Goal: Task Accomplishment & Management: Complete application form

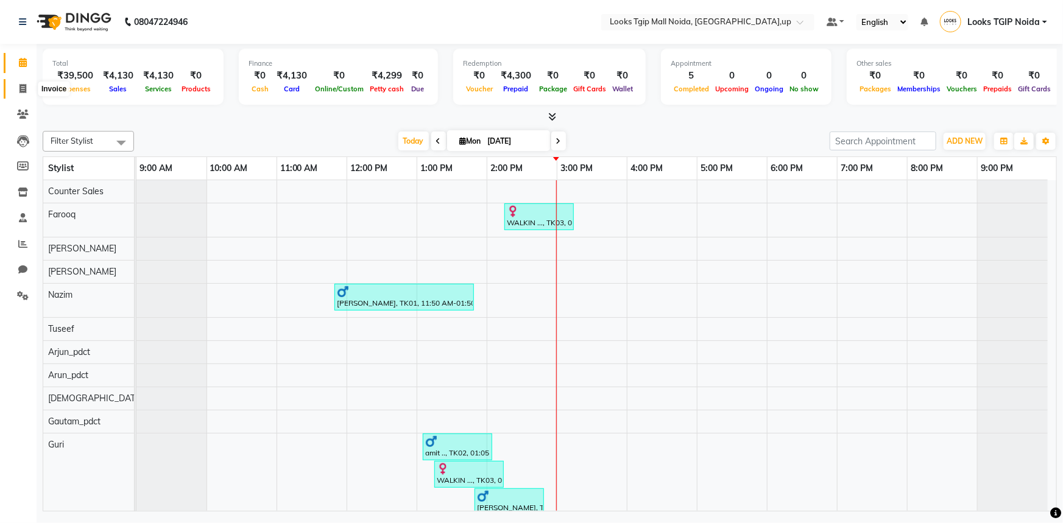
click at [29, 82] on span at bounding box center [22, 89] width 21 height 14
select select "service"
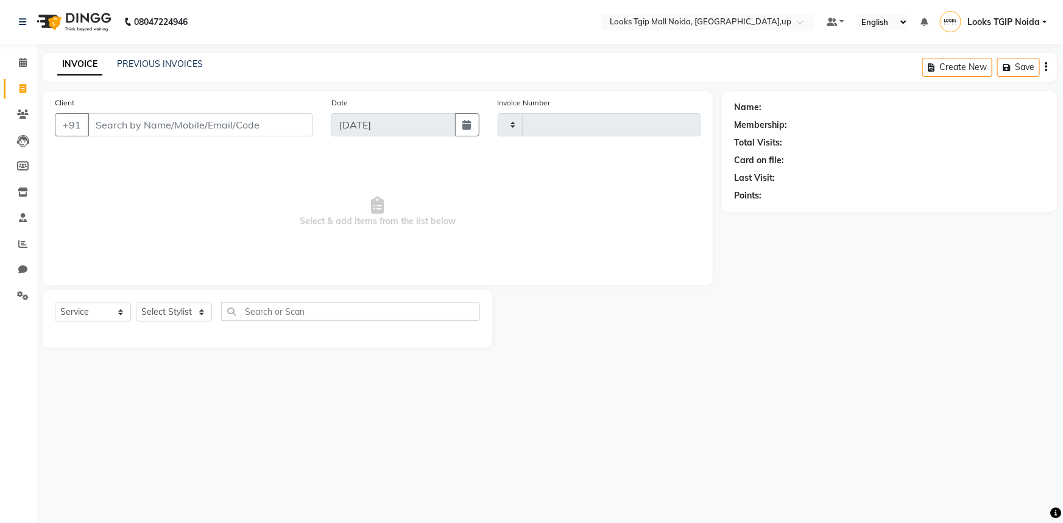
type input "3427"
select select "4358"
click at [157, 133] on input "Client" at bounding box center [200, 124] width 225 height 23
drag, startPoint x: 182, startPoint y: 311, endPoint x: 190, endPoint y: 275, distance: 36.4
click at [182, 311] on select "Select Stylist" at bounding box center [174, 312] width 76 height 19
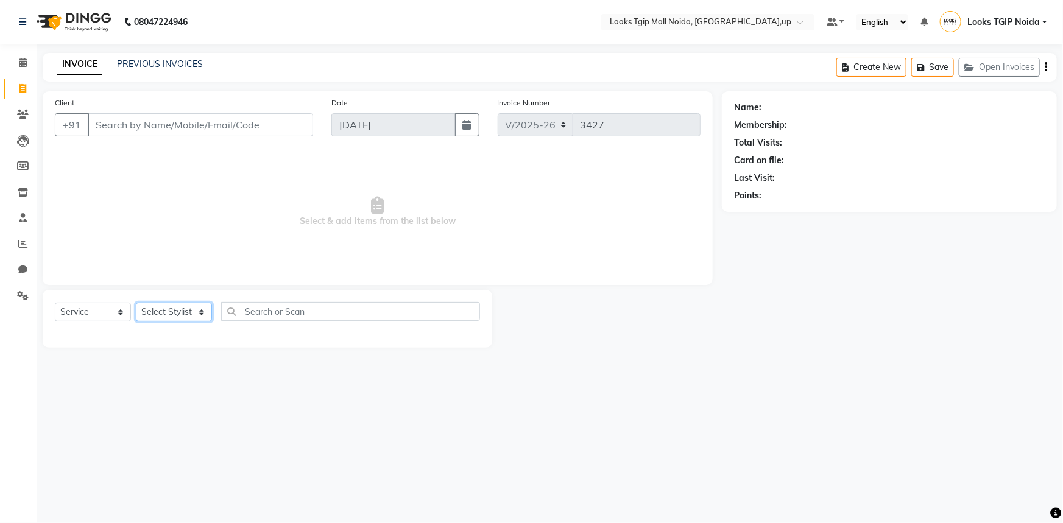
select select "65336"
click at [136, 303] on select "Select Stylist Amaan Salmani Arjun_pdct Arun_pdct Atique Counter Sales Farooq G…" at bounding box center [174, 312] width 76 height 19
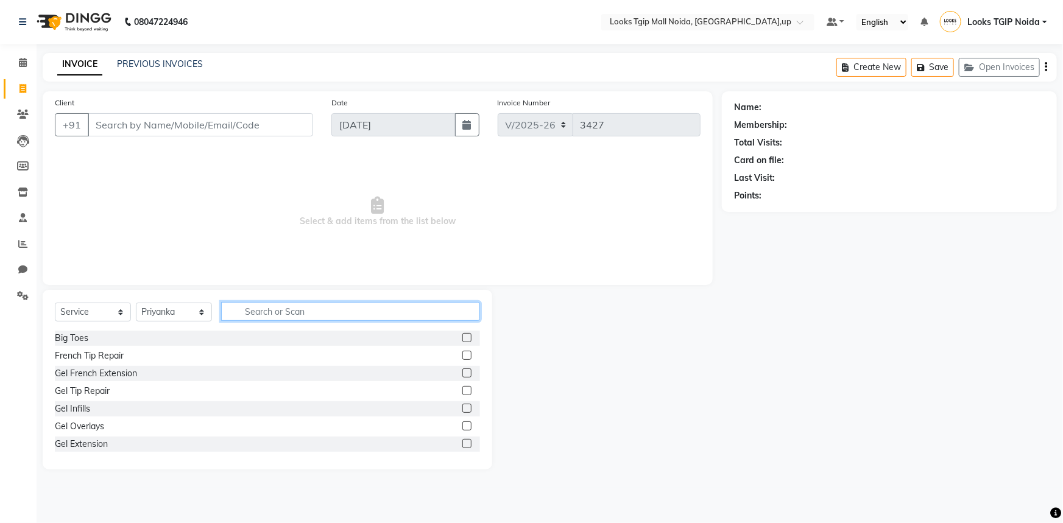
click at [252, 316] on input "text" at bounding box center [350, 311] width 259 height 19
type input "waxi"
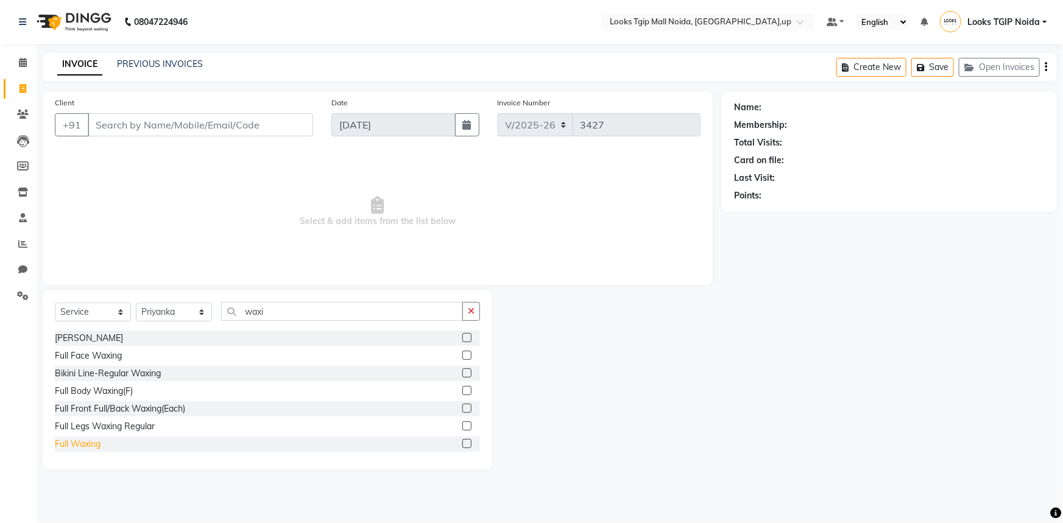
click at [96, 443] on div "Full Waxing" at bounding box center [78, 444] width 46 height 13
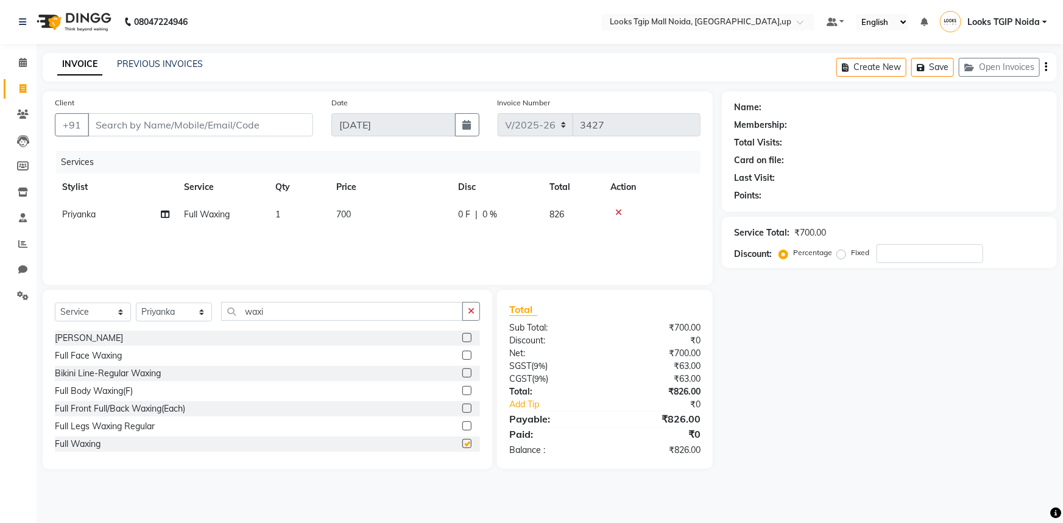
checkbox input "false"
click at [397, 232] on div "Services Stylist Service Qty Price Disc Total Action Priyanka Full Waxing 1 700…" at bounding box center [378, 212] width 646 height 122
click at [411, 221] on td "700" at bounding box center [390, 214] width 122 height 27
select select "65336"
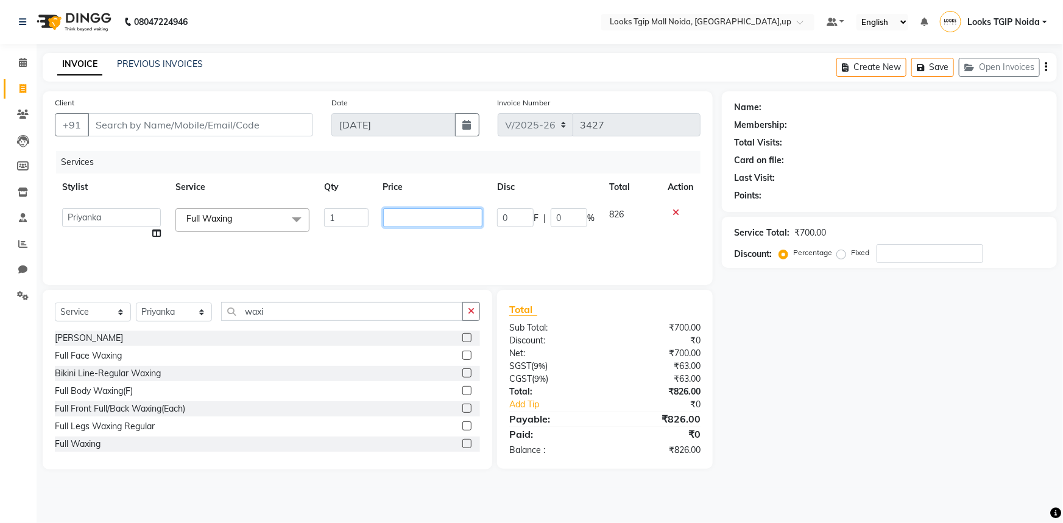
drag, startPoint x: 416, startPoint y: 218, endPoint x: 274, endPoint y: 226, distance: 142.2
click at [274, 226] on tr "Amaan Salmani Arjun_pdct Arun_pdct Atique Counter Sales Farooq Gautam_pdct Guri…" at bounding box center [378, 224] width 646 height 46
type input "1600"
drag, startPoint x: 327, startPoint y: 293, endPoint x: 327, endPoint y: 302, distance: 9.8
click at [328, 294] on div "Select Service Product Membership Package Voucher Prepaid Gift Card Select Styl…" at bounding box center [268, 380] width 450 height 180
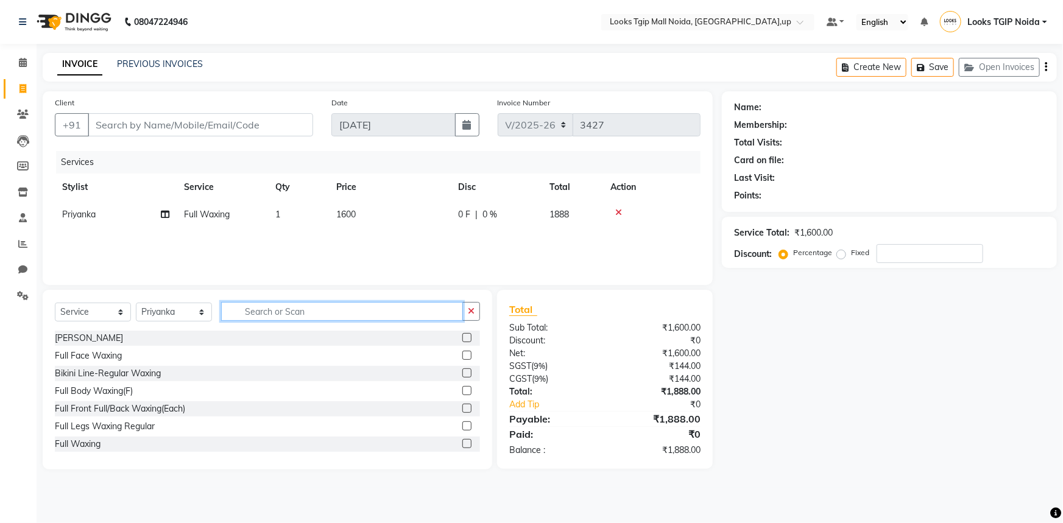
drag, startPoint x: 251, startPoint y: 317, endPoint x: 188, endPoint y: 300, distance: 65.5
click at [196, 306] on div "Select Service Product Membership Package Voucher Prepaid Gift Card Select Styl…" at bounding box center [267, 316] width 425 height 29
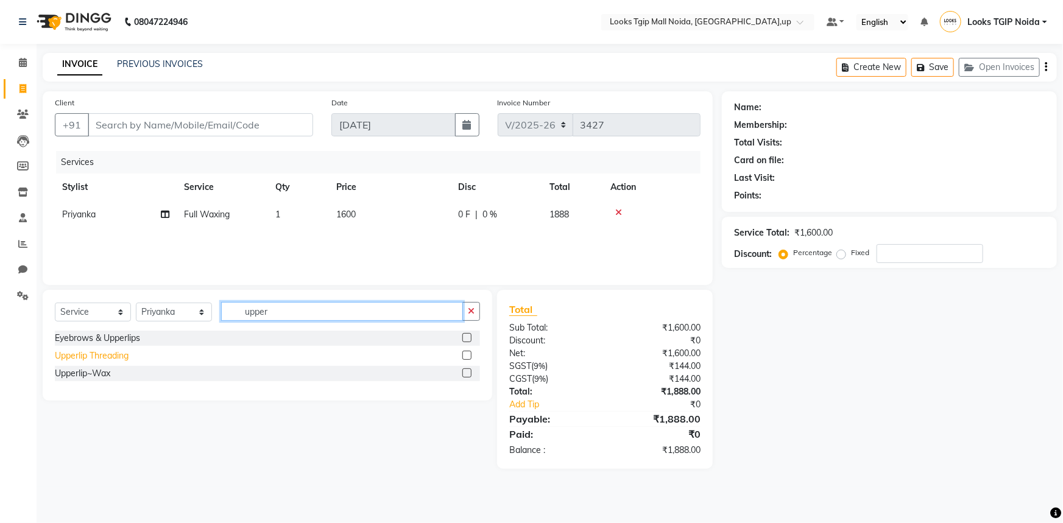
type input "upper"
click at [118, 350] on div "Upperlip Threading" at bounding box center [92, 356] width 74 height 13
checkbox input "false"
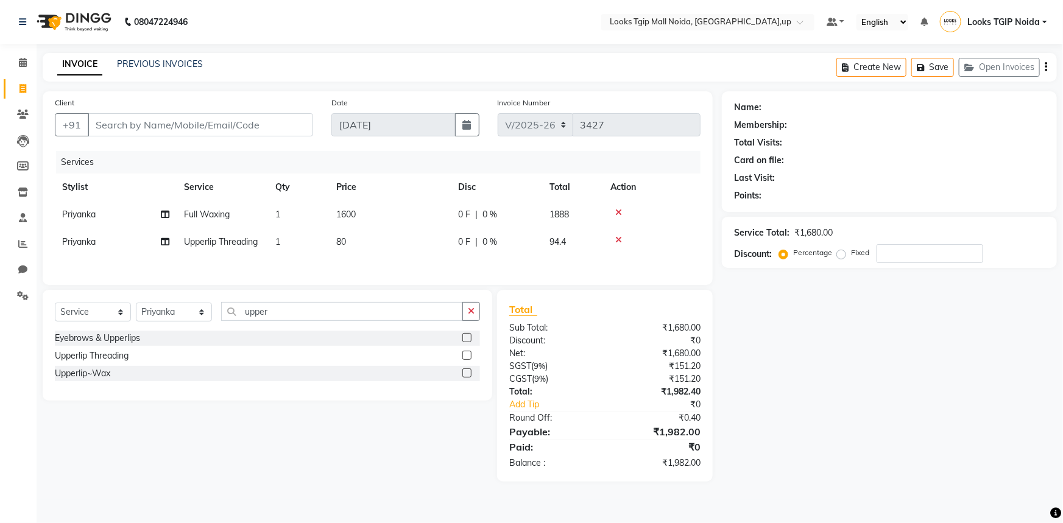
click at [383, 244] on td "80" at bounding box center [390, 242] width 122 height 27
select select "65336"
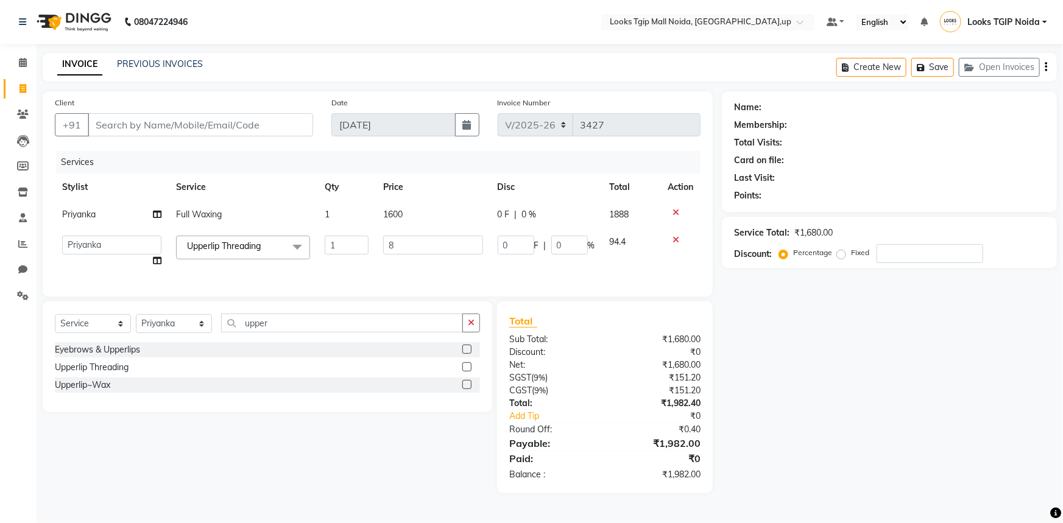
drag, startPoint x: 434, startPoint y: 235, endPoint x: 280, endPoint y: 226, distance: 155.1
click at [269, 232] on tr "Amaan Salmani Arjun_pdct Arun_pdct Atique Counter Sales Farooq Gautam_pdct Guri…" at bounding box center [378, 252] width 646 height 46
type input "100"
click at [286, 334] on div "Select Service Product Membership Package Voucher Prepaid Gift Card Select Styl…" at bounding box center [268, 357] width 450 height 111
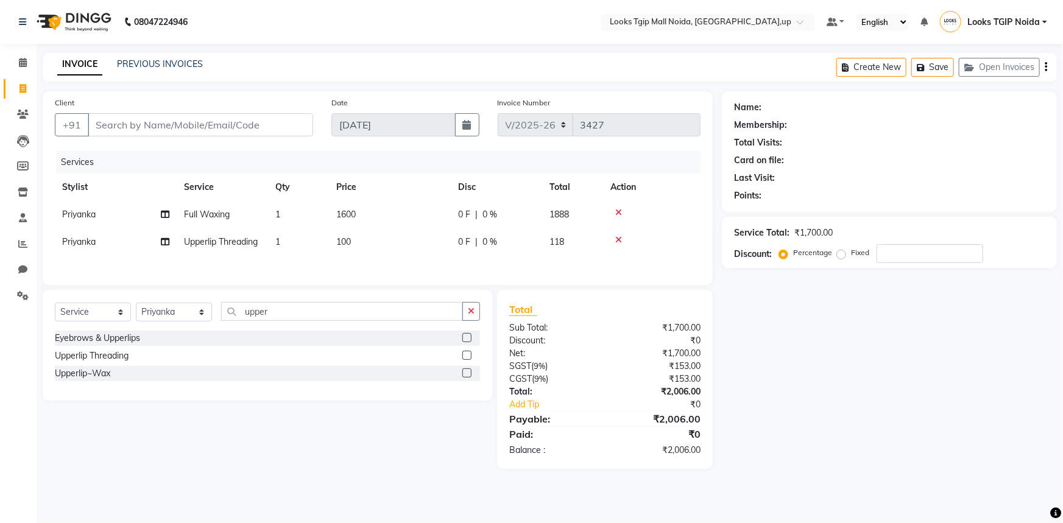
drag, startPoint x: 286, startPoint y: 334, endPoint x: 269, endPoint y: 328, distance: 18.1
click at [271, 328] on div "Select Service Product Membership Package Voucher Prepaid Gift Card Select Styl…" at bounding box center [268, 345] width 450 height 111
click at [319, 310] on input "upper" at bounding box center [342, 311] width 242 height 19
type input "uppe"
drag, startPoint x: 317, startPoint y: 311, endPoint x: 116, endPoint y: 272, distance: 205.6
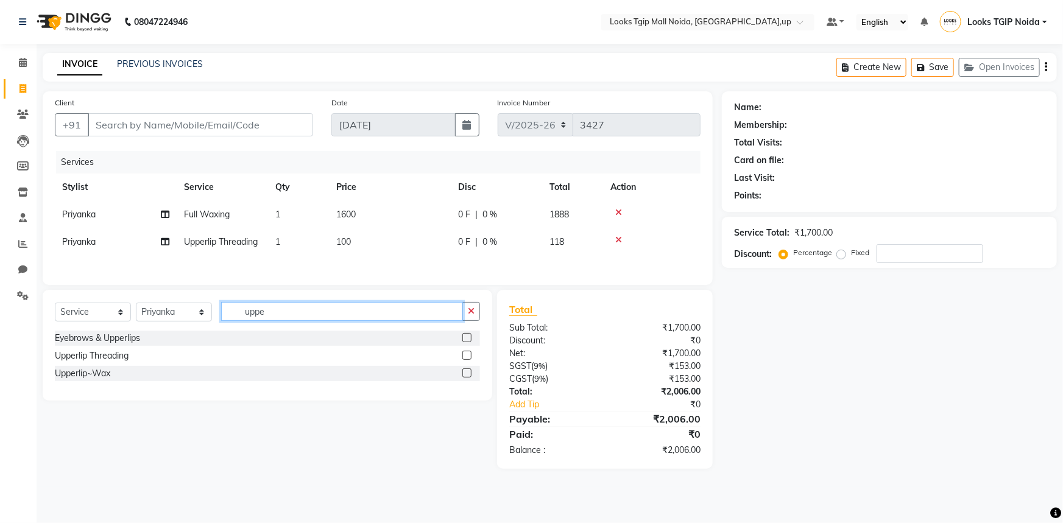
click at [127, 275] on div "Client +91 Date 01-09-2025 Invoice Number V/2025 V/2025-26 3427 Services Stylis…" at bounding box center [378, 280] width 689 height 378
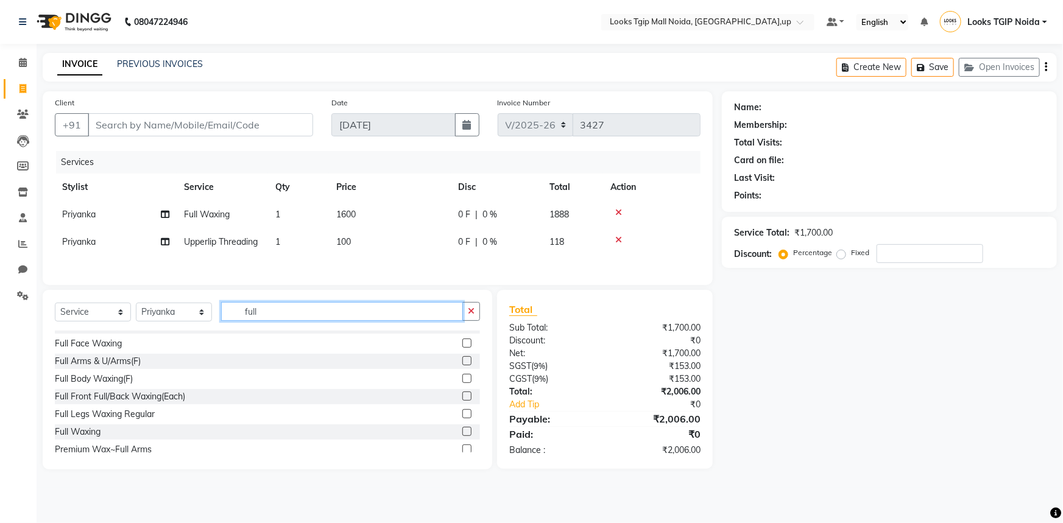
scroll to position [110, 0]
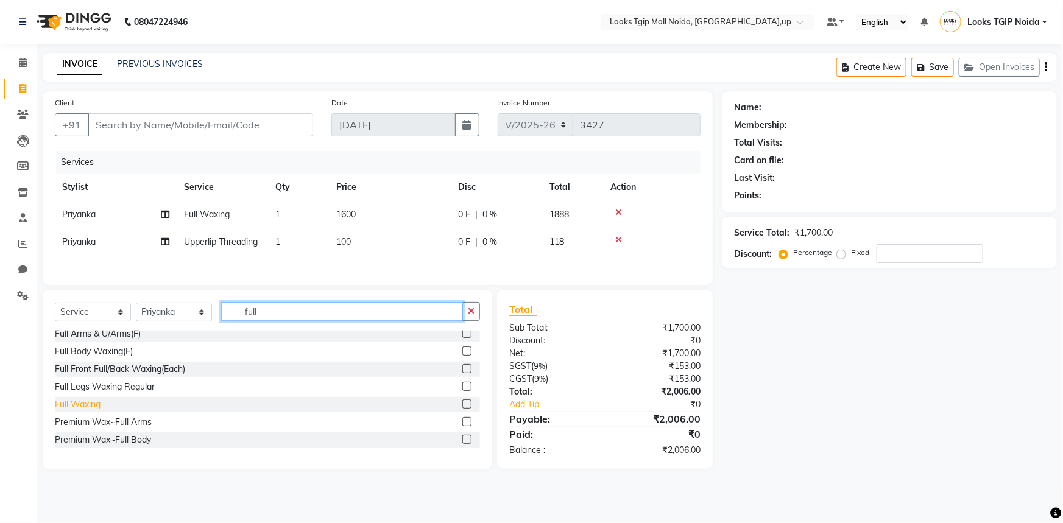
type input "full"
click at [96, 407] on div "Full Waxing" at bounding box center [78, 405] width 46 height 13
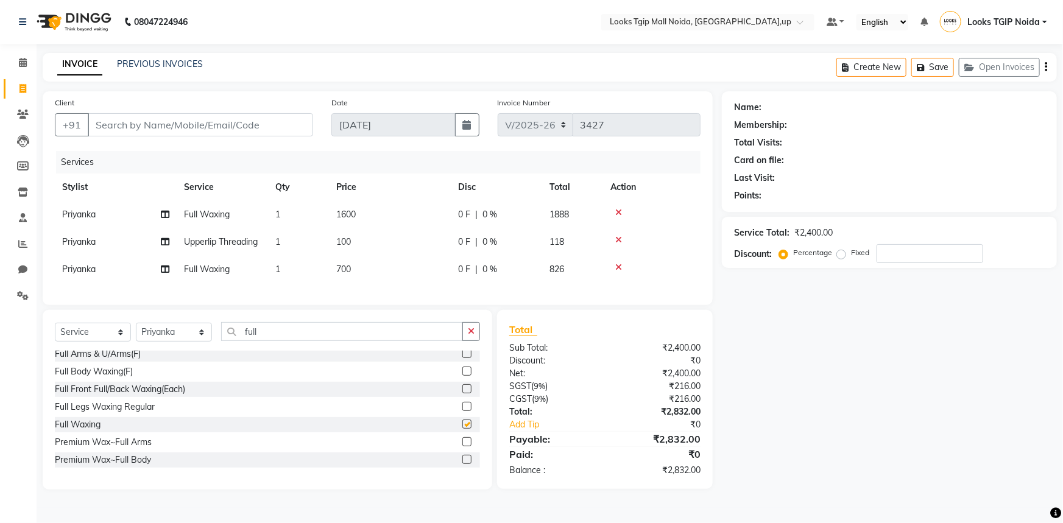
checkbox input "false"
click at [393, 276] on td "700" at bounding box center [390, 269] width 122 height 27
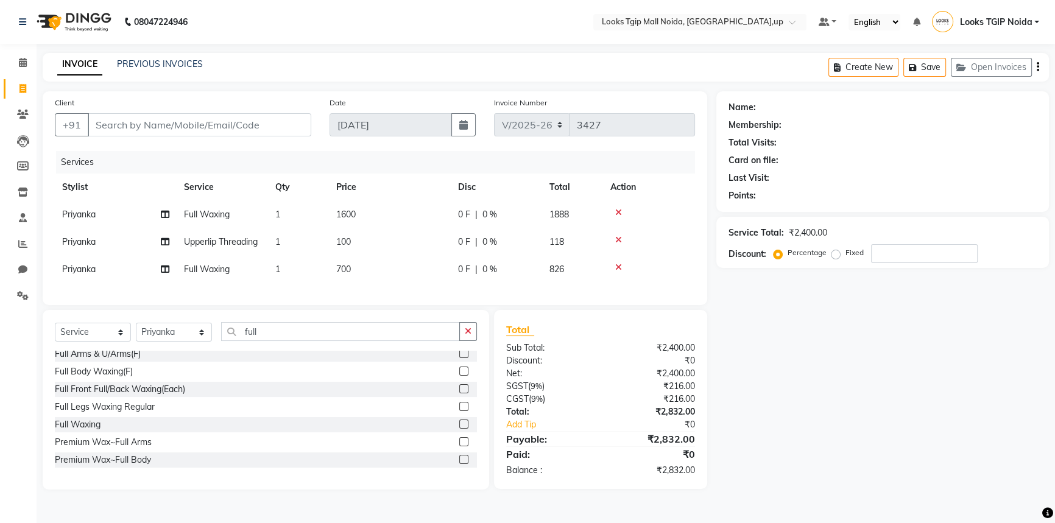
select select "65336"
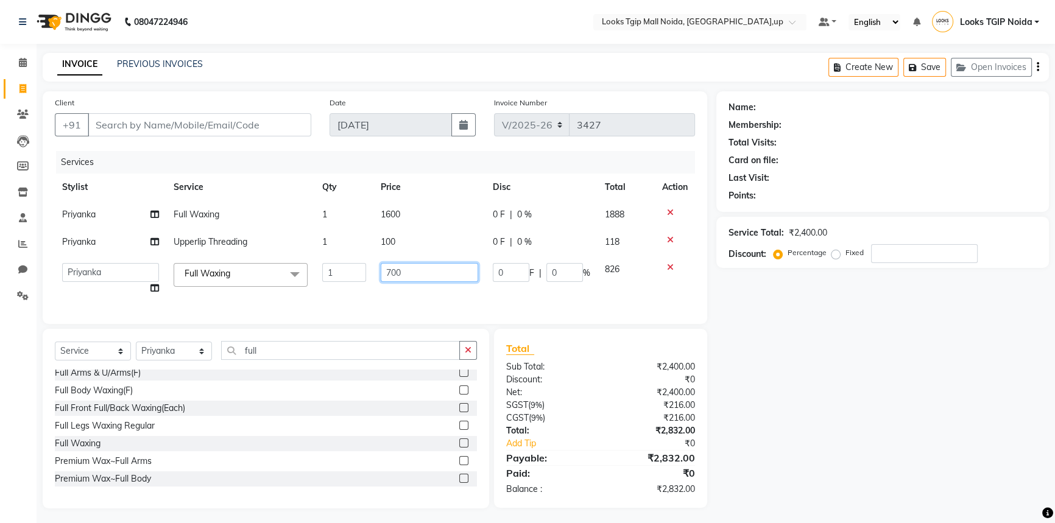
drag, startPoint x: 439, startPoint y: 261, endPoint x: 234, endPoint y: 254, distance: 204.9
click at [336, 259] on tr "Amaan Salmani Arjun_pdct Arun_pdct Atique Counter Sales Farooq Gautam_pdct Guri…" at bounding box center [375, 279] width 640 height 46
type input "1600"
click at [277, 343] on div "Select Service Product Membership Package Voucher Prepaid Gift Card Select Styl…" at bounding box center [266, 419] width 447 height 180
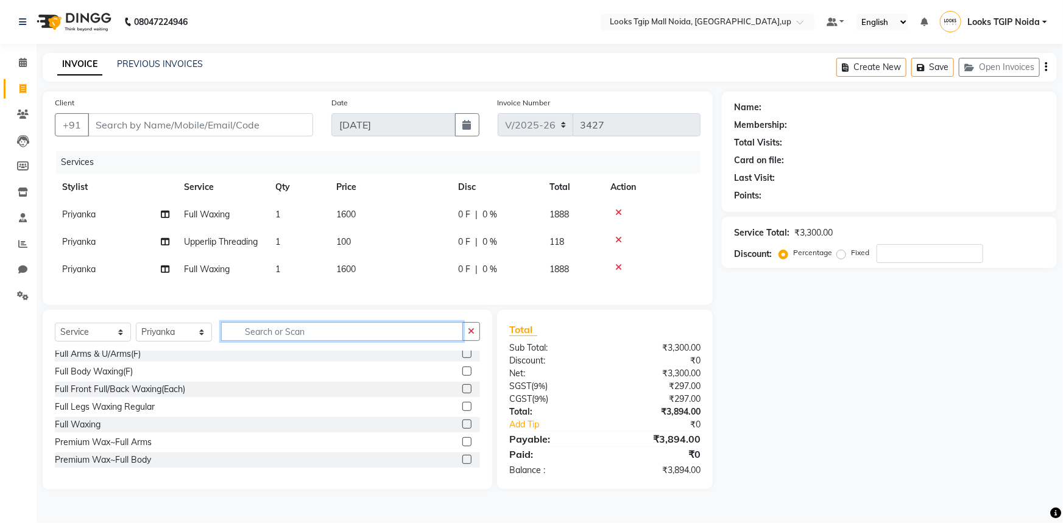
drag, startPoint x: 292, startPoint y: 347, endPoint x: 96, endPoint y: 341, distance: 195.7
click at [179, 341] on div "Select Service Product Membership Package Voucher Prepaid Gift Card Select Styl…" at bounding box center [267, 336] width 425 height 29
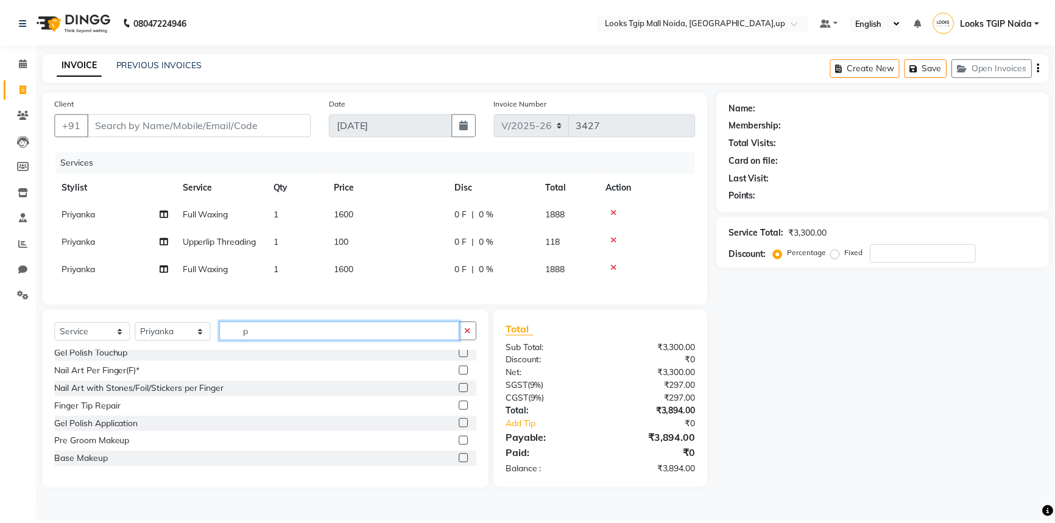
scroll to position [0, 0]
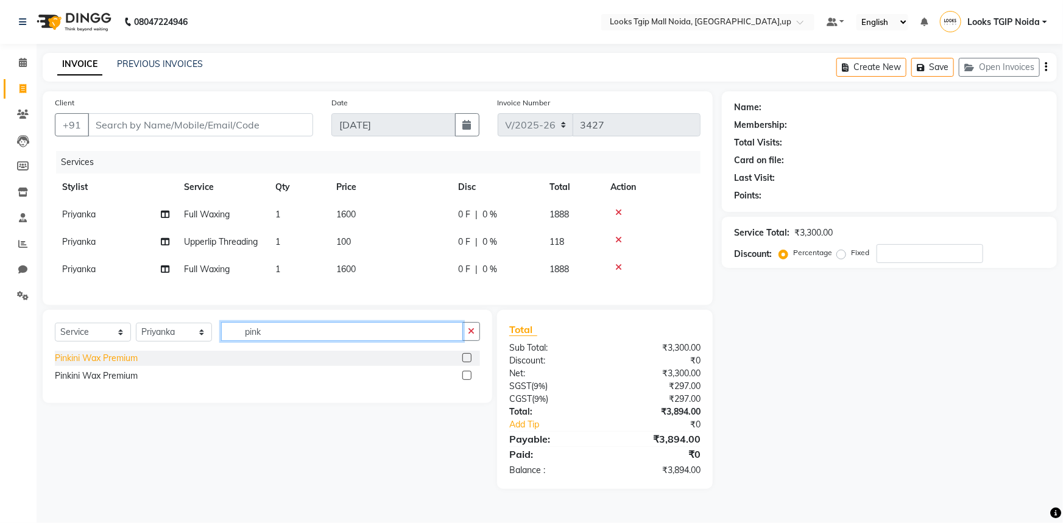
type input "pink"
click at [86, 363] on div "Pinkini Wax Premium" at bounding box center [96, 358] width 83 height 13
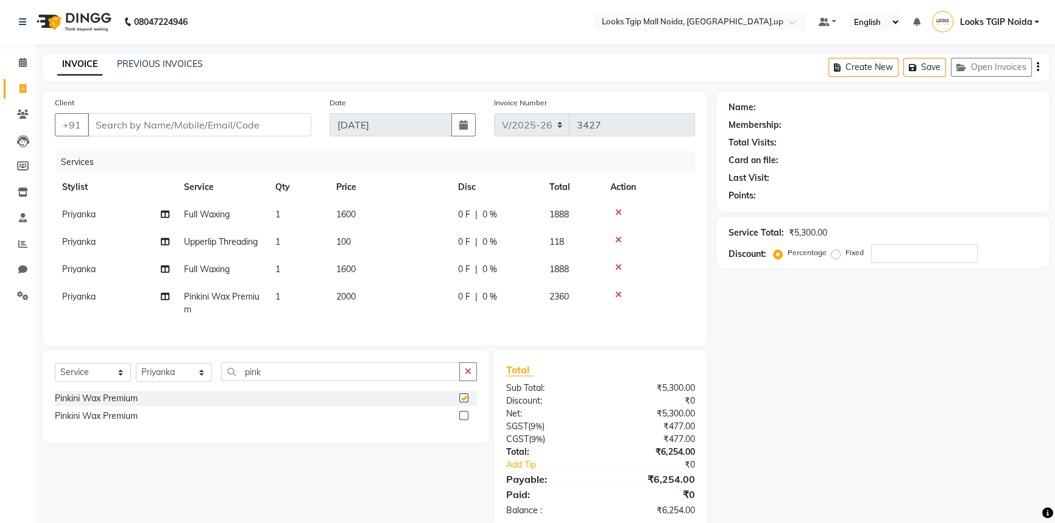
checkbox input "false"
click at [409, 297] on td "2000" at bounding box center [390, 303] width 122 height 40
select select "65336"
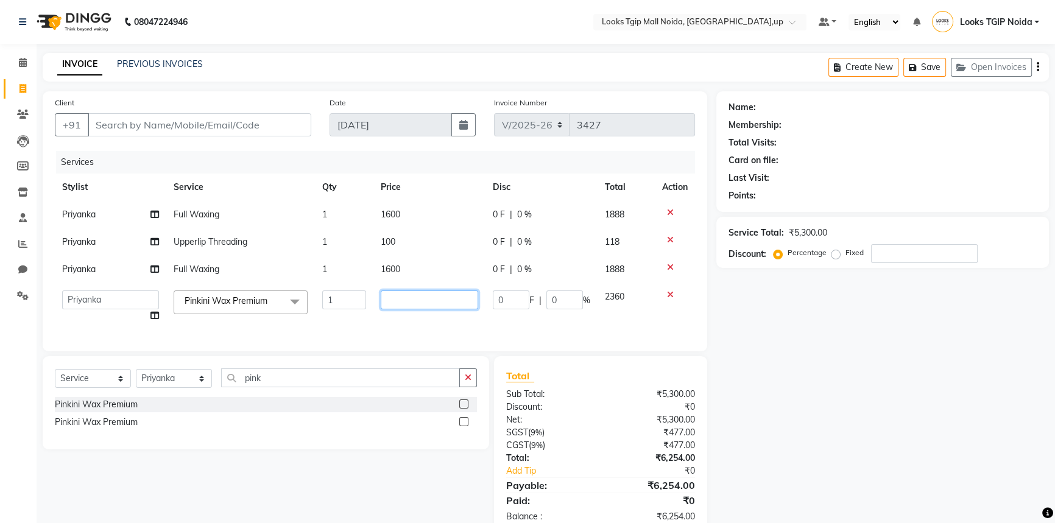
drag, startPoint x: 371, startPoint y: 294, endPoint x: 263, endPoint y: 298, distance: 107.3
click at [269, 297] on tr "Amaan Salmani Arjun_pdct Arun_pdct Atique Counter Sales Farooq Gautam_pdct Guri…" at bounding box center [375, 306] width 640 height 46
type input "2500"
click at [580, 404] on div "Total Sub Total: ₹5,300.00 Discount: ₹0 Net: ₹5,300.00 SGST ( 9% ) ₹477.00 CGST…" at bounding box center [601, 446] width 190 height 155
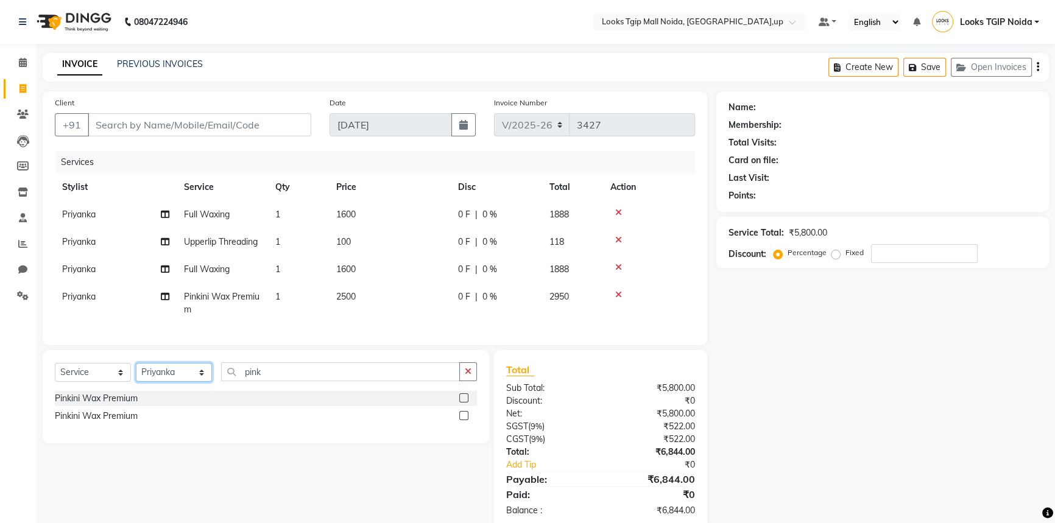
drag, startPoint x: 170, startPoint y: 382, endPoint x: 171, endPoint y: 375, distance: 7.3
click at [170, 382] on select "Select Stylist Amaan Salmani Arjun_pdct Arun_pdct Atique Counter Sales Farooq G…" at bounding box center [174, 372] width 76 height 19
select select "48133"
click at [136, 372] on select "Select Stylist Amaan Salmani Arjun_pdct Arun_pdct Atique Counter Sales Farooq G…" at bounding box center [174, 372] width 76 height 19
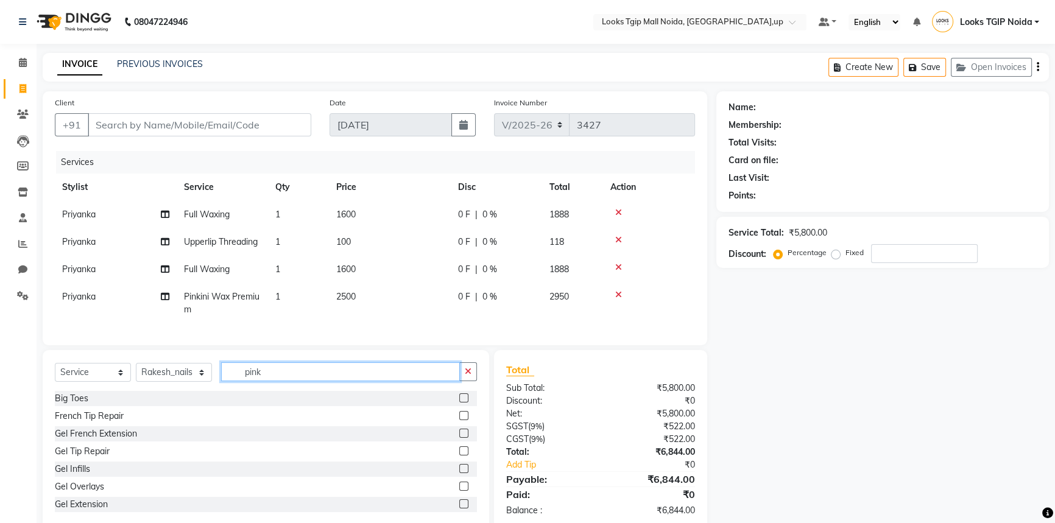
drag, startPoint x: 296, startPoint y: 380, endPoint x: 259, endPoint y: 380, distance: 37.2
click at [296, 380] on input "pink" at bounding box center [340, 372] width 239 height 19
drag, startPoint x: 259, startPoint y: 380, endPoint x: 122, endPoint y: 355, distance: 138.8
click at [175, 374] on div "Select Service Product Membership Package Voucher Prepaid Gift Card Select Styl…" at bounding box center [266, 377] width 422 height 29
click at [286, 378] on input "text" at bounding box center [349, 372] width 256 height 19
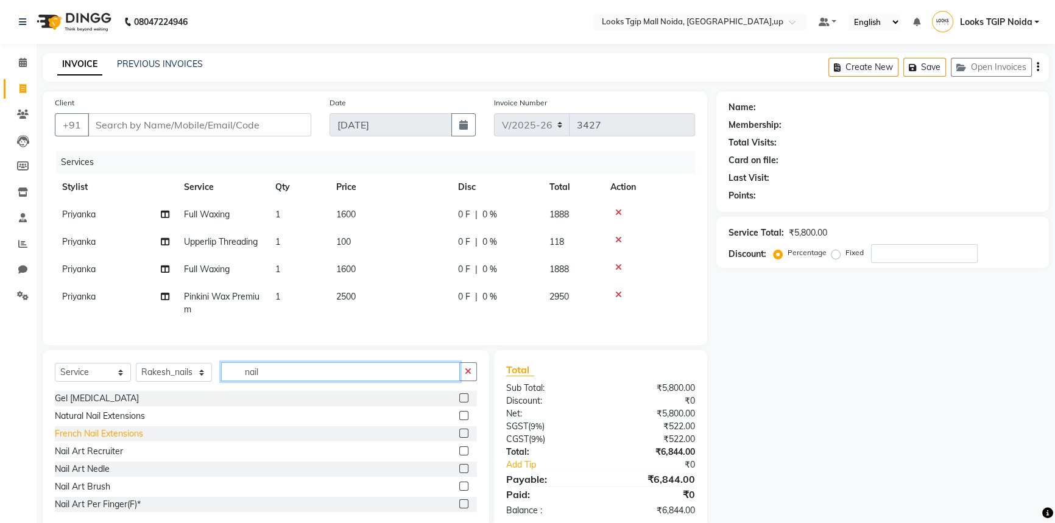
type input "nail"
click at [114, 441] on div "French Nail Extensions" at bounding box center [99, 434] width 88 height 13
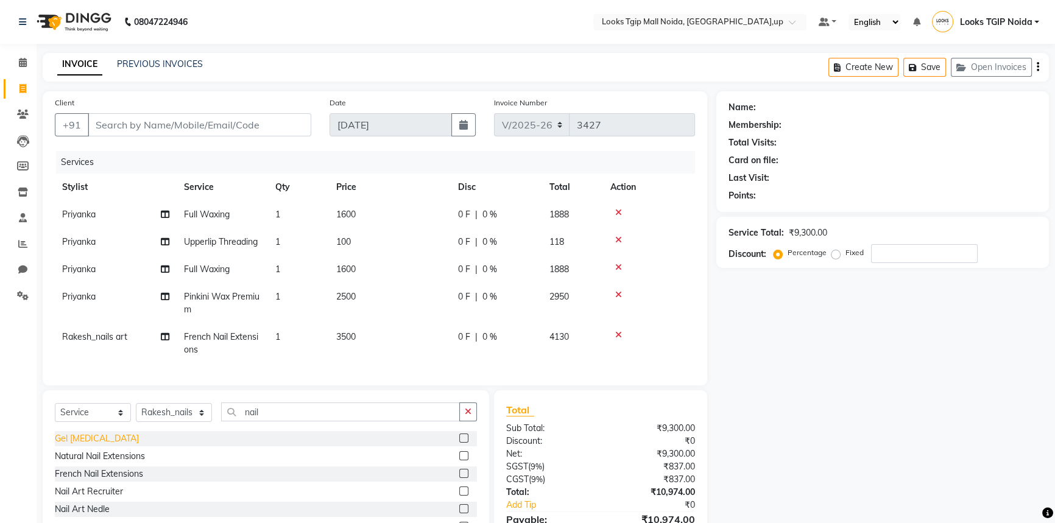
click at [102, 481] on div "French Nail Extensions" at bounding box center [99, 474] width 88 height 13
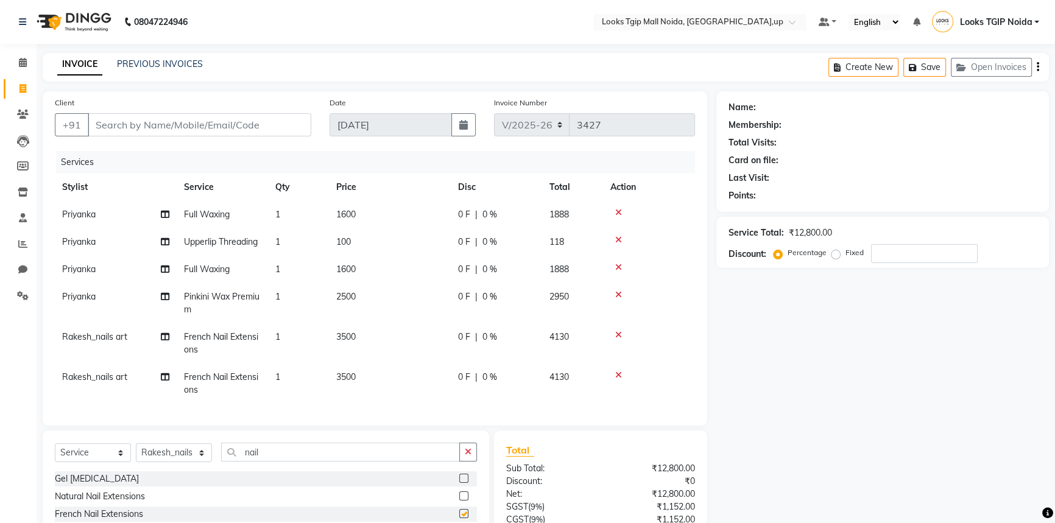
checkbox input "false"
click at [378, 353] on td "3500" at bounding box center [390, 344] width 122 height 40
select select "48133"
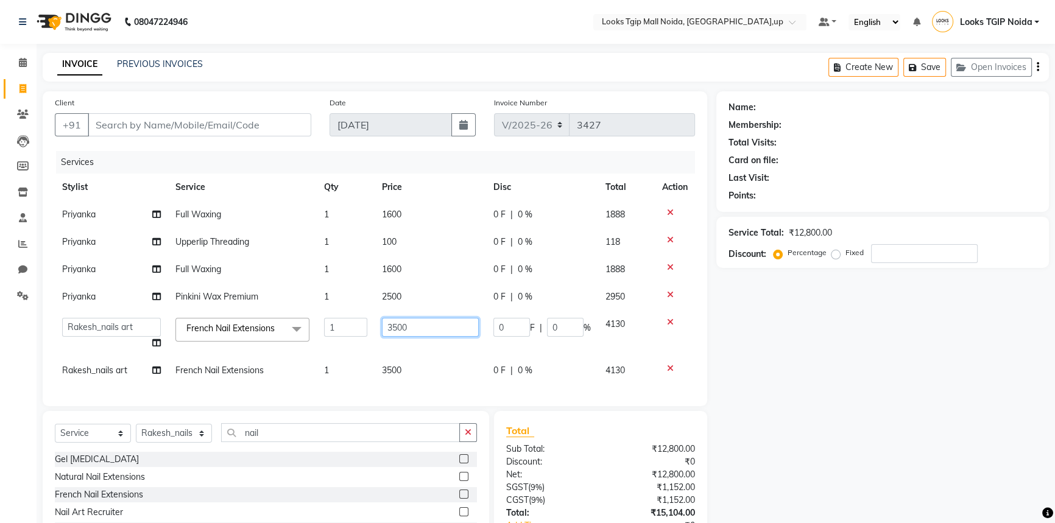
drag, startPoint x: 440, startPoint y: 323, endPoint x: 284, endPoint y: 330, distance: 156.1
click at [286, 330] on tr "Amaan Salmani Arjun_pdct Arun_pdct Atique Counter Sales Farooq Gautam_pdct Guri…" at bounding box center [375, 334] width 640 height 46
type input "1"
type input "2300"
click at [427, 364] on td "3500" at bounding box center [430, 370] width 111 height 27
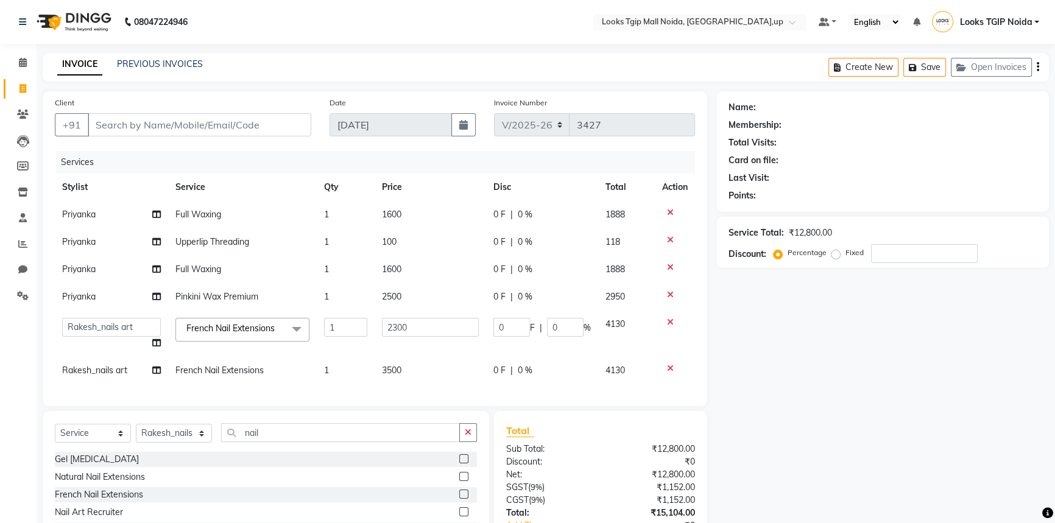
select select "48133"
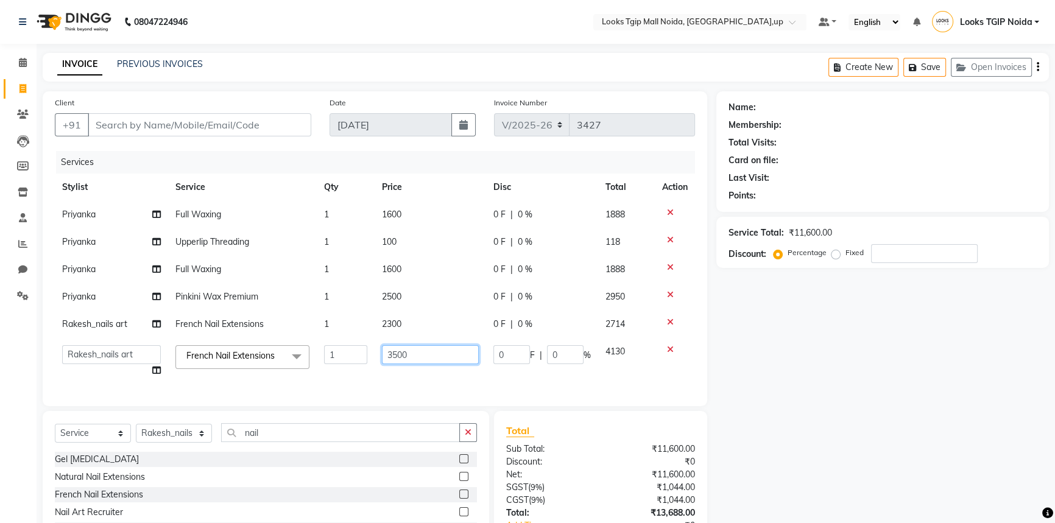
drag, startPoint x: 434, startPoint y: 357, endPoint x: 269, endPoint y: 355, distance: 165.2
click at [266, 355] on tr "Amaan Salmani Arjun_pdct Arun_pdct Atique Counter Sales Farooq Gautam_pdct Guri…" at bounding box center [375, 361] width 640 height 46
type input "1500"
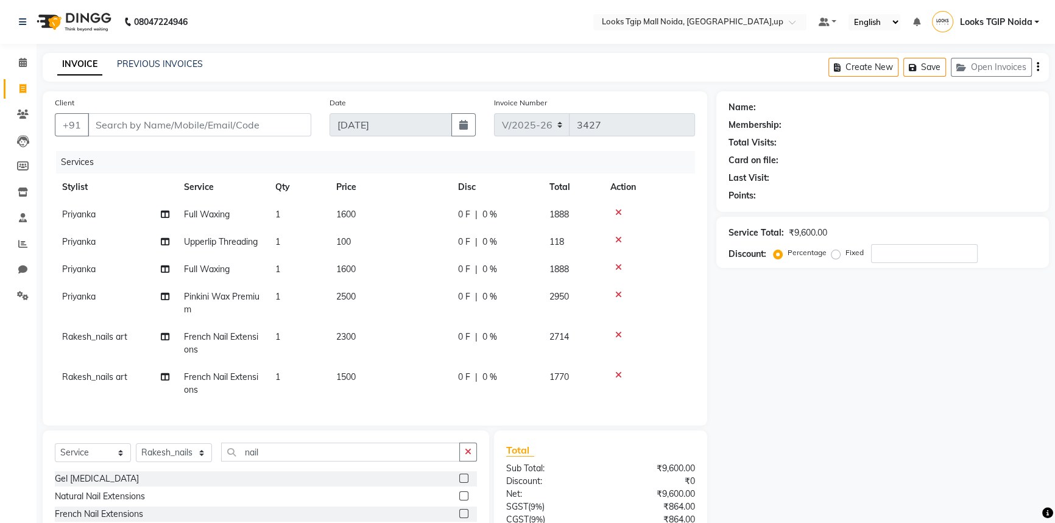
click at [278, 430] on div "Client +91 Date 01-09-2025 Invoice Number V/2025 V/2025-26 3427 Services Stylis…" at bounding box center [375, 350] width 683 height 519
click at [127, 500] on div "Natural Nail Extensions" at bounding box center [100, 497] width 90 height 13
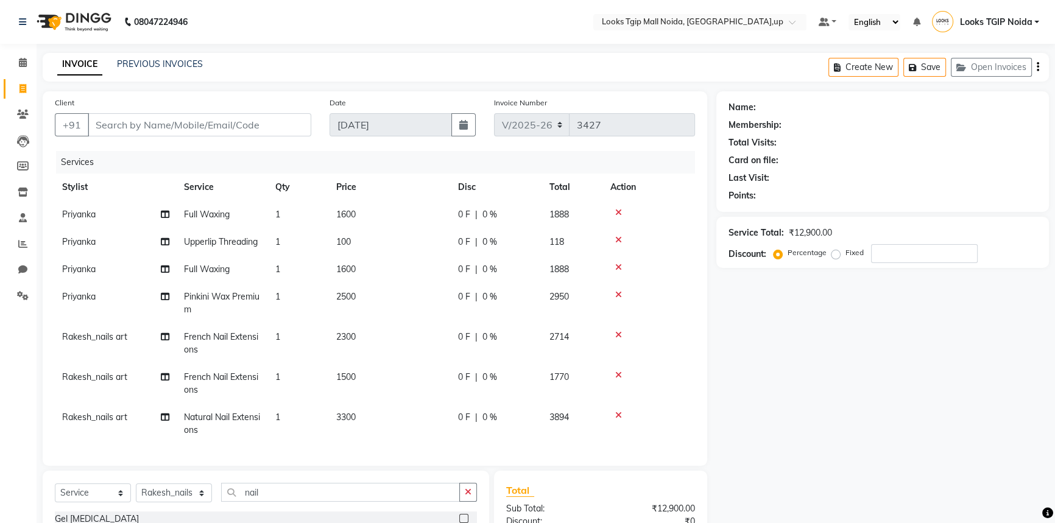
checkbox input "false"
click at [369, 410] on td "3300" at bounding box center [390, 424] width 122 height 40
select select "48133"
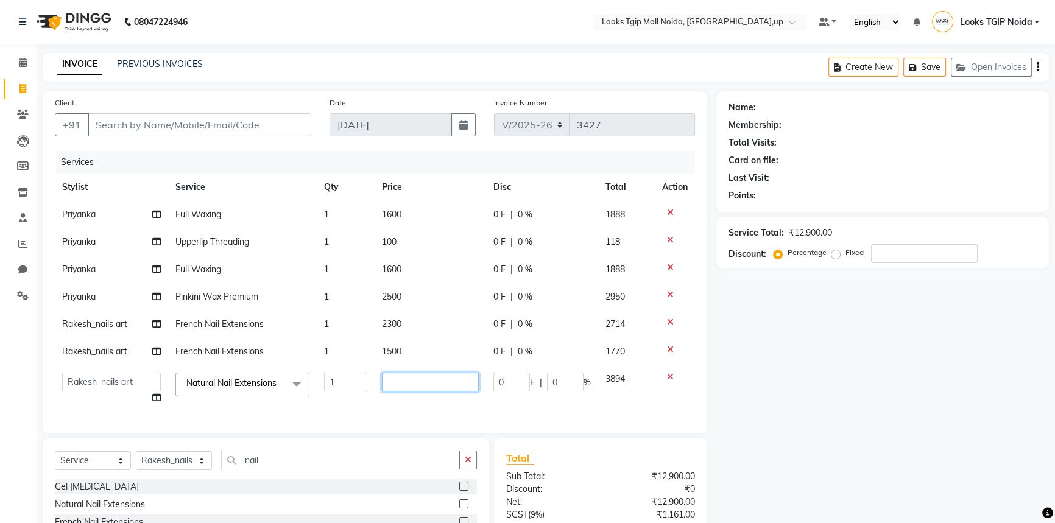
drag, startPoint x: 424, startPoint y: 383, endPoint x: 286, endPoint y: 378, distance: 137.8
click at [287, 378] on tr "Amaan Salmani Arjun_pdct Arun_pdct Atique Counter Sales Farooq Gautam_pdct Guri…" at bounding box center [375, 389] width 640 height 46
type input "1300"
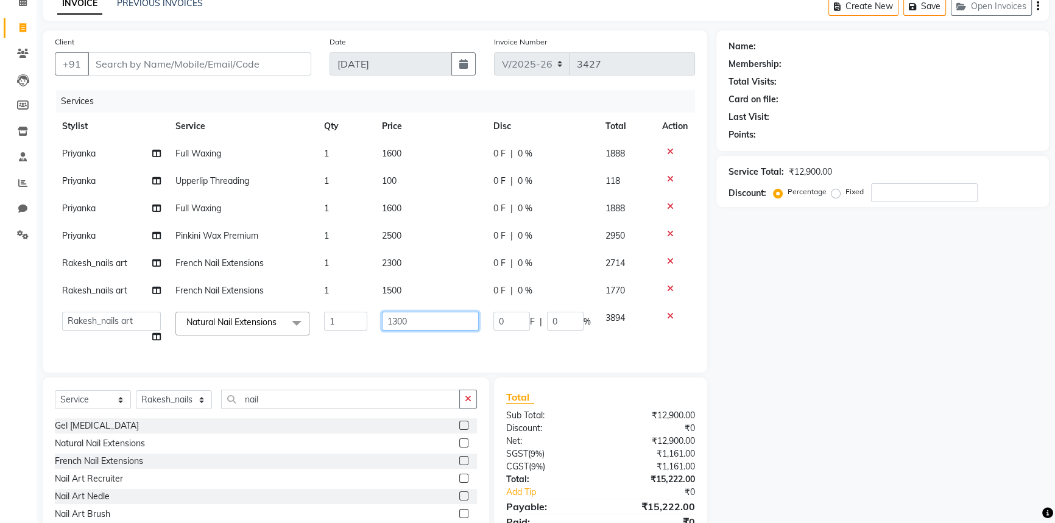
scroll to position [122, 0]
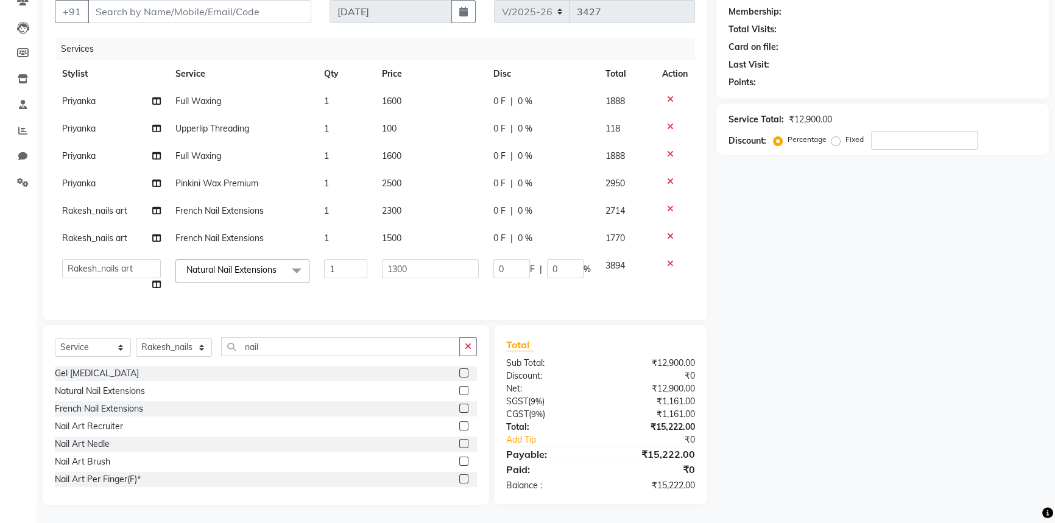
click at [571, 447] on div "Total Sub Total: ₹12,900.00 Discount: ₹0 Net: ₹12,900.00 SGST ( 9% ) ₹1,161.00 …" at bounding box center [601, 415] width 190 height 155
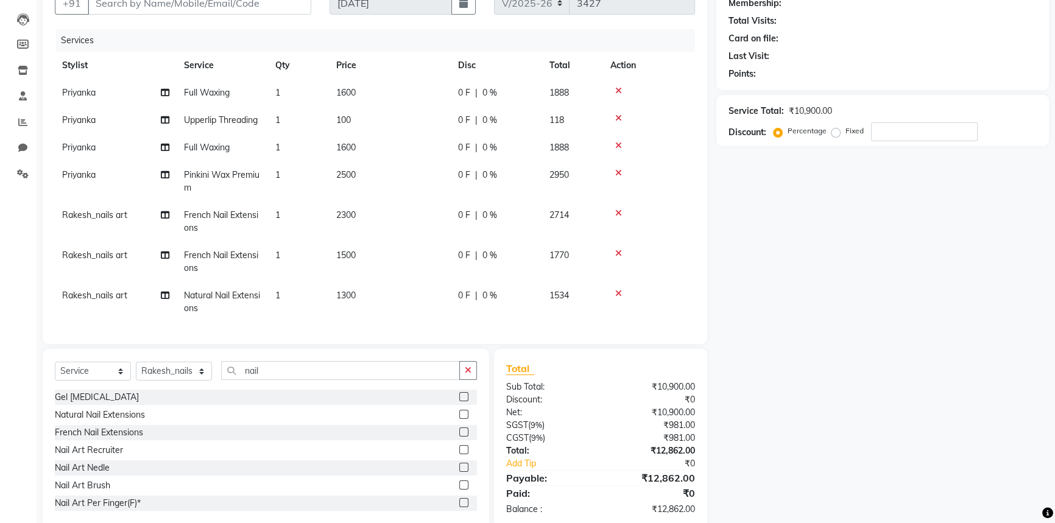
scroll to position [0, 0]
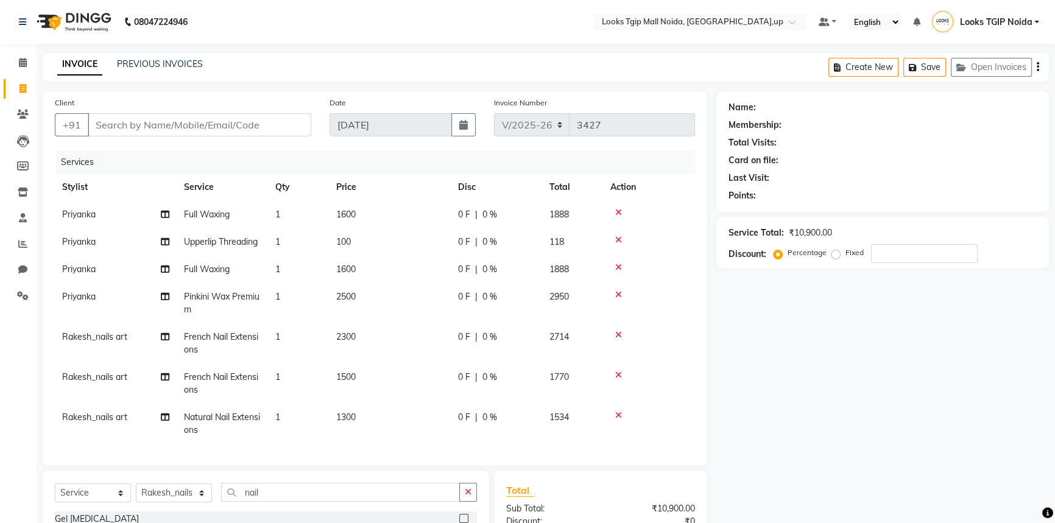
drag, startPoint x: 224, startPoint y: 111, endPoint x: 224, endPoint y: 118, distance: 6.7
click at [224, 114] on div "Client +91" at bounding box center [183, 121] width 275 height 50
click at [225, 124] on input "Client" at bounding box center [200, 124] width 224 height 23
type input "9"
type input "0"
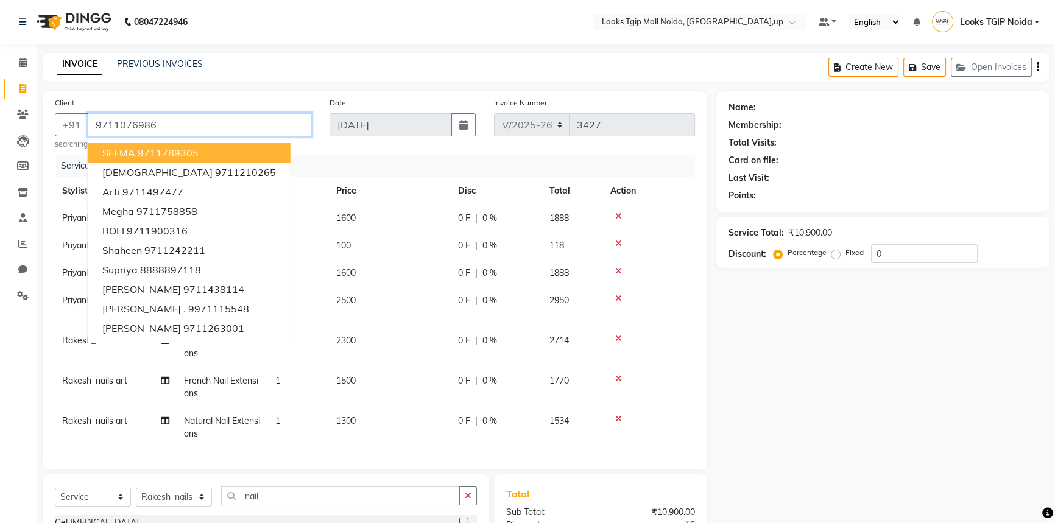
type input "9711076986"
select select "1: Object"
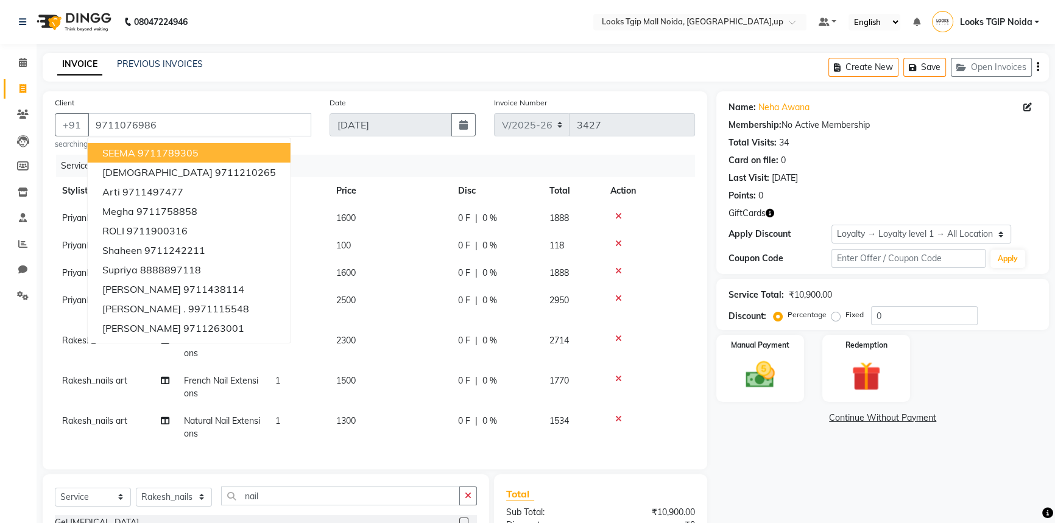
click at [767, 216] on icon "button" at bounding box center [770, 213] width 9 height 9
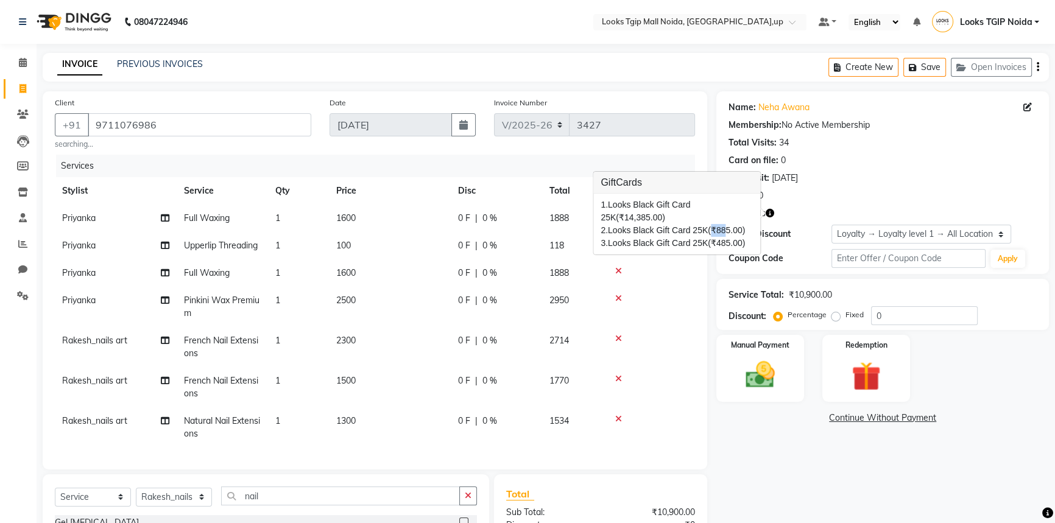
drag, startPoint x: 709, startPoint y: 234, endPoint x: 726, endPoint y: 236, distance: 16.6
click at [726, 235] on span "(₹885.00)" at bounding box center [726, 230] width 37 height 10
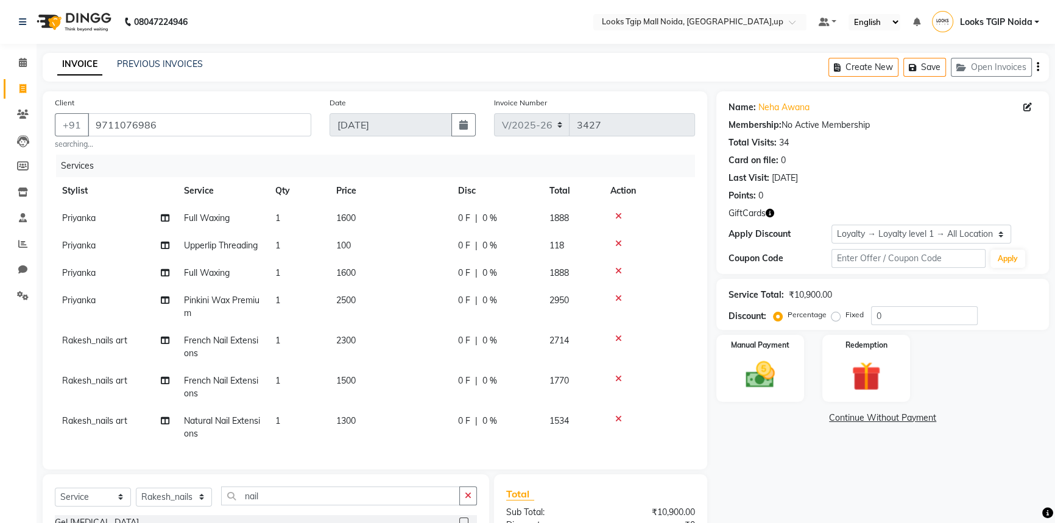
click at [770, 213] on icon "button" at bounding box center [770, 213] width 9 height 9
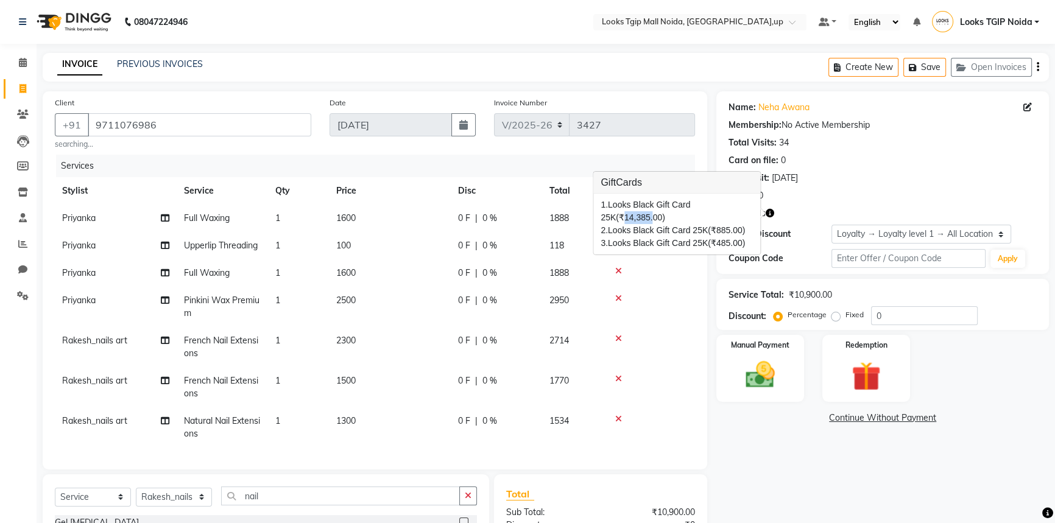
drag, startPoint x: 636, startPoint y: 220, endPoint x: 668, endPoint y: 221, distance: 32.3
click at [616, 218] on span "(₹14,385.00)" at bounding box center [640, 218] width 49 height 10
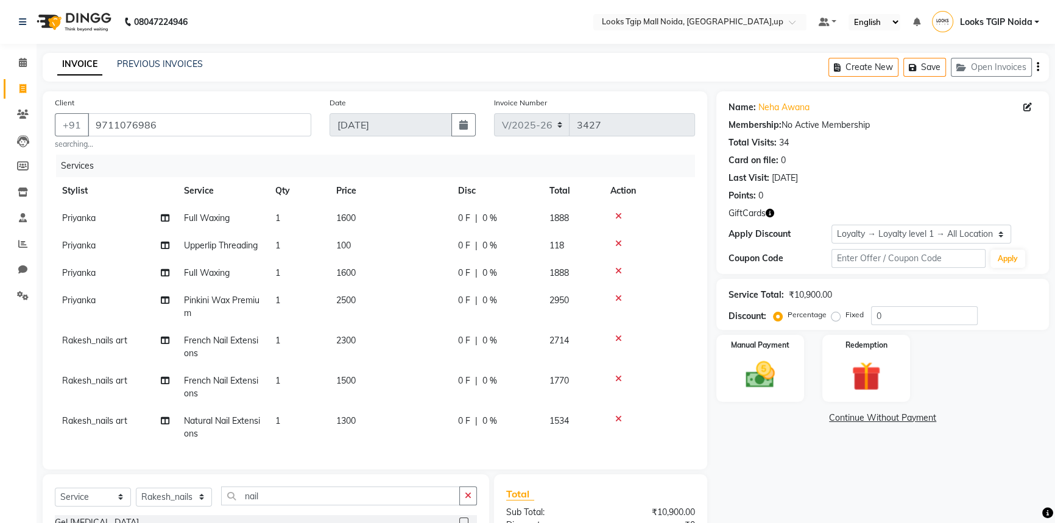
click at [674, 221] on td at bounding box center [649, 218] width 92 height 27
click at [857, 372] on img at bounding box center [866, 377] width 49 height 38
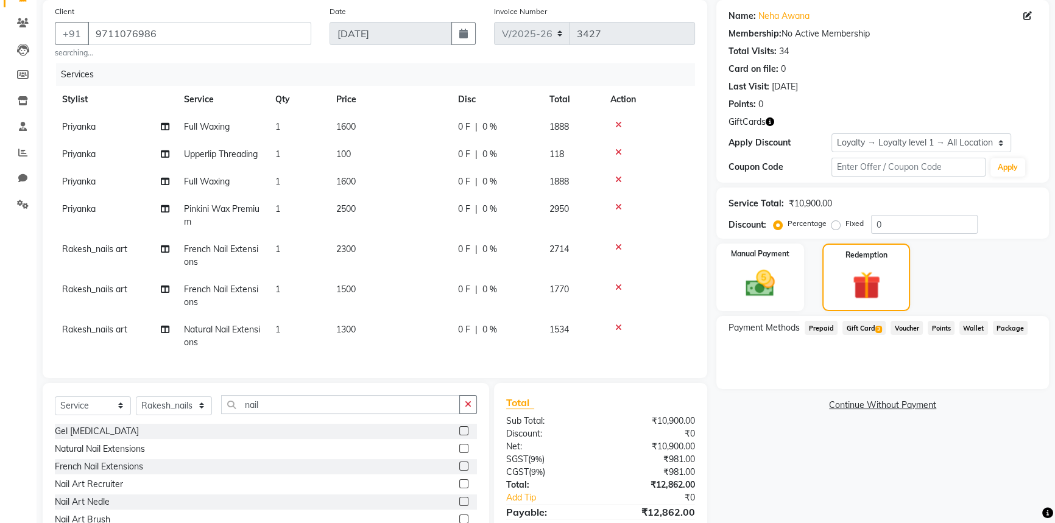
scroll to position [152, 0]
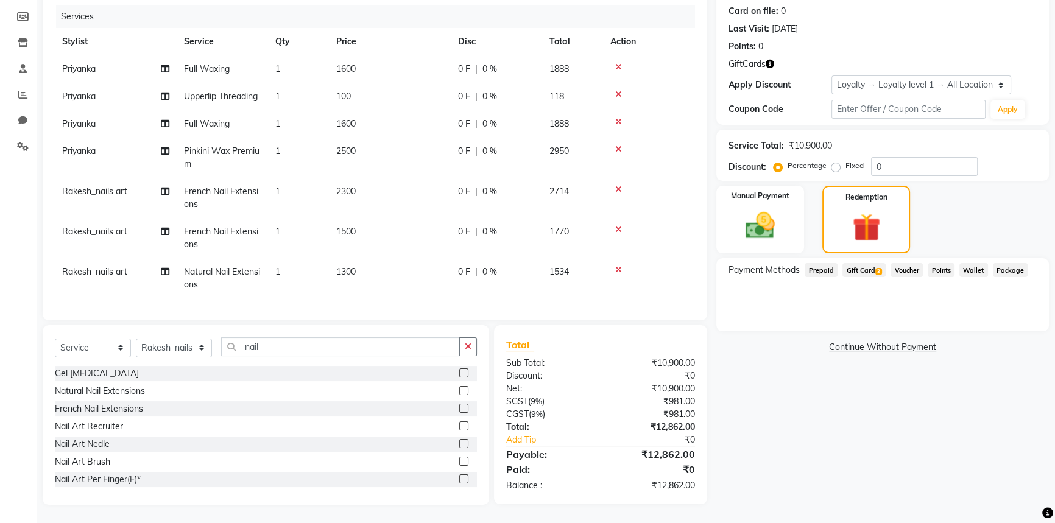
click at [854, 268] on span "Gift Card 3" at bounding box center [864, 270] width 43 height 14
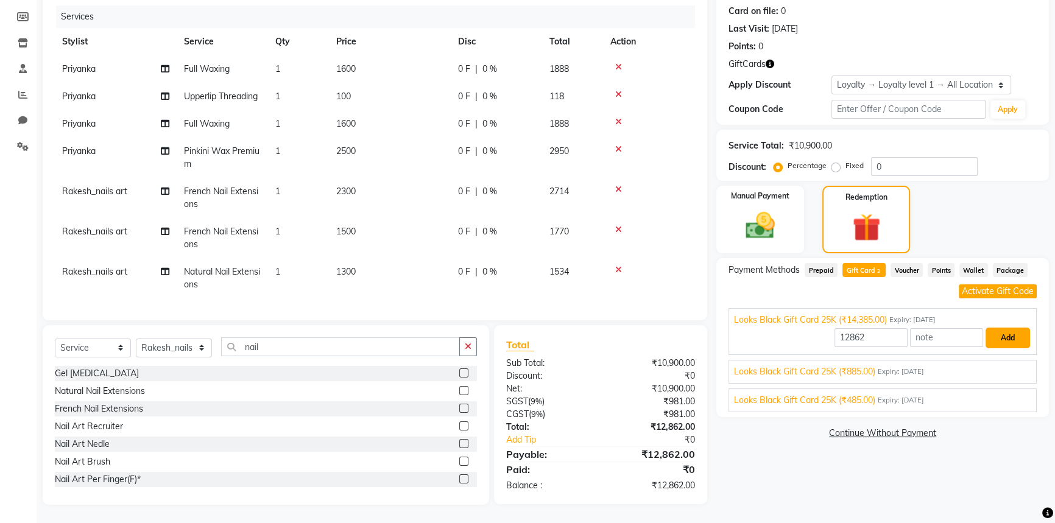
click at [1010, 336] on button "Add" at bounding box center [1008, 338] width 44 height 21
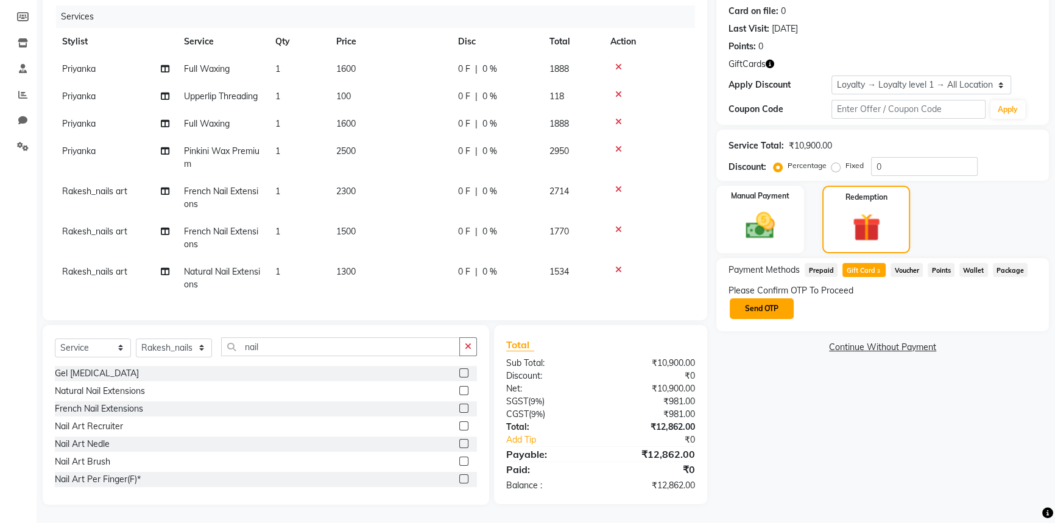
click at [764, 309] on button "Send OTP" at bounding box center [762, 309] width 64 height 21
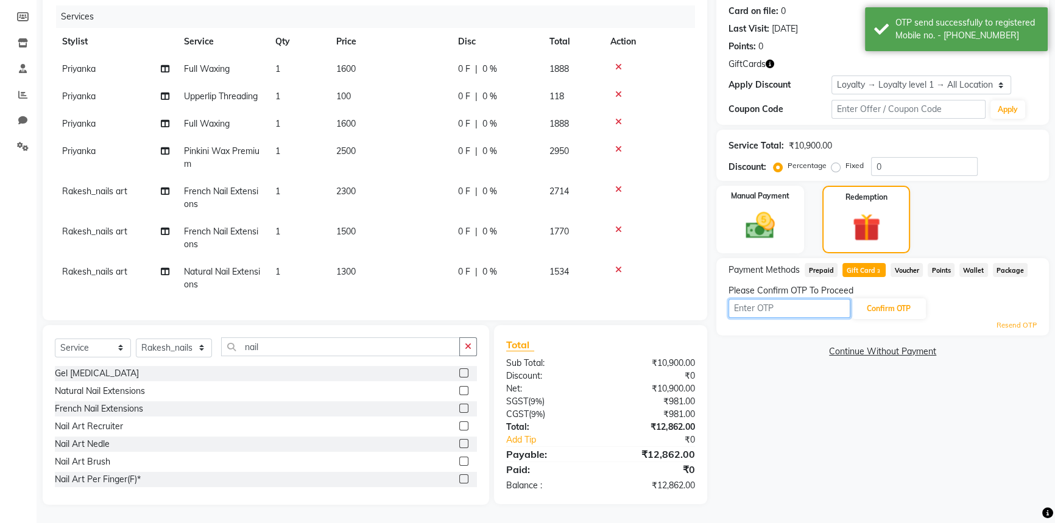
click at [784, 305] on input "text" at bounding box center [790, 308] width 122 height 19
click at [780, 307] on input "text" at bounding box center [790, 308] width 122 height 19
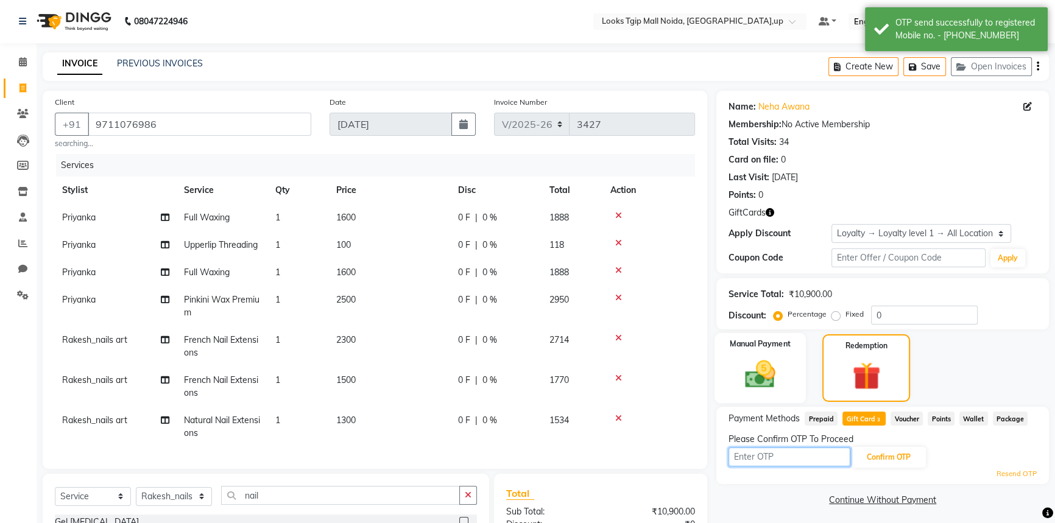
scroll to position [0, 0]
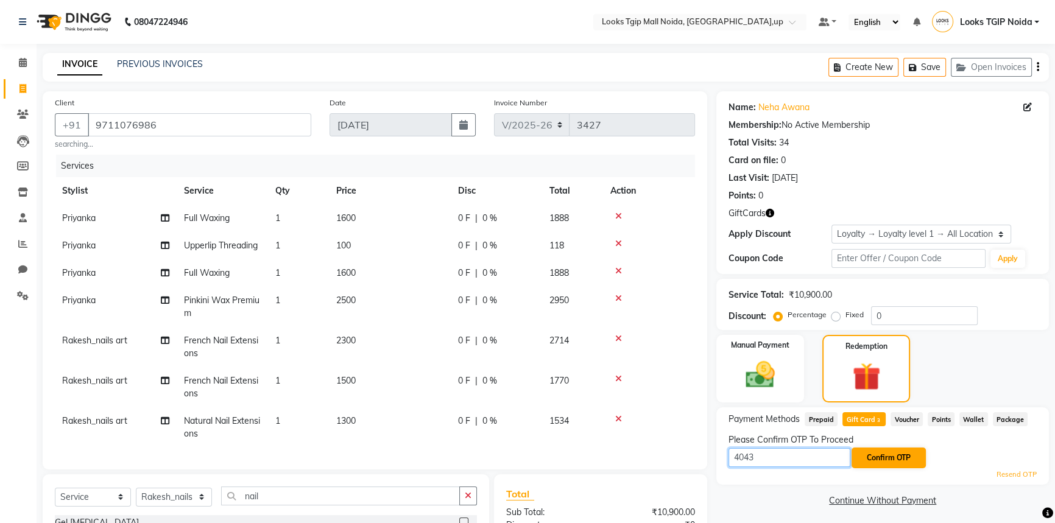
type input "4043"
click at [908, 457] on button "Confirm OTP" at bounding box center [889, 458] width 74 height 21
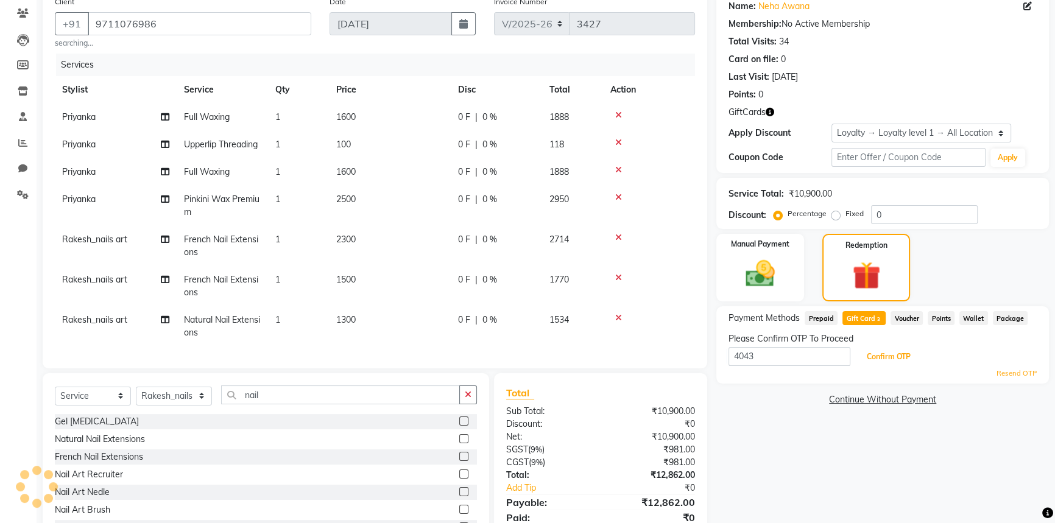
scroll to position [152, 0]
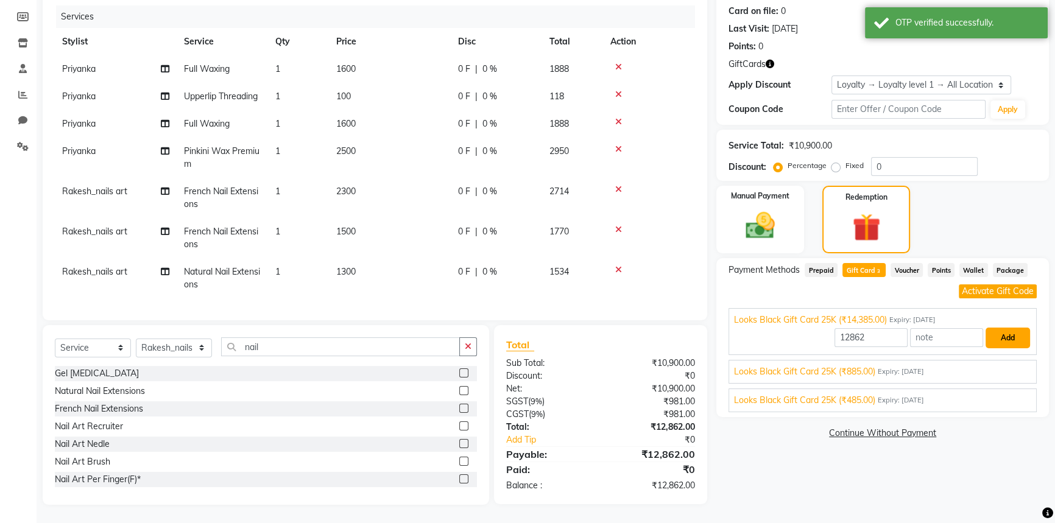
click at [1010, 333] on button "Add" at bounding box center [1008, 338] width 44 height 21
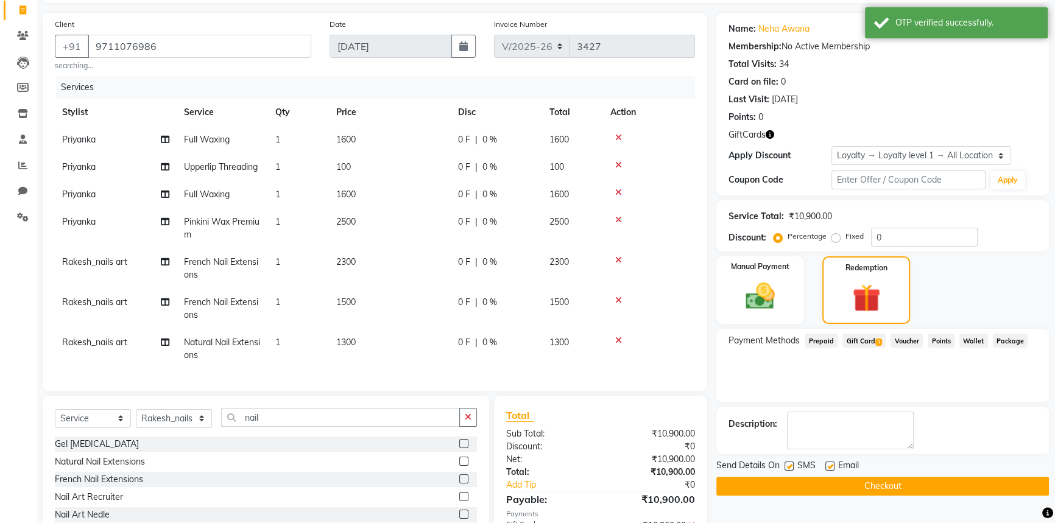
scroll to position [211, 0]
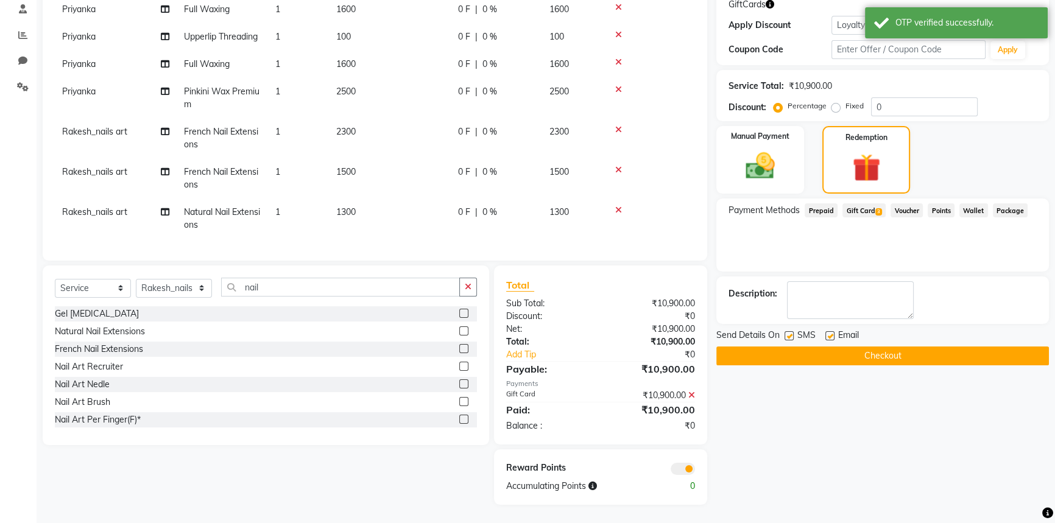
click at [832, 347] on button "Checkout" at bounding box center [883, 356] width 333 height 19
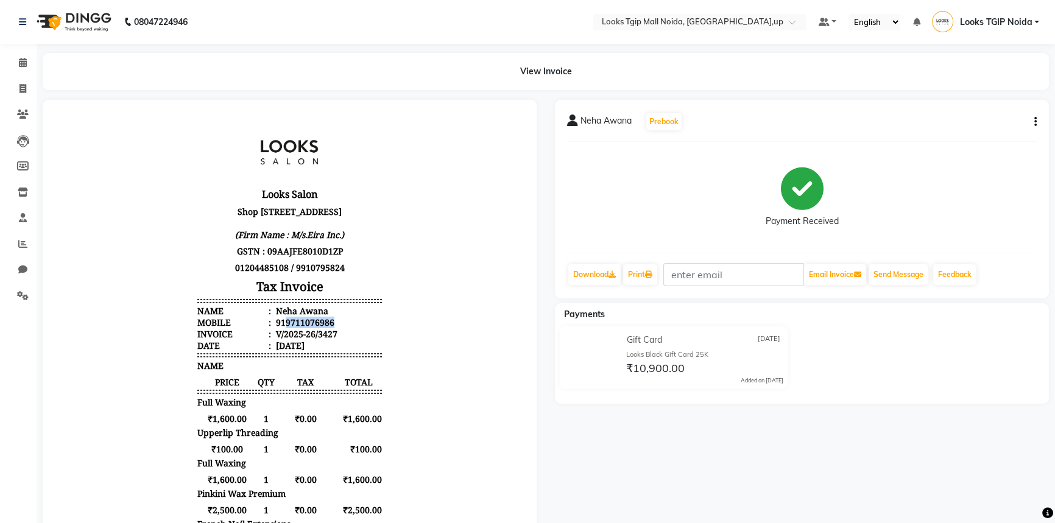
drag, startPoint x: 327, startPoint y: 349, endPoint x: 276, endPoint y: 347, distance: 51.2
click at [276, 328] on li "Mobile : 919711076986" at bounding box center [289, 323] width 184 height 12
copy div "9711076986"
drag, startPoint x: 18, startPoint y: 88, endPoint x: 24, endPoint y: 89, distance: 6.7
click at [18, 88] on span at bounding box center [22, 89] width 21 height 14
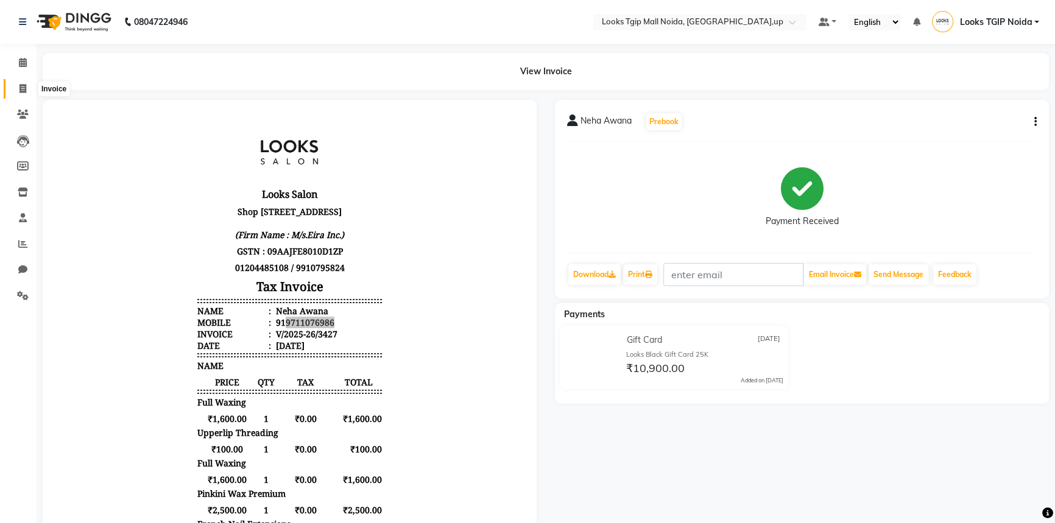
select select "service"
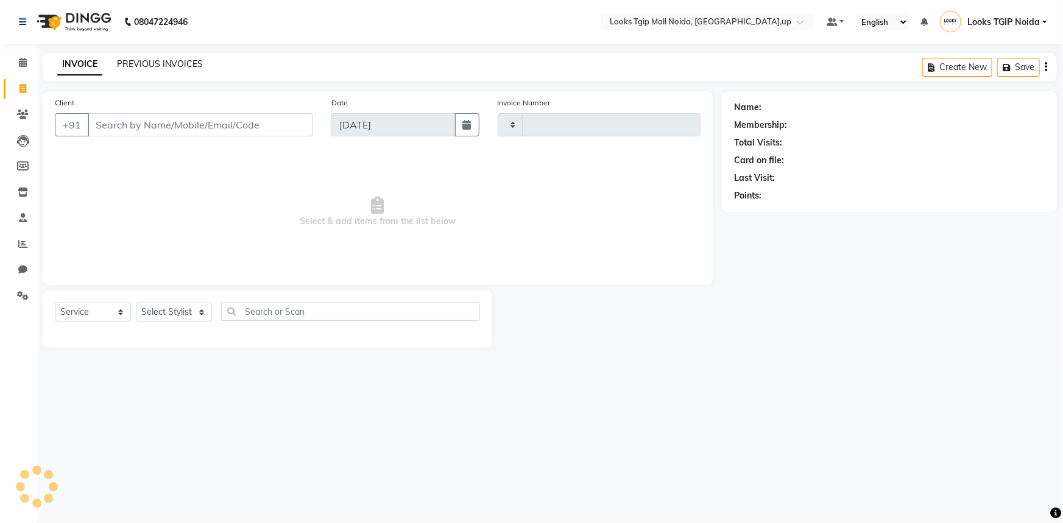
click at [157, 65] on link "PREVIOUS INVOICES" at bounding box center [160, 64] width 86 height 11
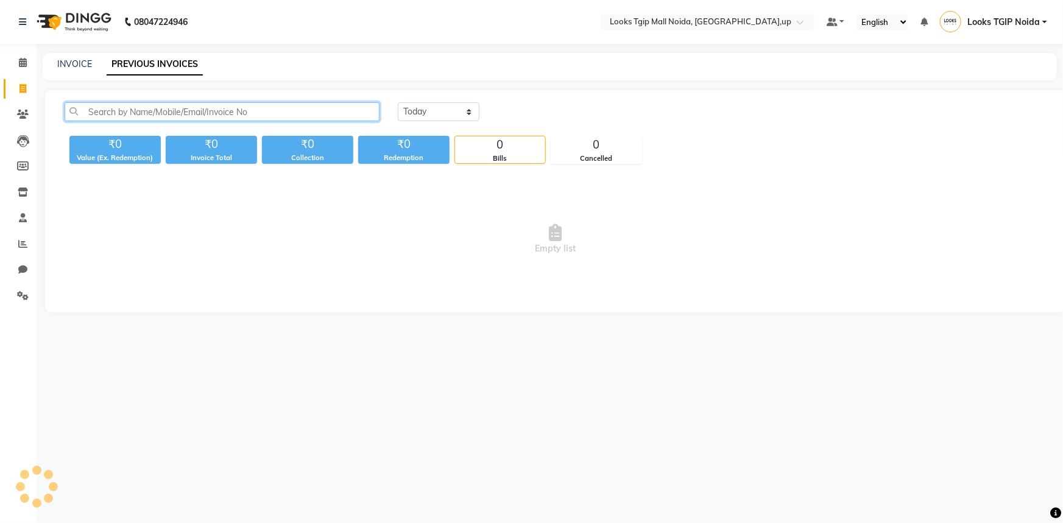
click at [256, 105] on input "text" at bounding box center [222, 111] width 315 height 19
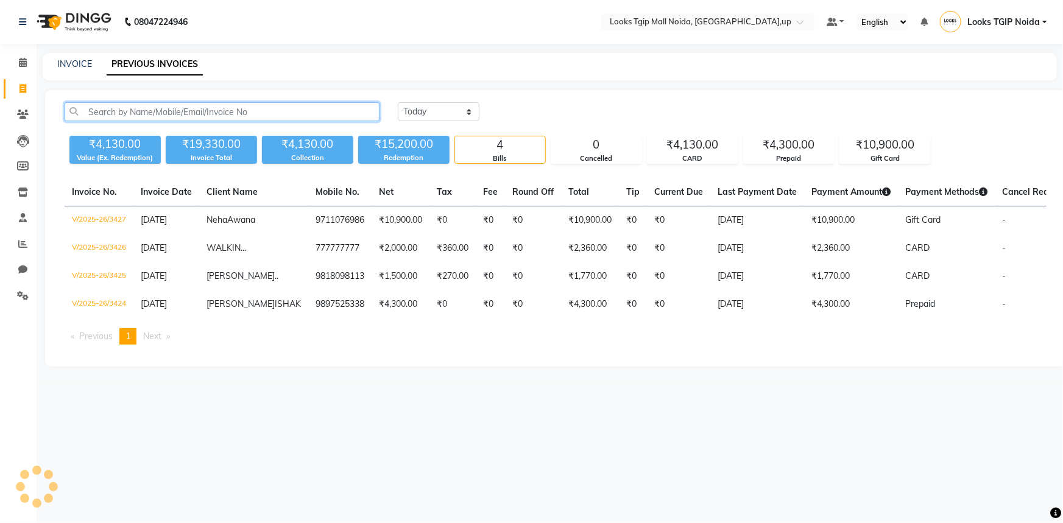
click at [250, 112] on input "text" at bounding box center [222, 111] width 315 height 19
paste input "9711076986"
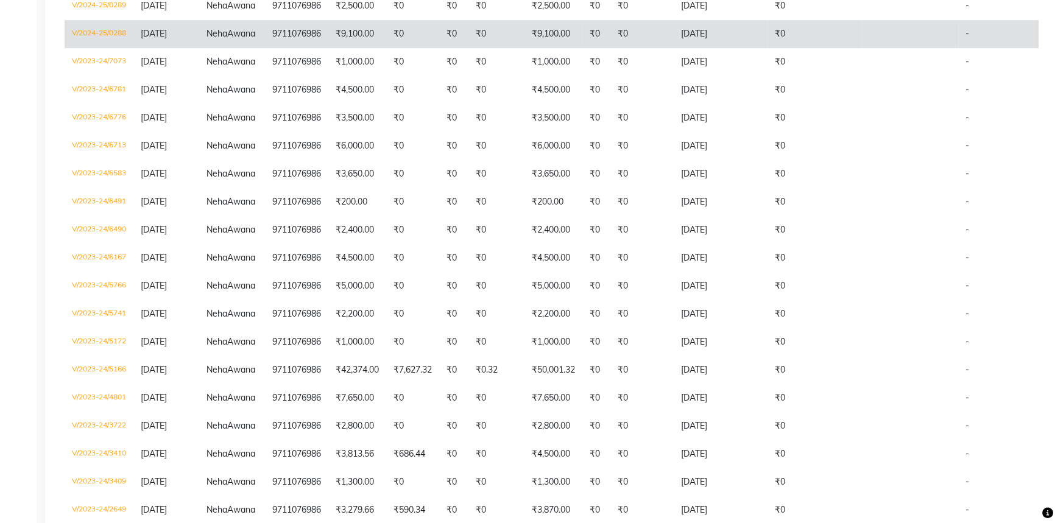
type input "9711076986"
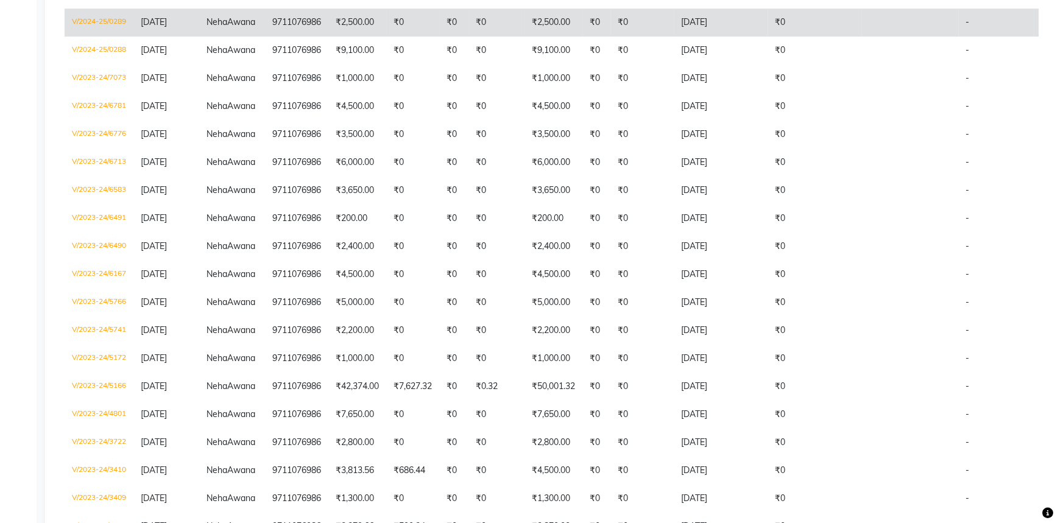
drag, startPoint x: 465, startPoint y: 297, endPoint x: 465, endPoint y: 288, distance: 9.1
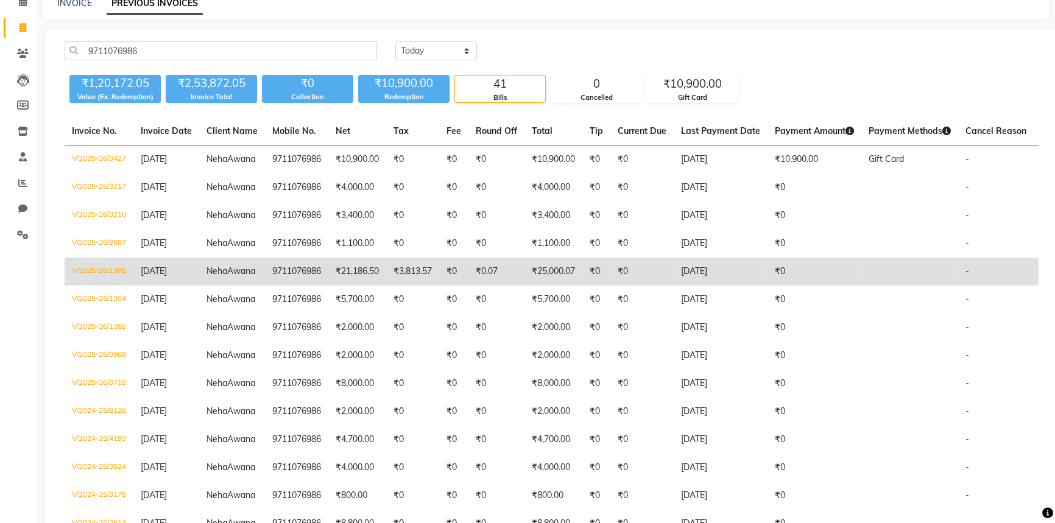
scroll to position [55, 0]
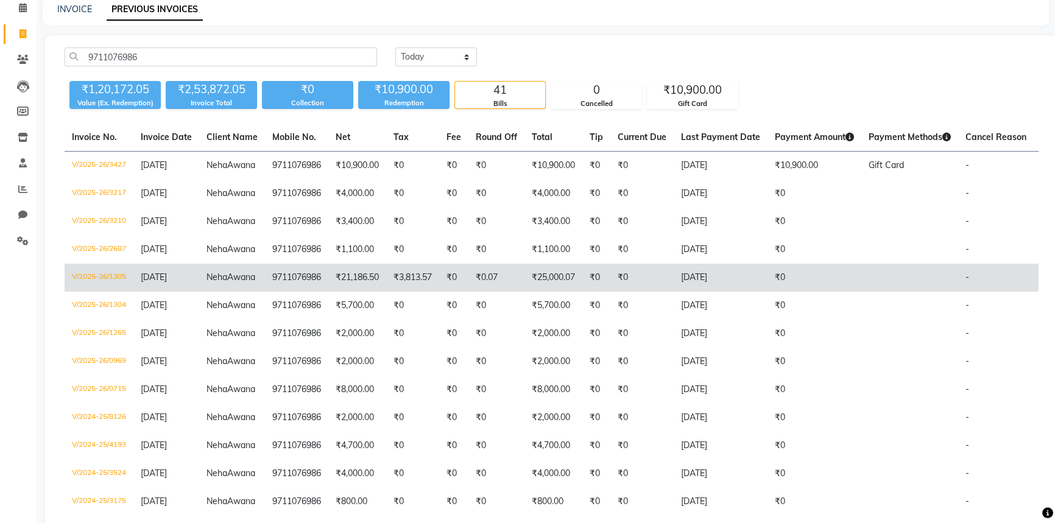
click at [504, 292] on td "₹0.07" at bounding box center [497, 278] width 56 height 28
click at [503, 292] on td "₹0.07" at bounding box center [497, 278] width 56 height 28
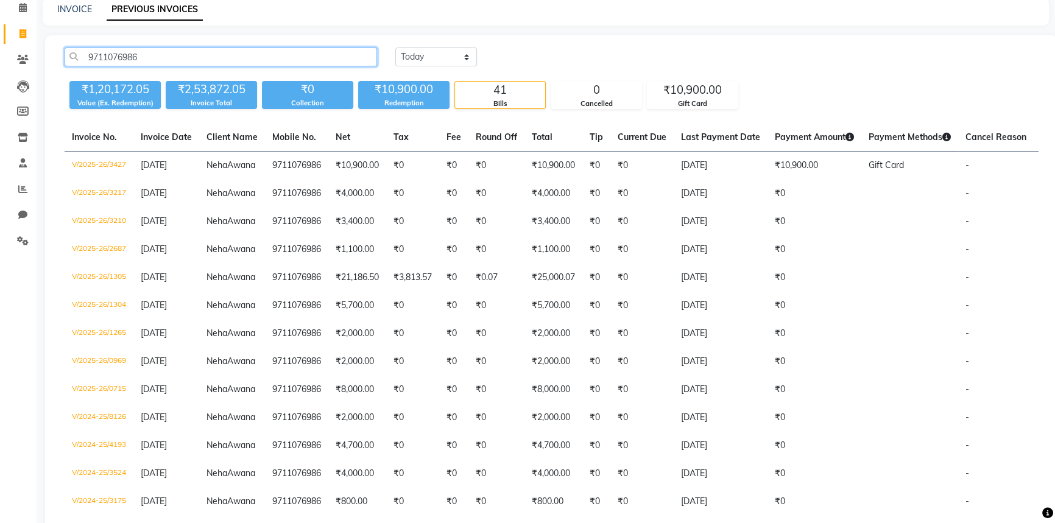
drag, startPoint x: 190, startPoint y: 57, endPoint x: 63, endPoint y: 71, distance: 127.6
click at [55, 65] on div "9711076986" at bounding box center [220, 57] width 331 height 19
click at [18, 66] on link "Clients" at bounding box center [18, 60] width 29 height 20
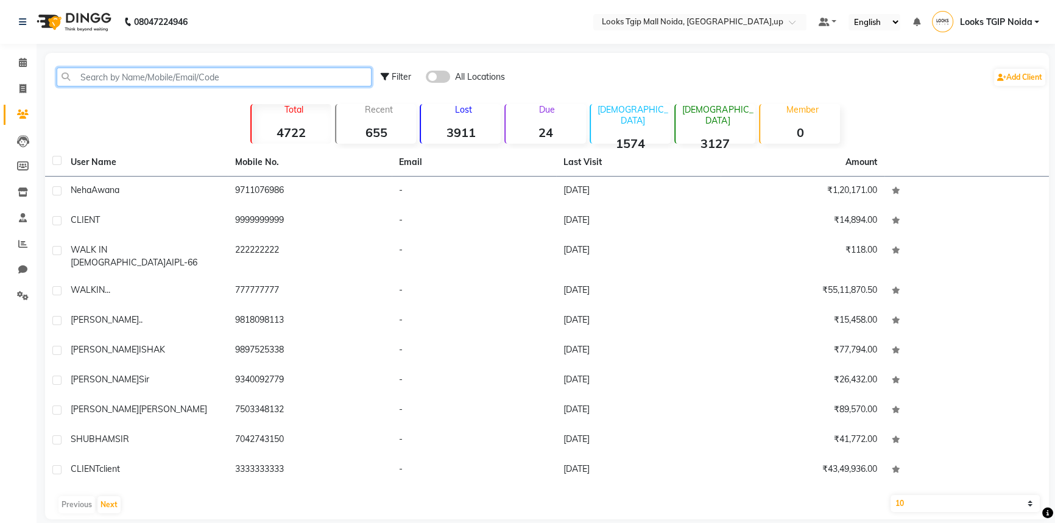
click at [144, 80] on input "text" at bounding box center [214, 77] width 315 height 19
paste input "9711076986"
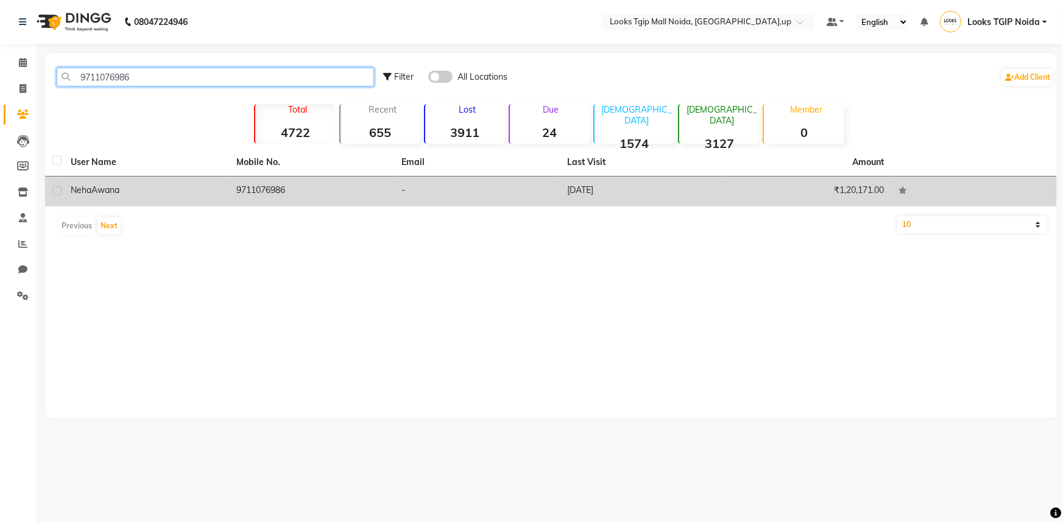
type input "9711076986"
click at [868, 197] on td "₹1,20,171.00" at bounding box center [809, 192] width 166 height 30
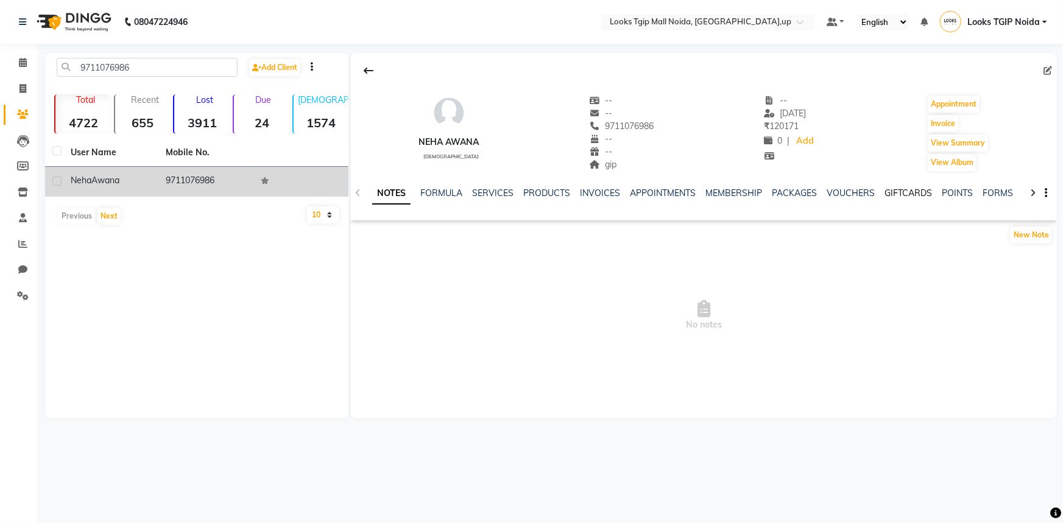
click at [898, 193] on link "GIFTCARDS" at bounding box center [909, 193] width 48 height 11
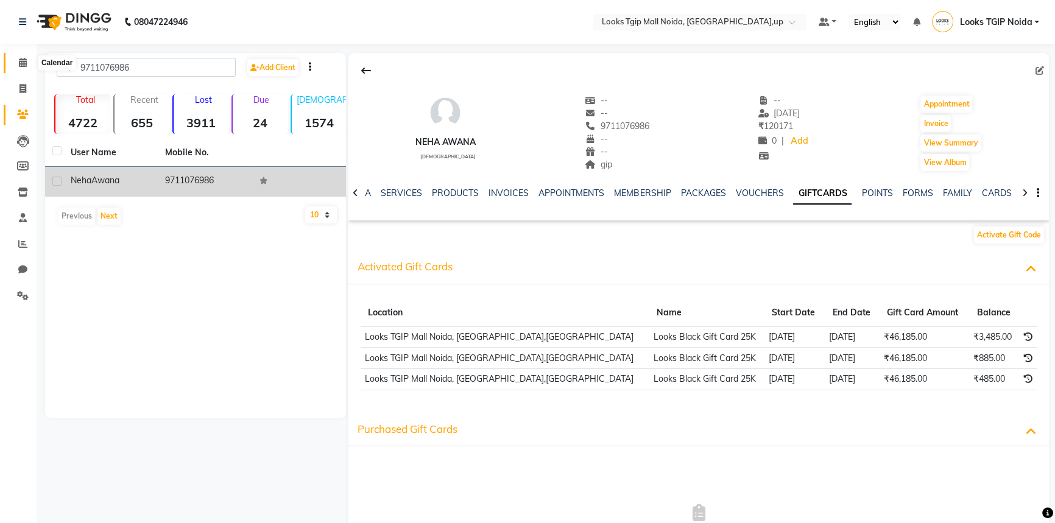
click at [24, 61] on icon at bounding box center [23, 62] width 8 height 9
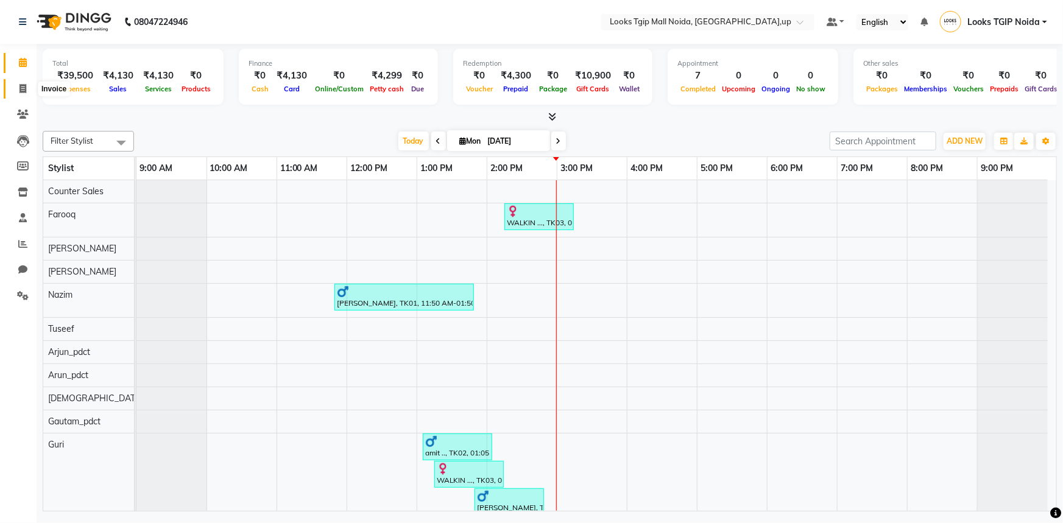
click at [30, 91] on span at bounding box center [22, 89] width 21 height 14
select select "service"
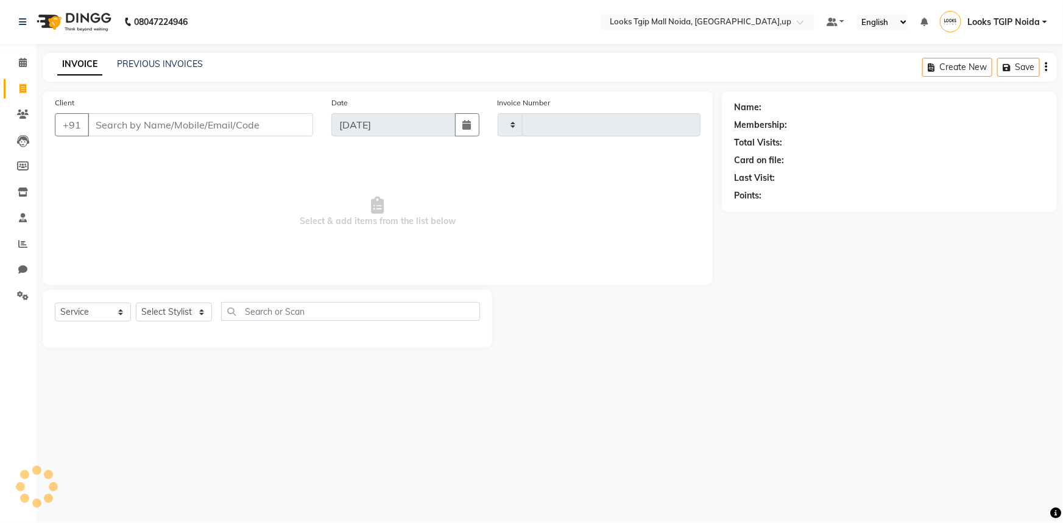
type input "3428"
select select "4358"
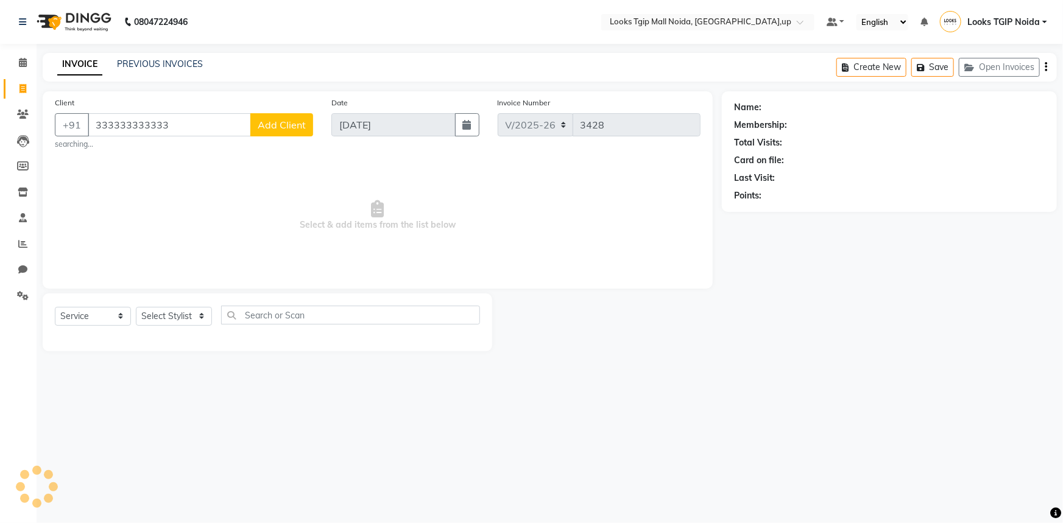
type input "333333333333"
select select "1: Object"
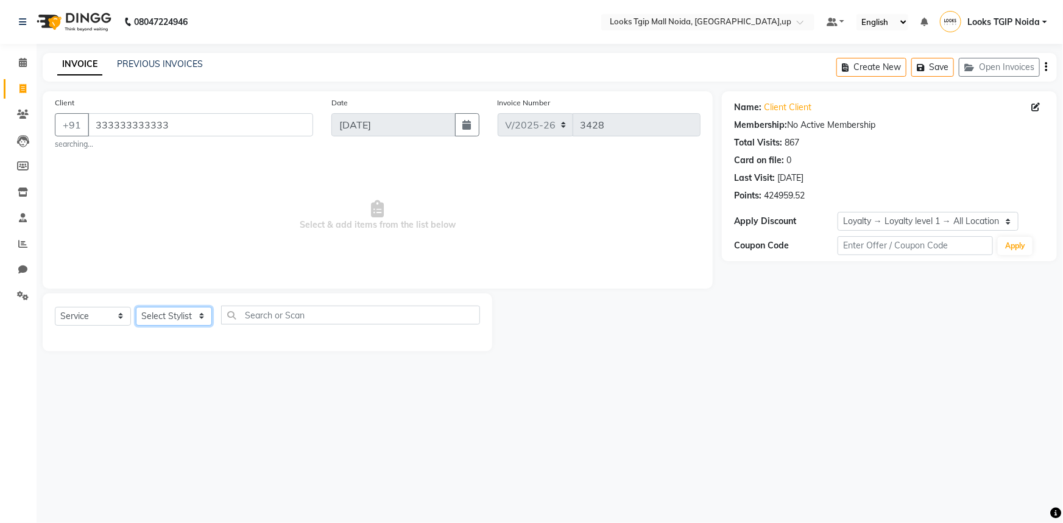
click at [167, 314] on select "Select Stylist Amaan Salmani Arjun_pdct Arun_pdct Atique Counter Sales Farooq G…" at bounding box center [174, 316] width 76 height 19
select select "23818"
click at [136, 307] on select "Select Stylist Amaan Salmani Arjun_pdct Arun_pdct Atique Counter Sales Farooq G…" at bounding box center [174, 316] width 76 height 19
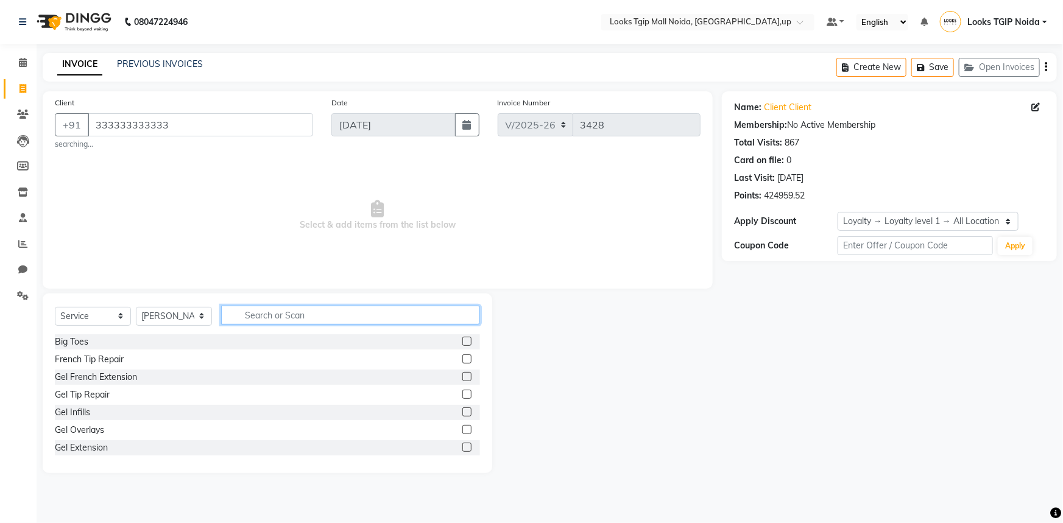
click at [260, 316] on input "text" at bounding box center [350, 315] width 259 height 19
click at [146, 372] on div "Gel French Extension" at bounding box center [267, 377] width 425 height 15
click at [131, 371] on div "Gel French Extension" at bounding box center [96, 377] width 82 height 13
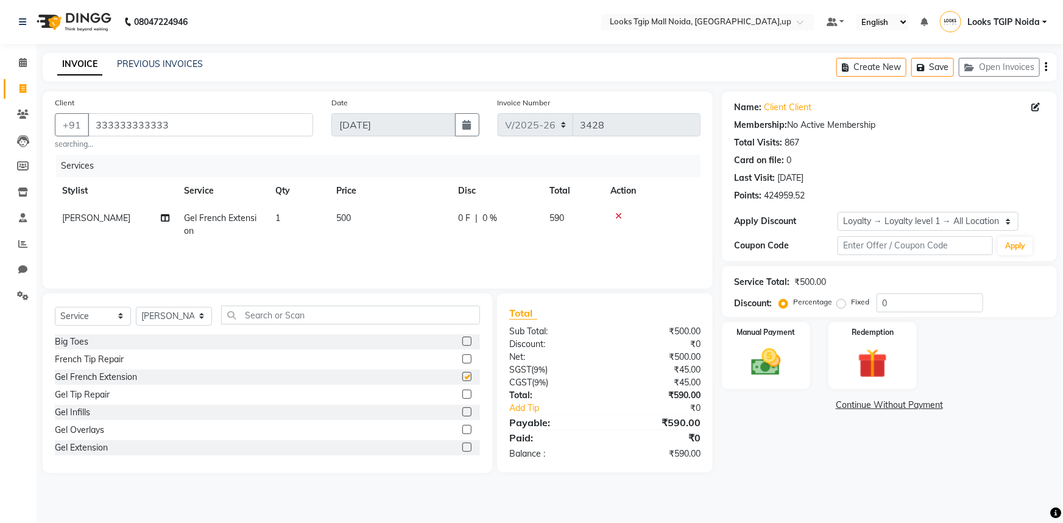
checkbox input "false"
drag, startPoint x: 756, startPoint y: 327, endPoint x: 767, endPoint y: 334, distance: 12.9
click at [756, 328] on label "Manual Payment" at bounding box center [766, 332] width 61 height 12
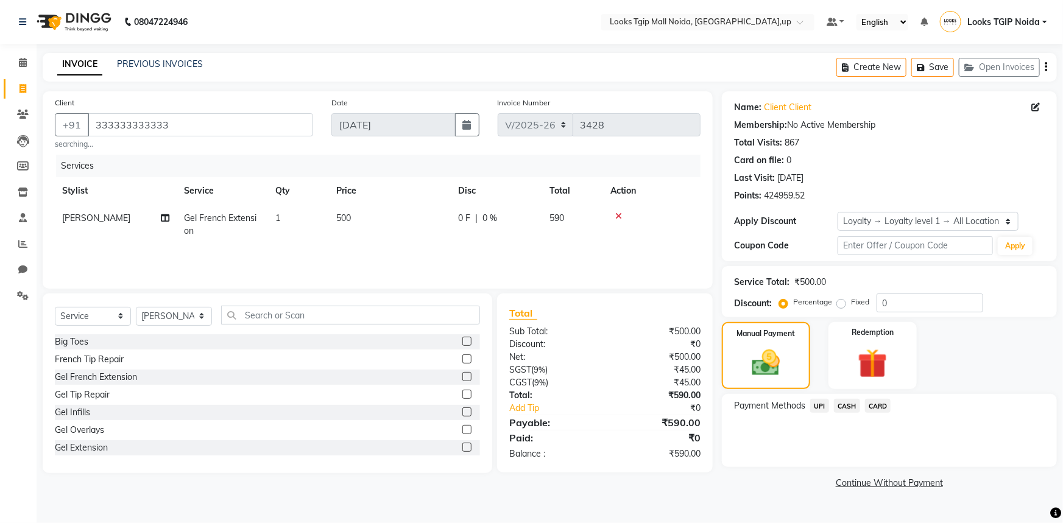
click at [821, 403] on span "UPI" at bounding box center [819, 406] width 19 height 14
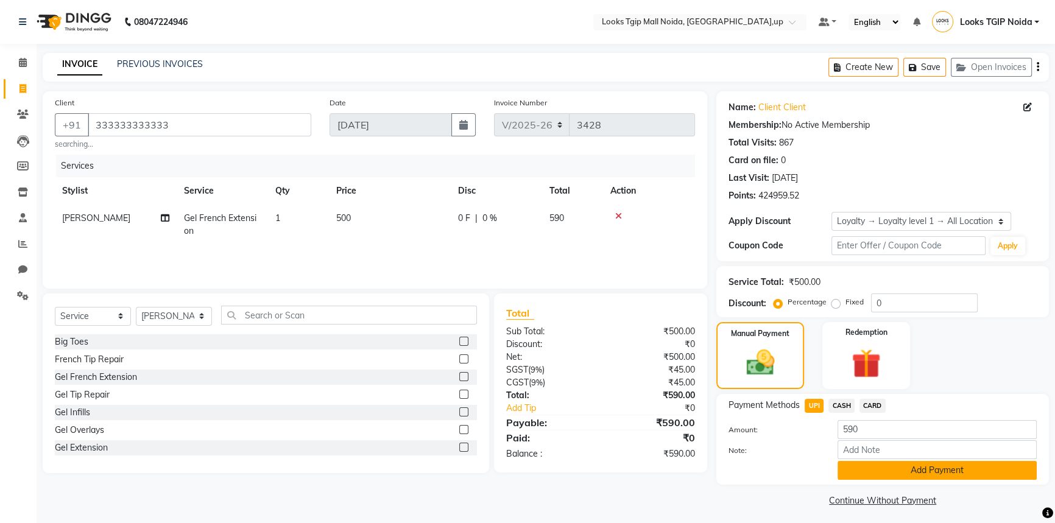
click at [908, 470] on button "Add Payment" at bounding box center [937, 470] width 199 height 19
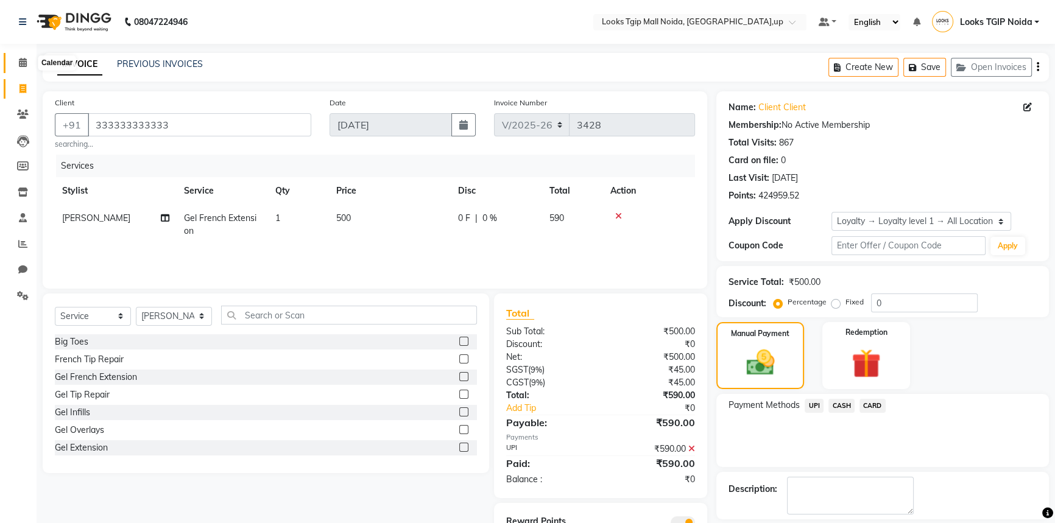
click at [17, 67] on span at bounding box center [22, 63] width 21 height 14
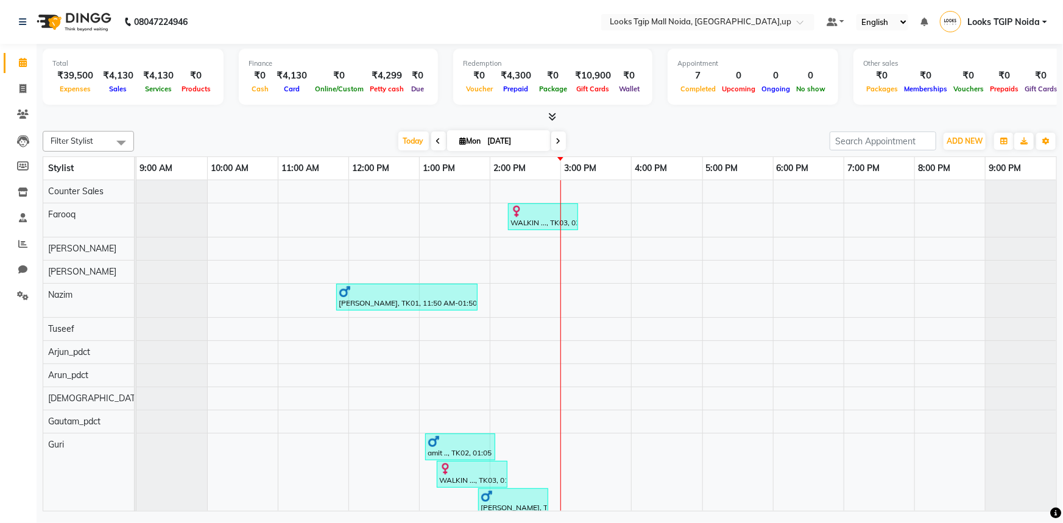
click at [551, 114] on icon at bounding box center [552, 116] width 8 height 9
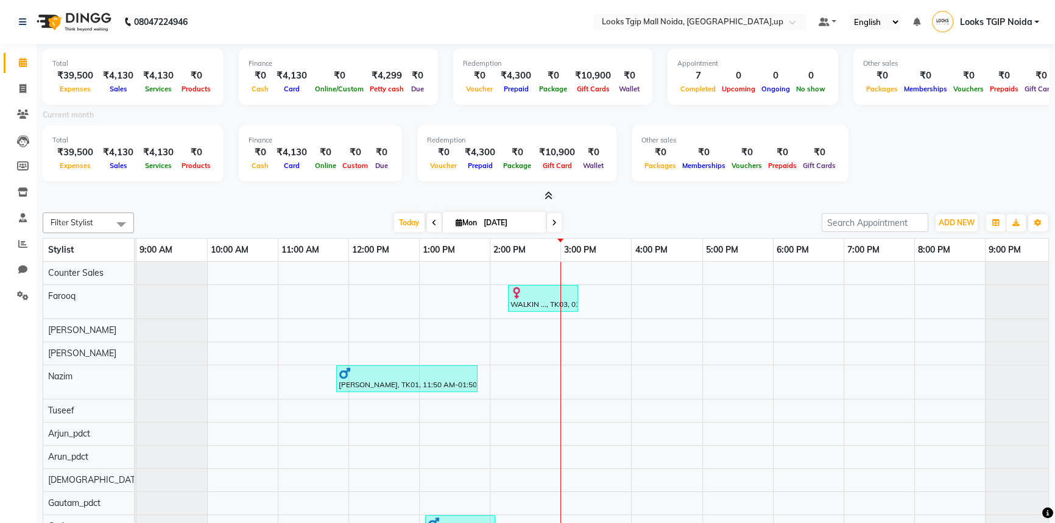
click at [547, 194] on icon at bounding box center [549, 195] width 8 height 9
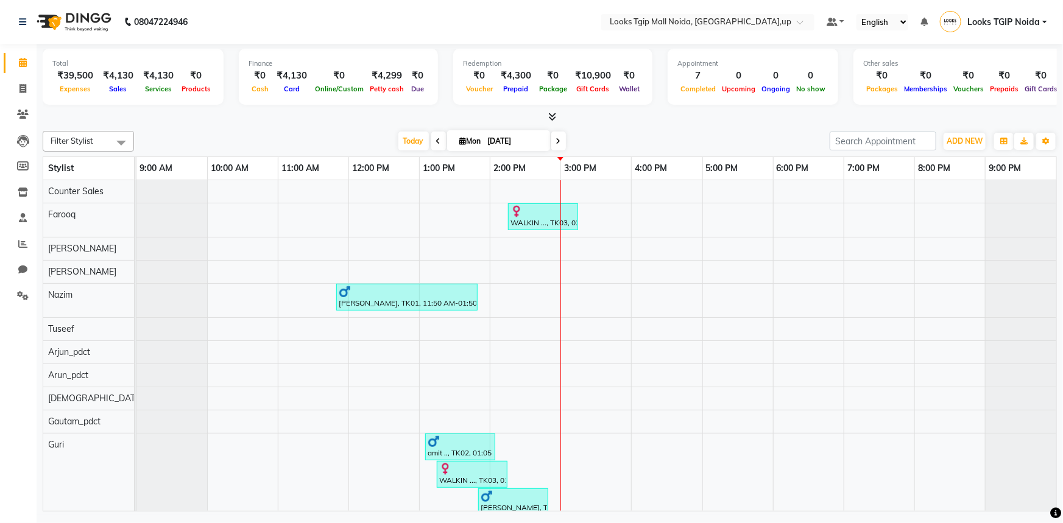
click at [553, 112] on icon at bounding box center [552, 116] width 8 height 9
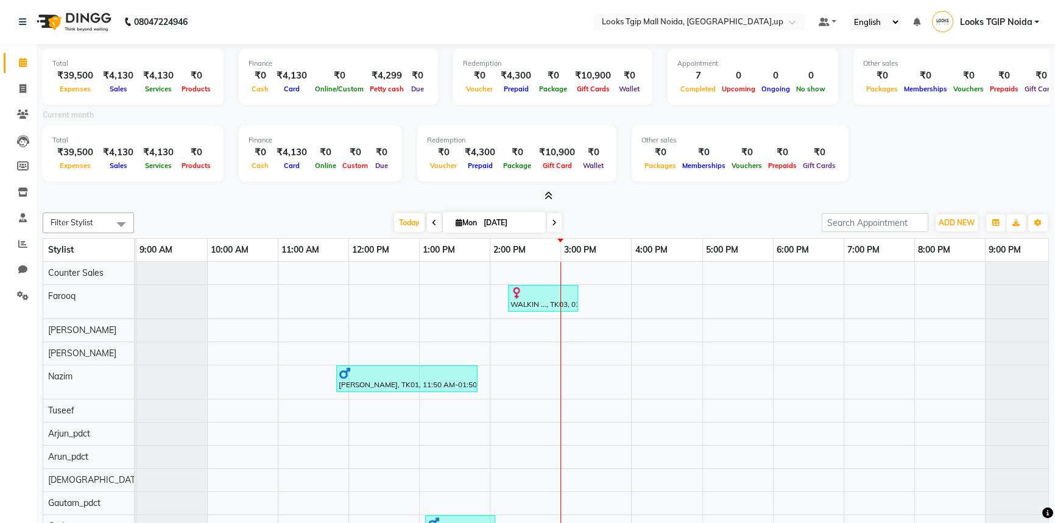
click at [545, 190] on span at bounding box center [546, 196] width 13 height 13
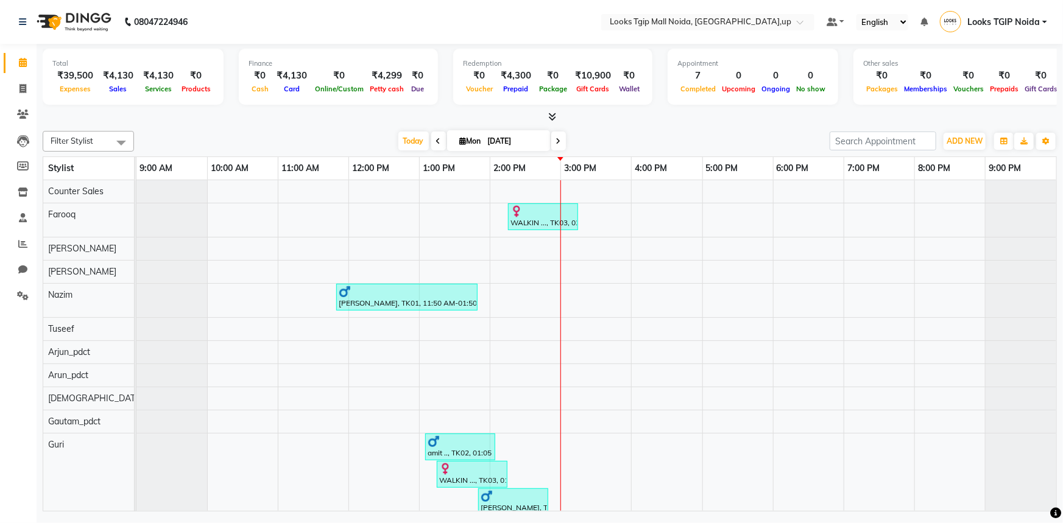
click at [553, 114] on icon at bounding box center [552, 116] width 8 height 9
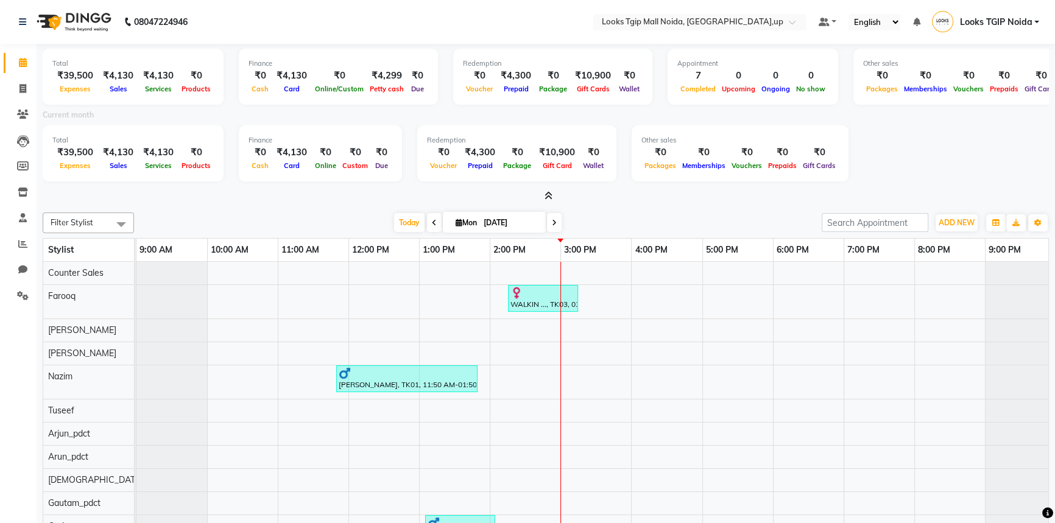
click at [548, 196] on icon at bounding box center [549, 195] width 8 height 9
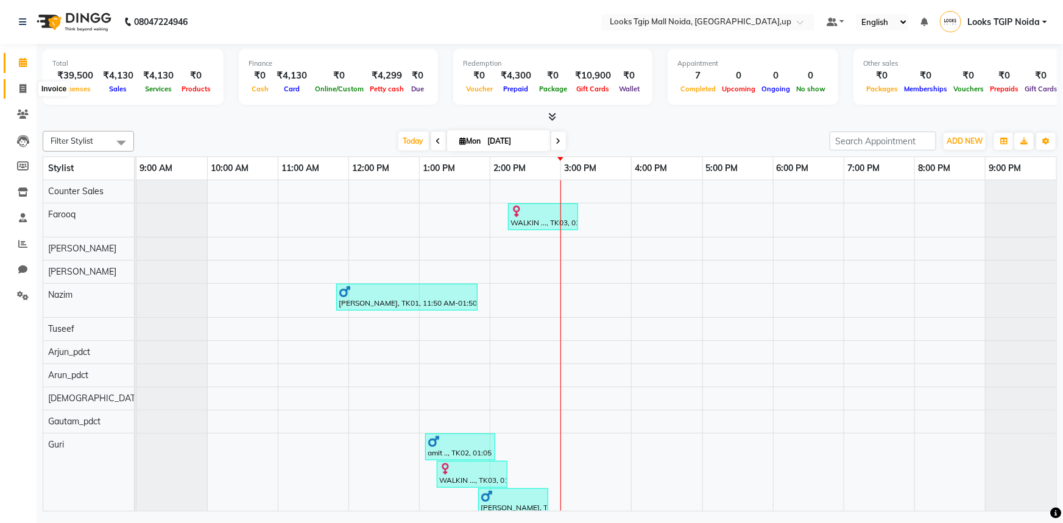
click at [20, 88] on icon at bounding box center [23, 88] width 7 height 9
select select "service"
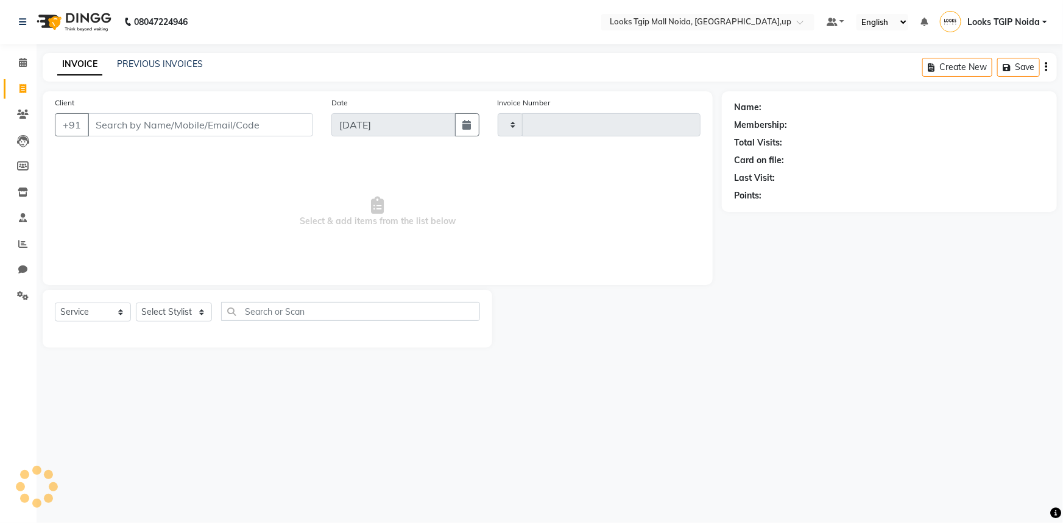
type input "3428"
select select "4358"
click at [180, 127] on input "Client" at bounding box center [200, 124] width 225 height 23
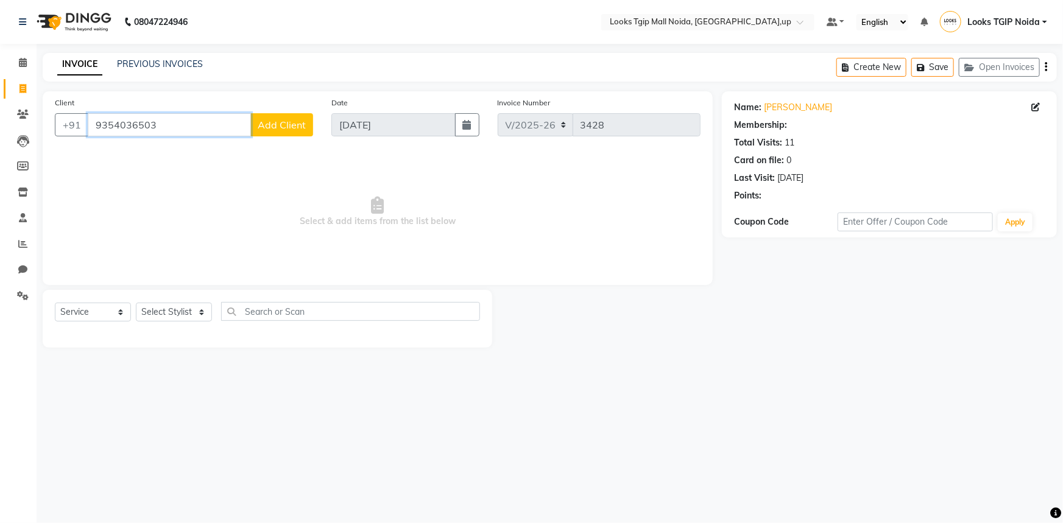
click at [207, 130] on input "9354036503" at bounding box center [169, 124] width 163 height 23
type input "935403650"
select select "1: Object"
type input "9354036503"
select select "1: Object"
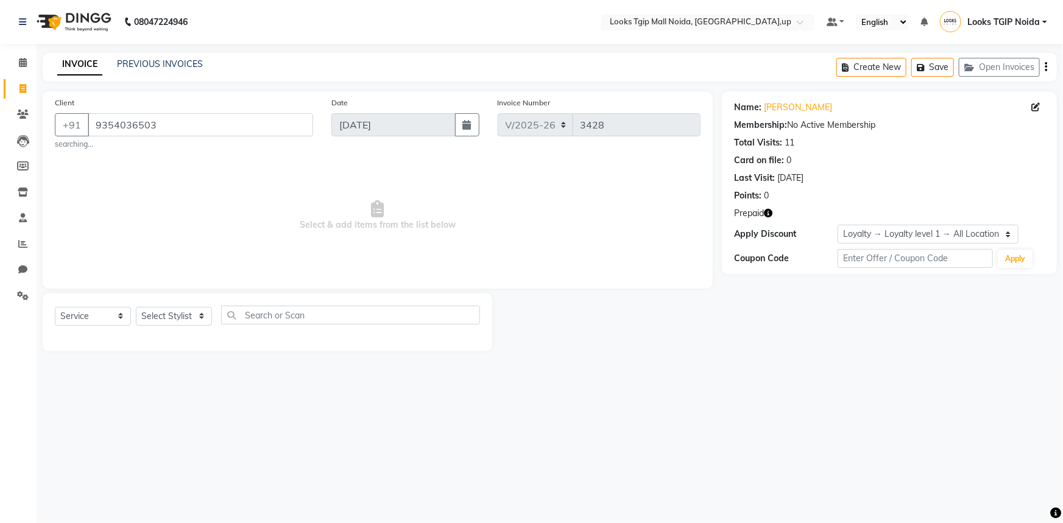
click at [772, 214] on icon "button" at bounding box center [768, 213] width 9 height 9
click at [18, 66] on span at bounding box center [22, 63] width 21 height 14
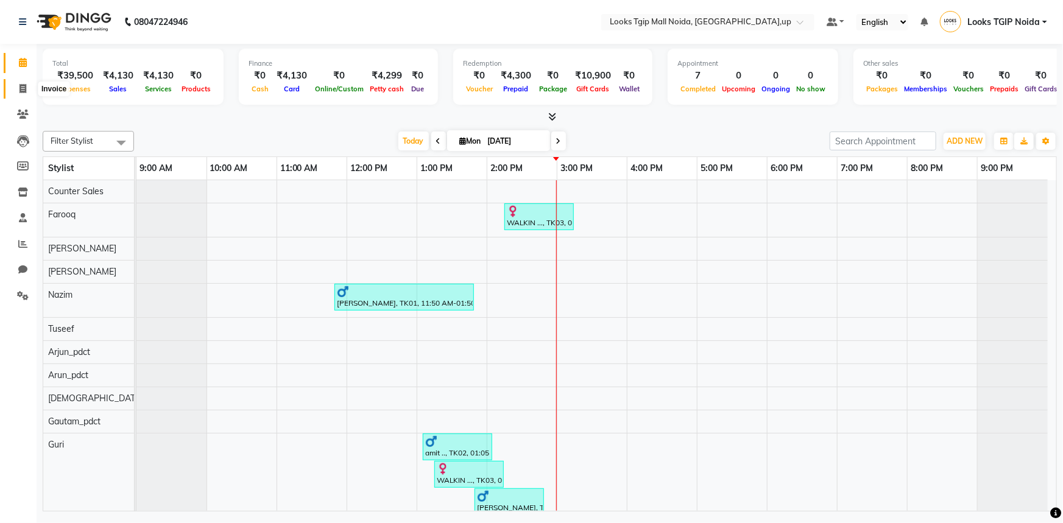
click at [23, 93] on span at bounding box center [22, 89] width 21 height 14
select select "service"
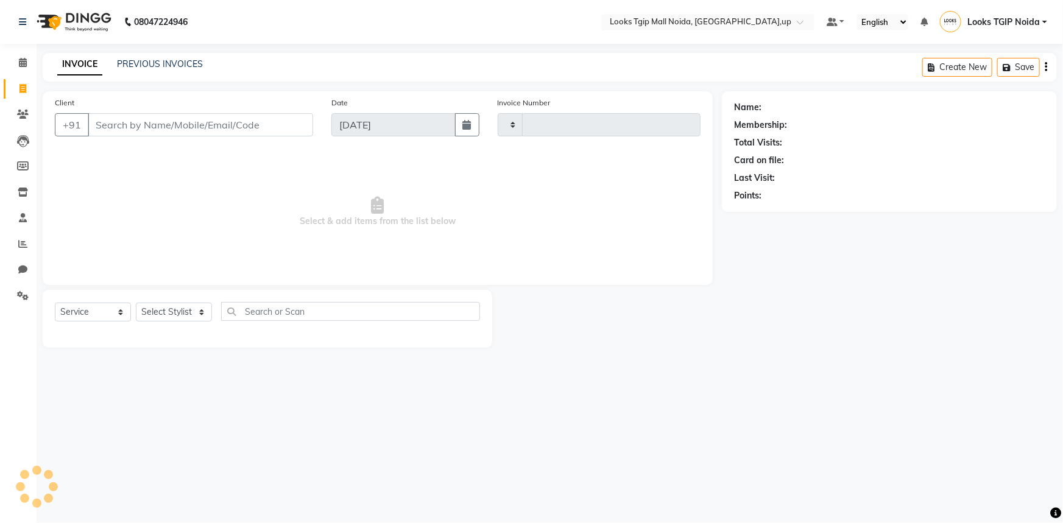
type input "3428"
select select "4358"
click at [188, 124] on input "Client" at bounding box center [200, 124] width 225 height 23
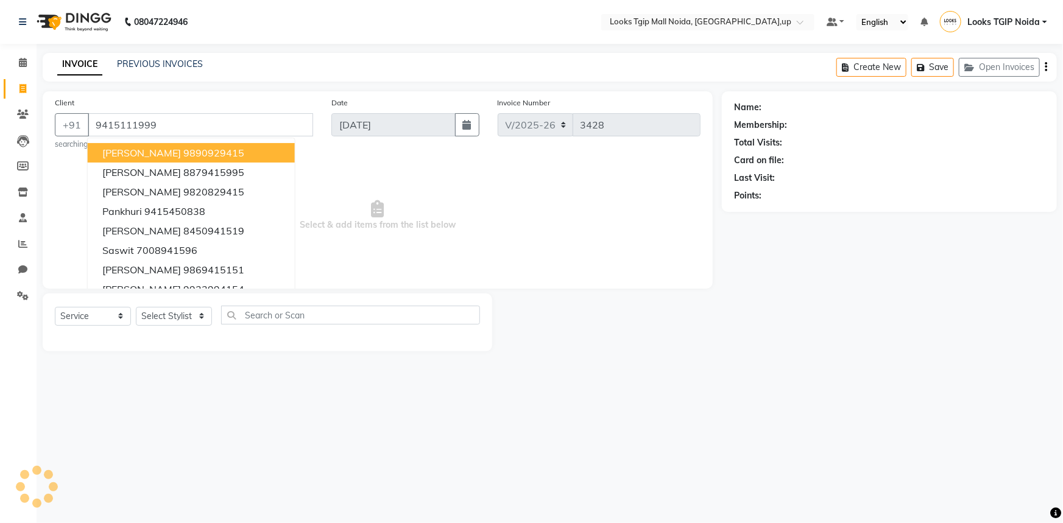
type input "9415111999"
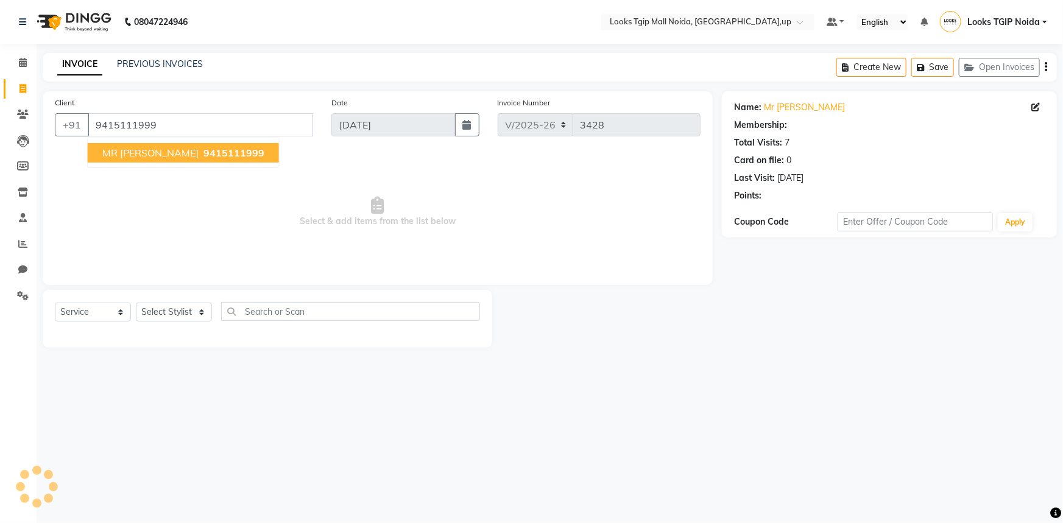
select select "1: Object"
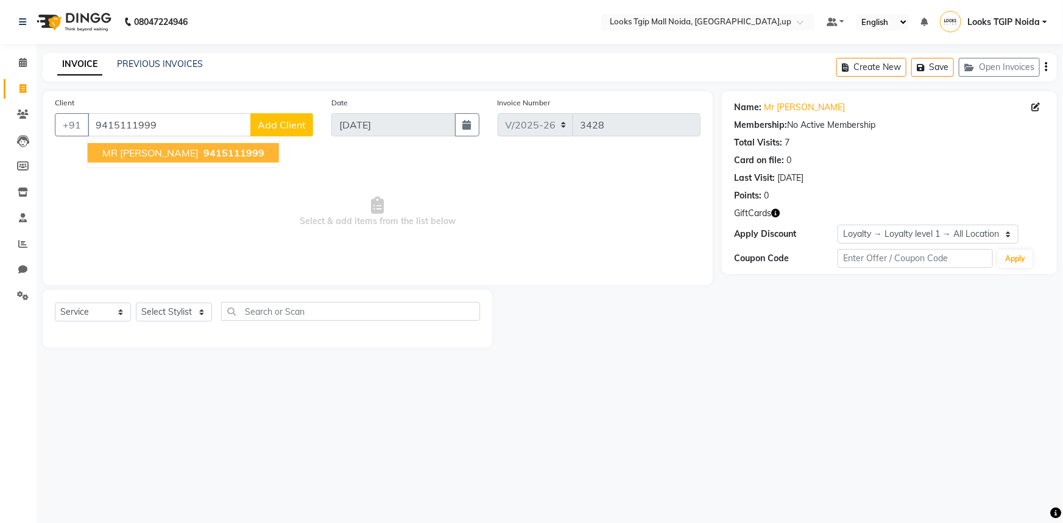
click at [775, 212] on icon "button" at bounding box center [775, 213] width 9 height 9
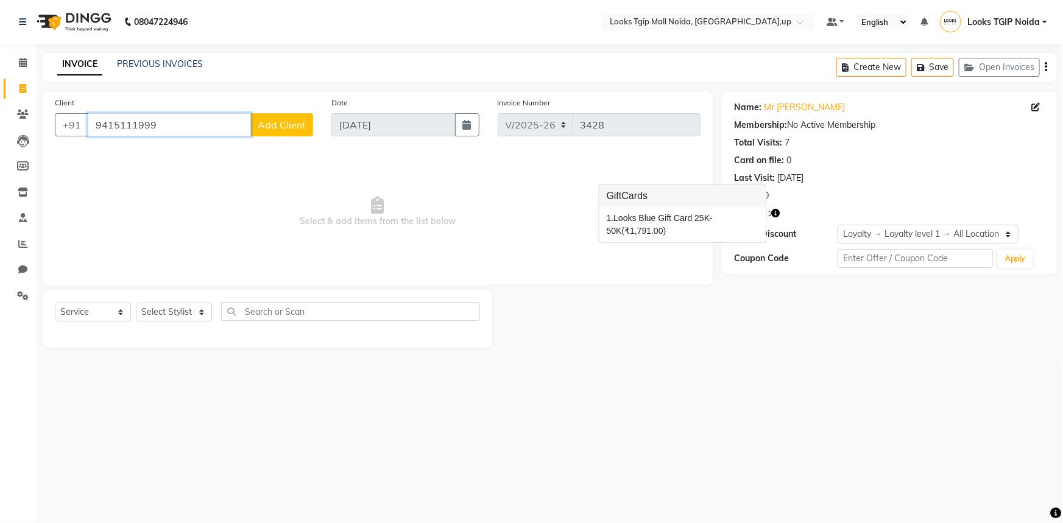
drag, startPoint x: 166, startPoint y: 128, endPoint x: 40, endPoint y: 134, distance: 126.9
click at [40, 134] on div "Client +91 9415111999 Add Client Date 01-09-2025 Invoice Number V/2025 V/2025-2…" at bounding box center [378, 219] width 689 height 257
drag, startPoint x: 167, startPoint y: 57, endPoint x: 182, endPoint y: 69, distance: 19.0
click at [167, 58] on div "PREVIOUS INVOICES" at bounding box center [160, 64] width 86 height 13
click at [155, 65] on link "PREVIOUS INVOICES" at bounding box center [160, 64] width 86 height 11
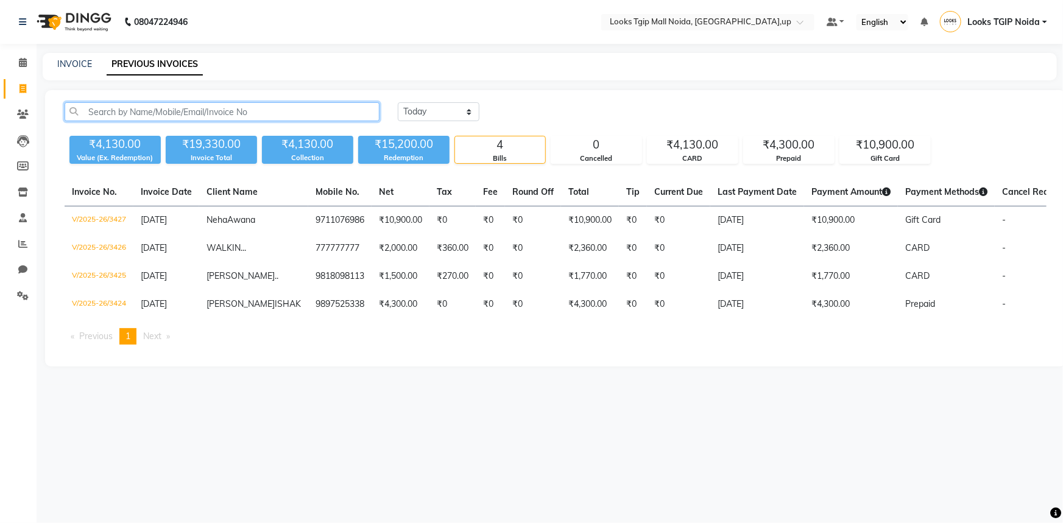
click at [199, 112] on input "text" at bounding box center [222, 111] width 315 height 19
paste input "9415111999"
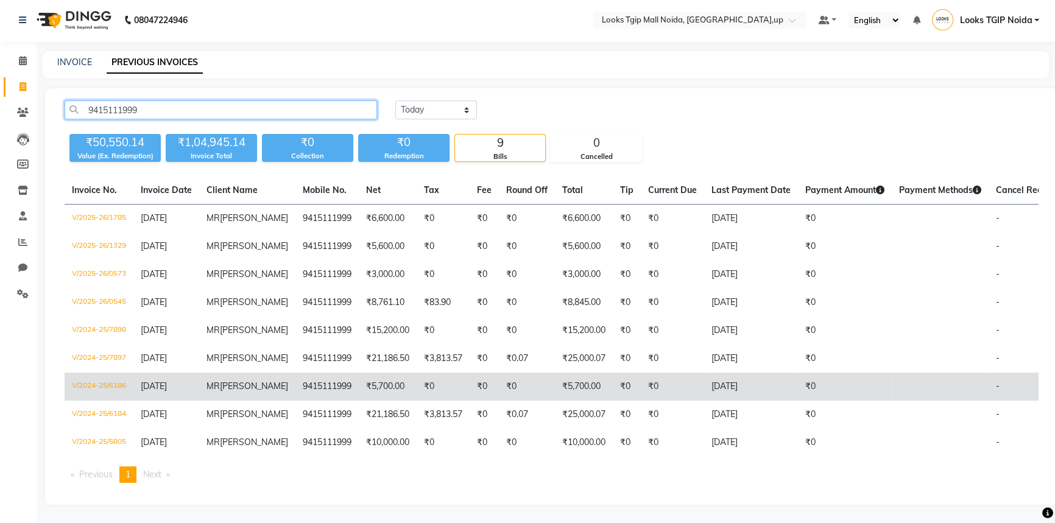
scroll to position [119, 0]
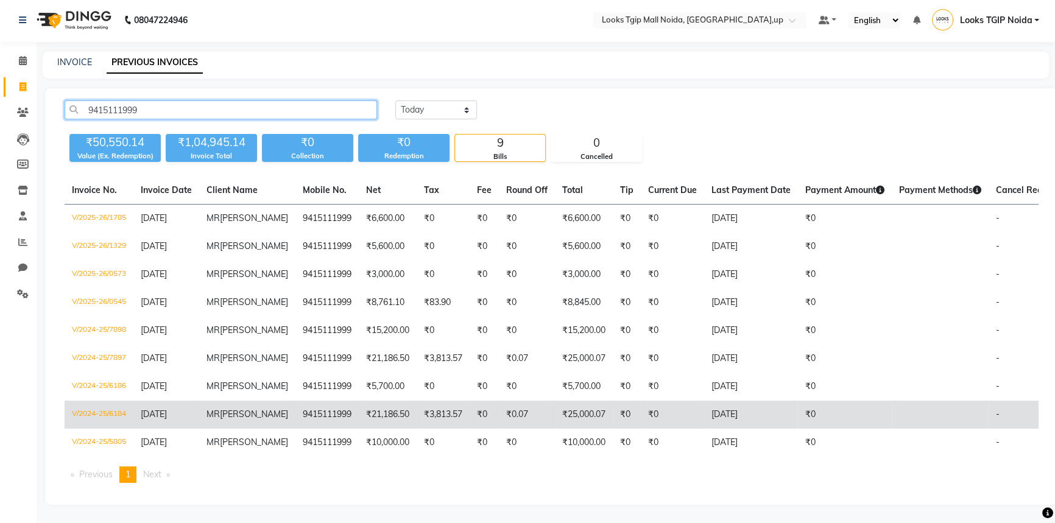
type input "9415111999"
drag, startPoint x: 146, startPoint y: 388, endPoint x: 191, endPoint y: 392, distance: 45.8
click at [191, 401] on td "[DATE]" at bounding box center [166, 415] width 66 height 28
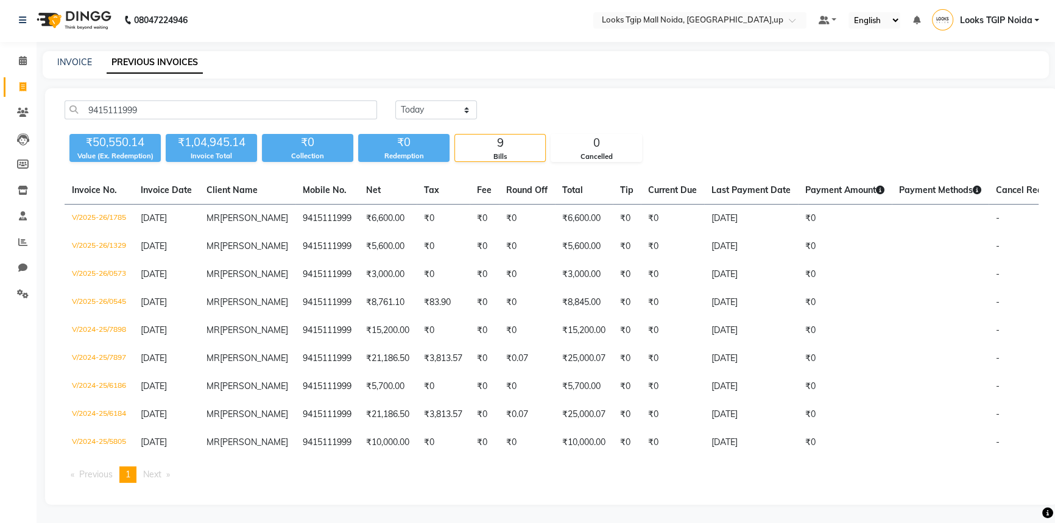
click at [731, 88] on div "9415111999 Today Yesterday Custom Range ₹50,550.14 Value (Ex. Redemption) ₹1,04…" at bounding box center [551, 296] width 1013 height 417
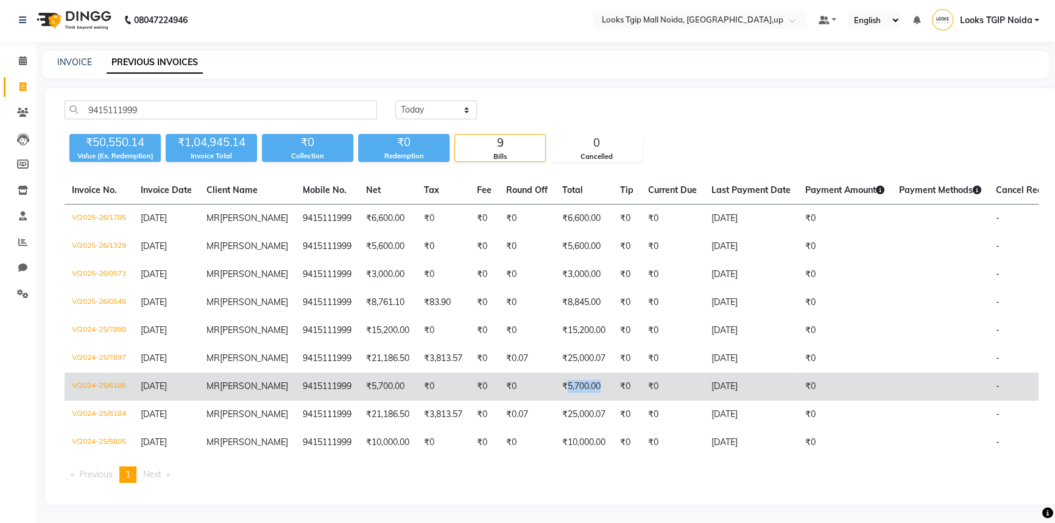
drag, startPoint x: 542, startPoint y: 349, endPoint x: 574, endPoint y: 349, distance: 32.3
click at [574, 373] on td "₹5,700.00" at bounding box center [584, 387] width 58 height 28
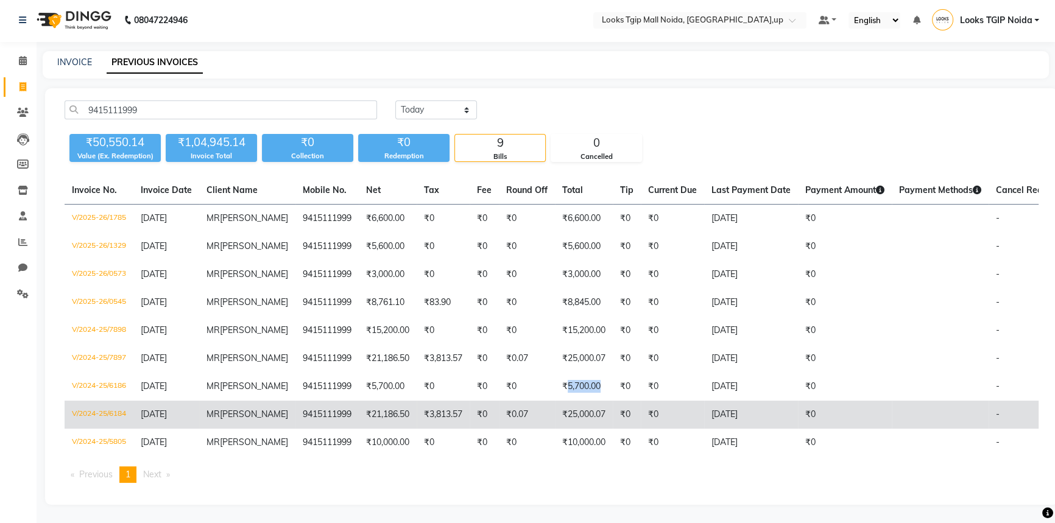
drag, startPoint x: 135, startPoint y: 389, endPoint x: 190, endPoint y: 392, distance: 54.4
click at [190, 401] on td "[DATE]" at bounding box center [166, 415] width 66 height 28
click at [555, 401] on td "₹25,000.07" at bounding box center [584, 415] width 58 height 28
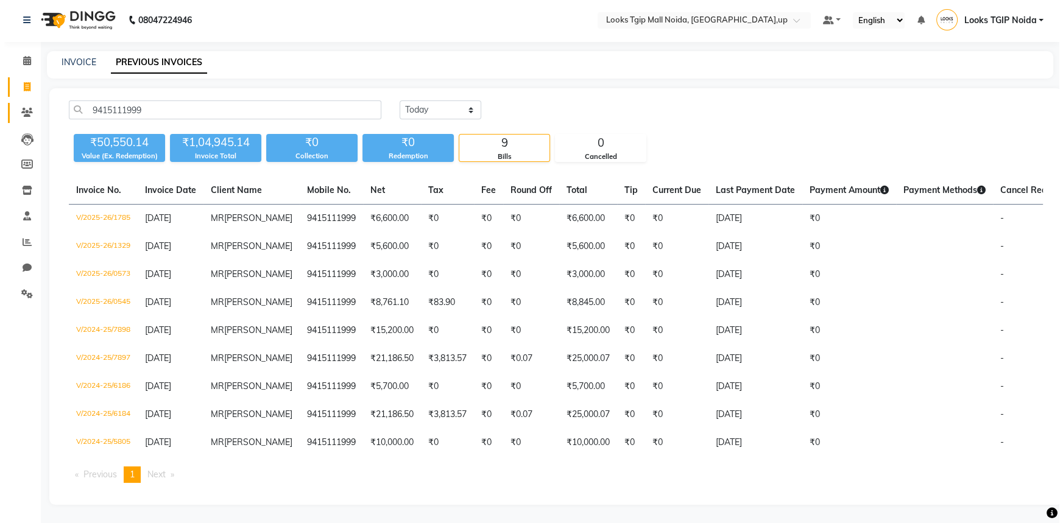
scroll to position [0, 0]
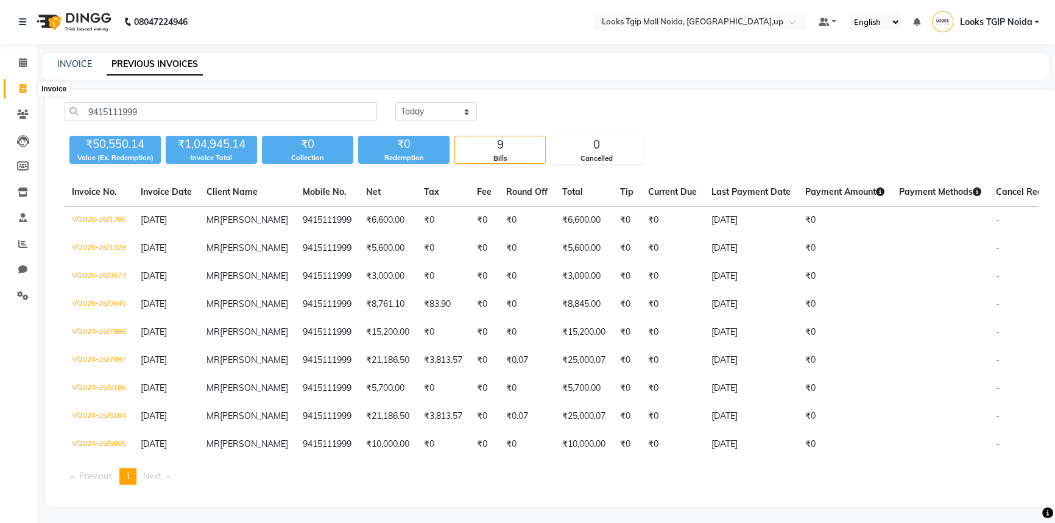
click at [24, 92] on icon at bounding box center [23, 88] width 7 height 9
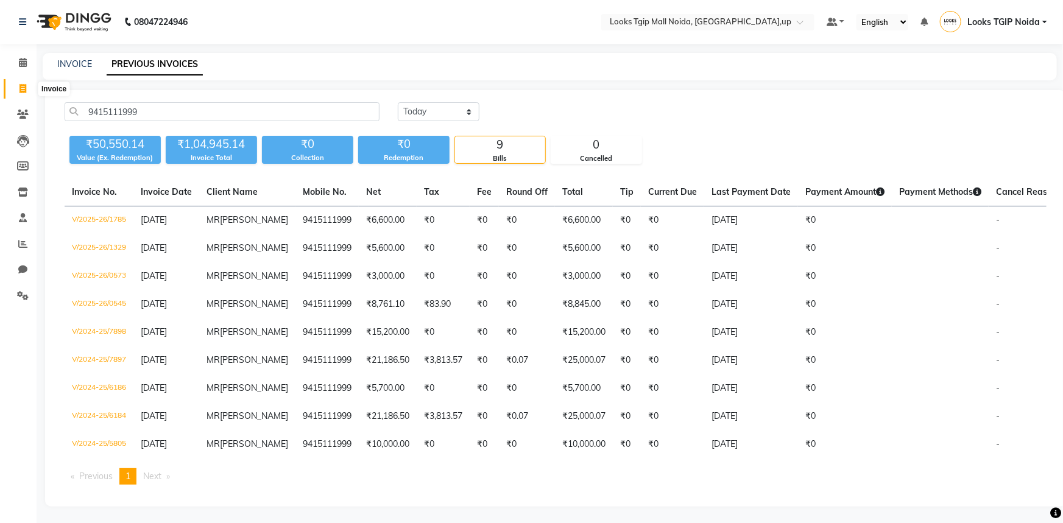
select select "4358"
select select "service"
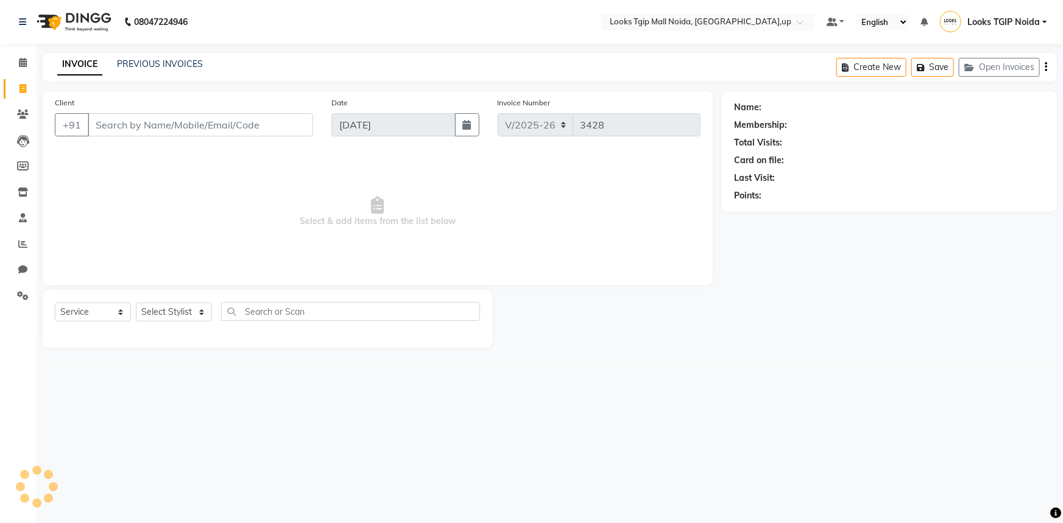
click at [153, 128] on input "Client" at bounding box center [200, 124] width 225 height 23
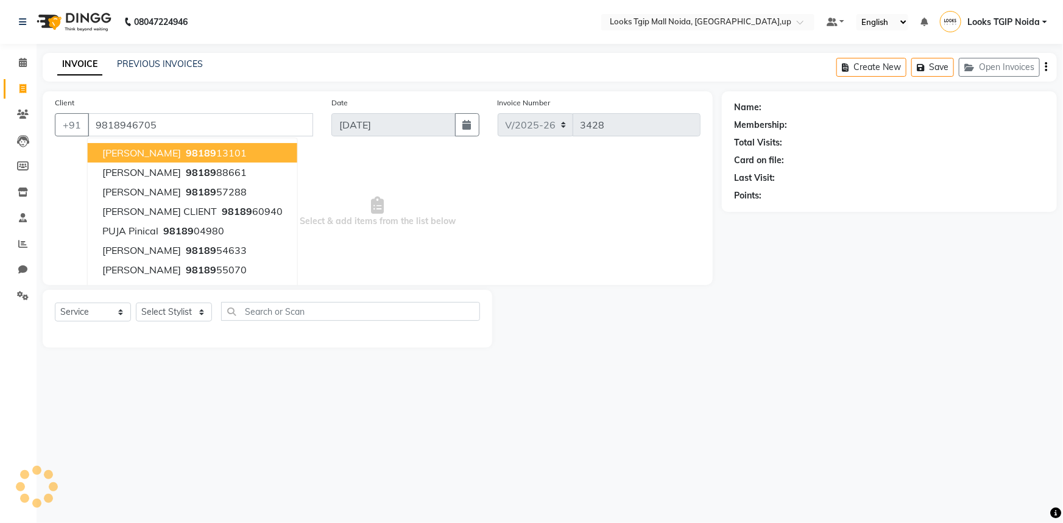
type input "9818946705"
select select "1: Object"
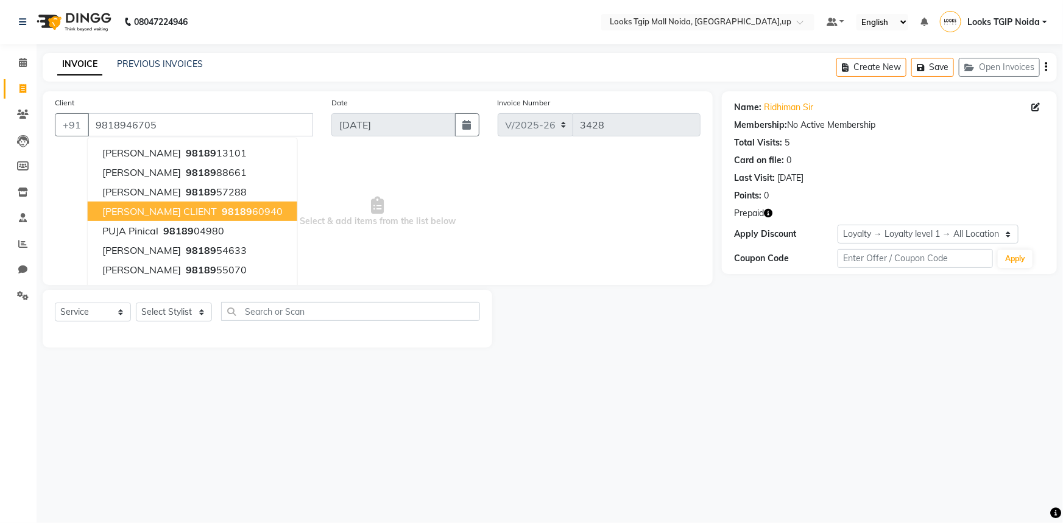
click at [770, 214] on icon "button" at bounding box center [768, 213] width 9 height 9
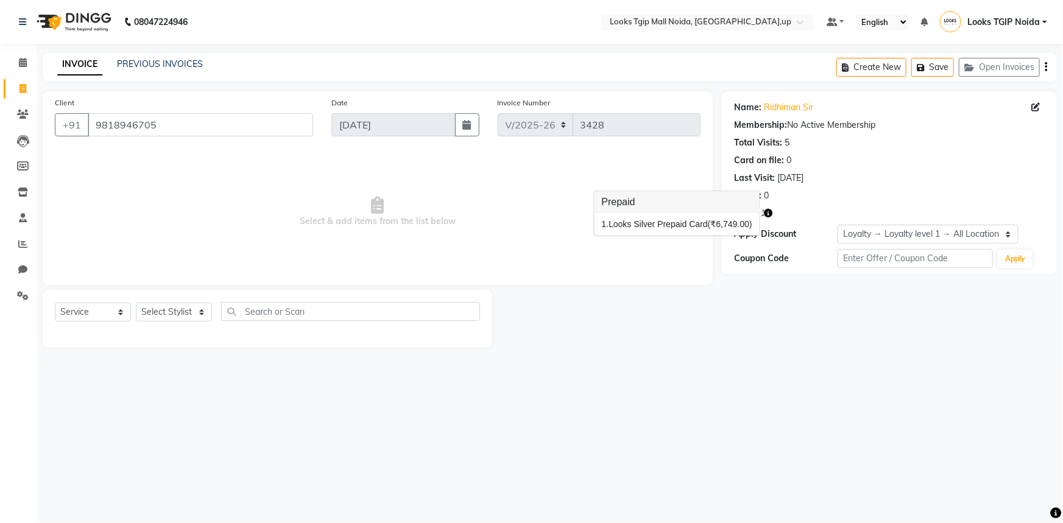
click at [402, 256] on span "Select & add items from the list below" at bounding box center [378, 212] width 646 height 122
click at [27, 89] on span at bounding box center [22, 89] width 21 height 14
select select "service"
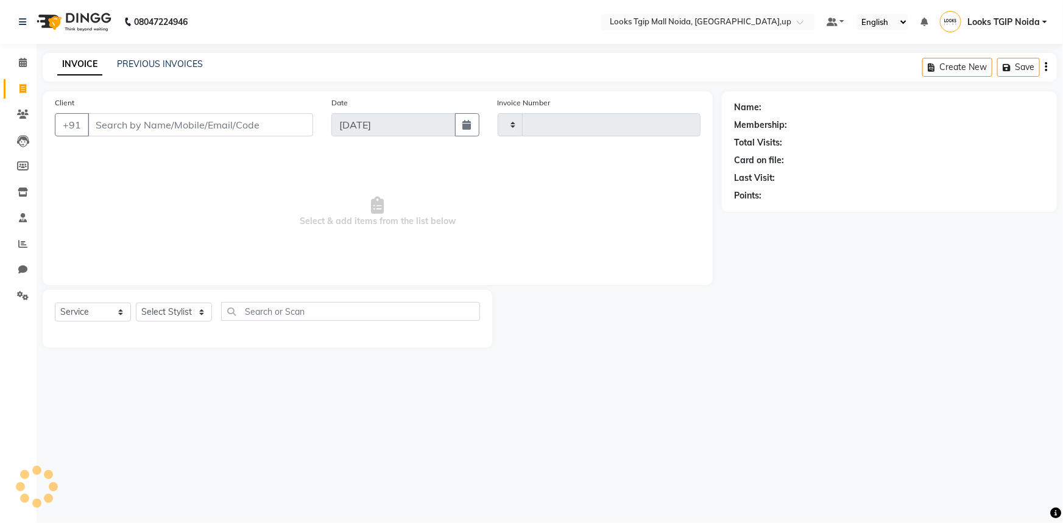
type input "3428"
select select "4358"
drag, startPoint x: 25, startPoint y: 90, endPoint x: 48, endPoint y: 90, distance: 22.5
click at [25, 90] on icon at bounding box center [23, 88] width 7 height 9
select select "4358"
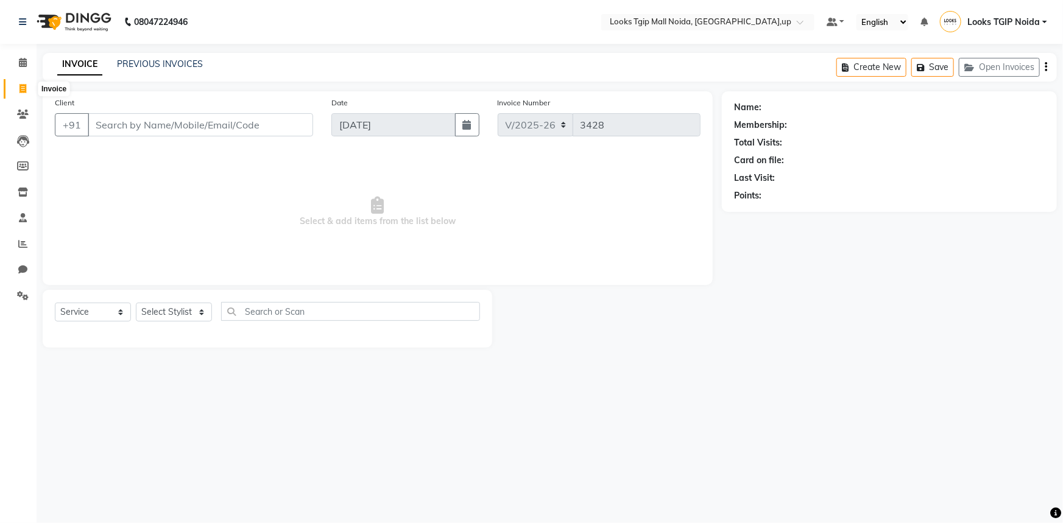
select select "service"
click at [20, 55] on link "Calendar" at bounding box center [18, 63] width 29 height 20
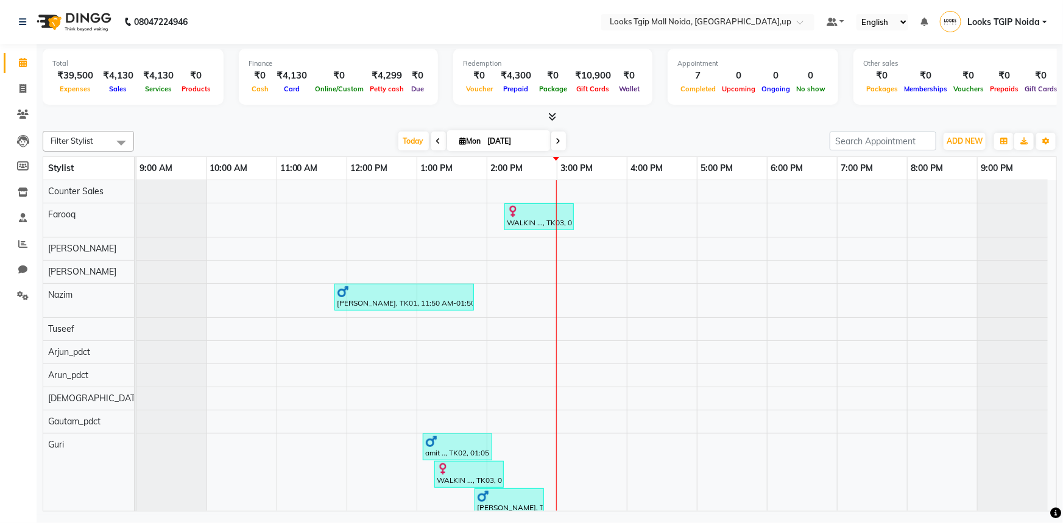
click at [554, 116] on icon at bounding box center [552, 116] width 8 height 9
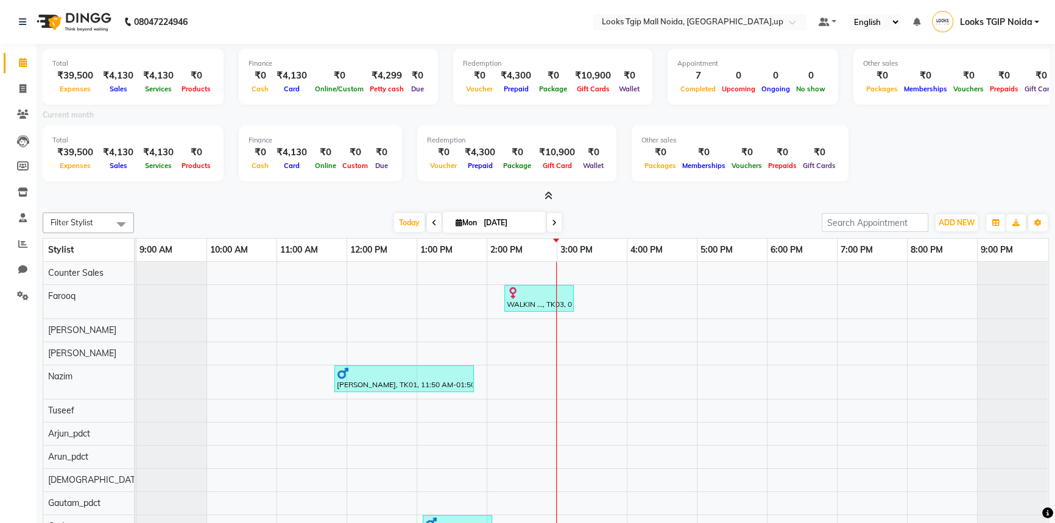
click at [547, 197] on icon at bounding box center [549, 195] width 8 height 9
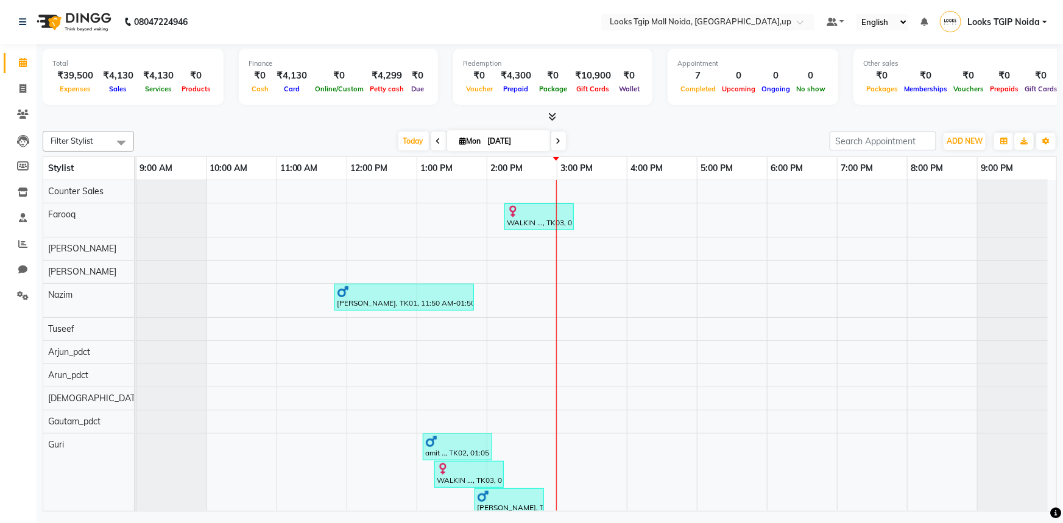
click at [553, 115] on icon at bounding box center [552, 116] width 8 height 9
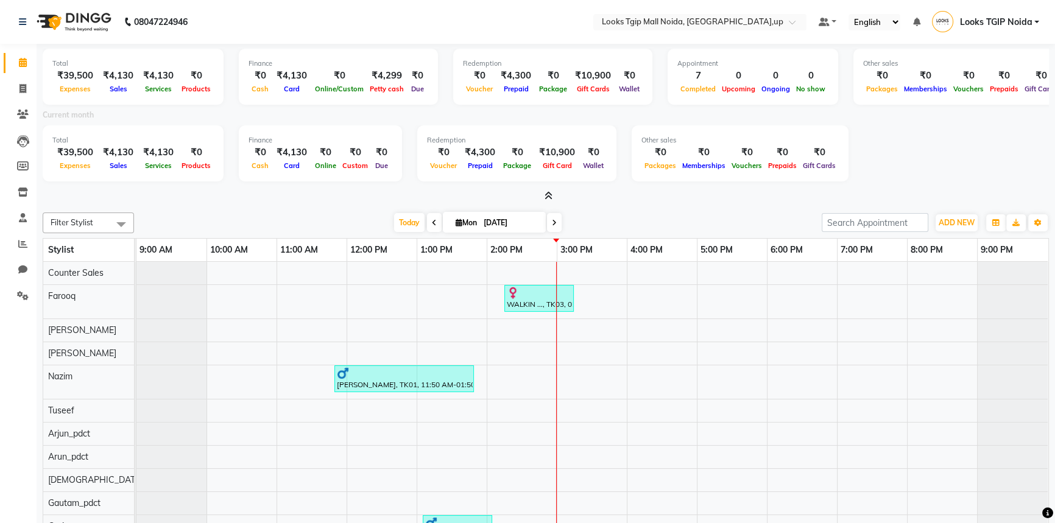
click at [550, 193] on icon at bounding box center [549, 195] width 8 height 9
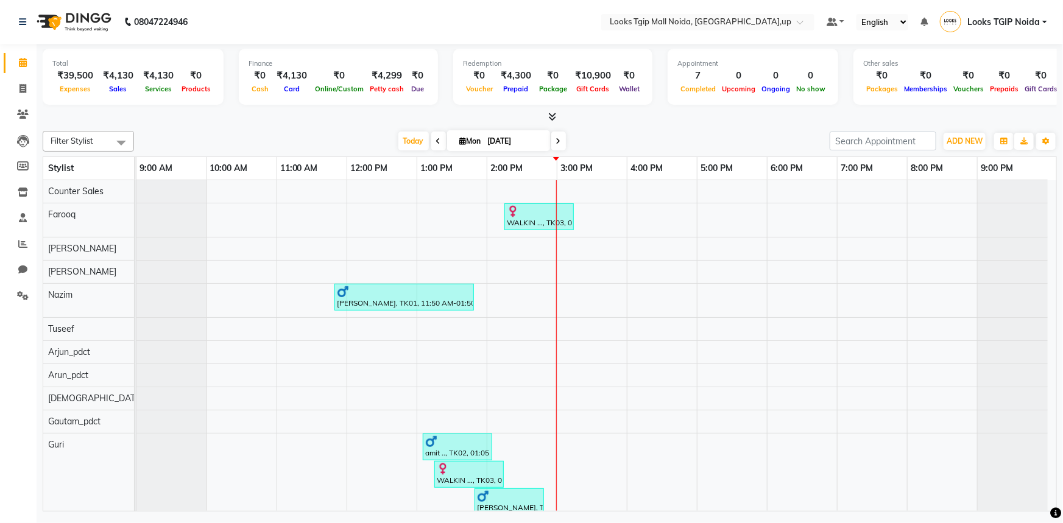
click at [550, 119] on icon at bounding box center [552, 116] width 8 height 9
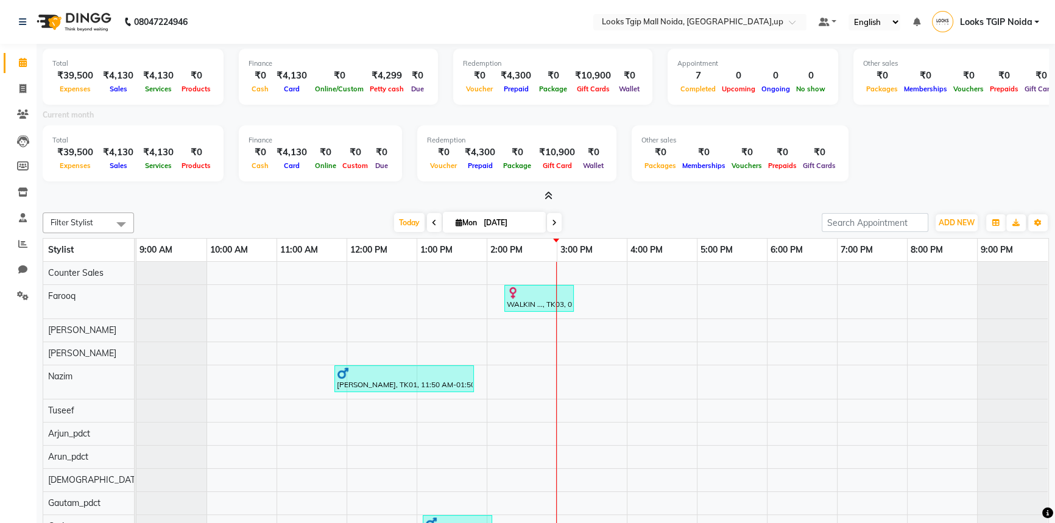
click at [548, 197] on icon at bounding box center [549, 195] width 8 height 9
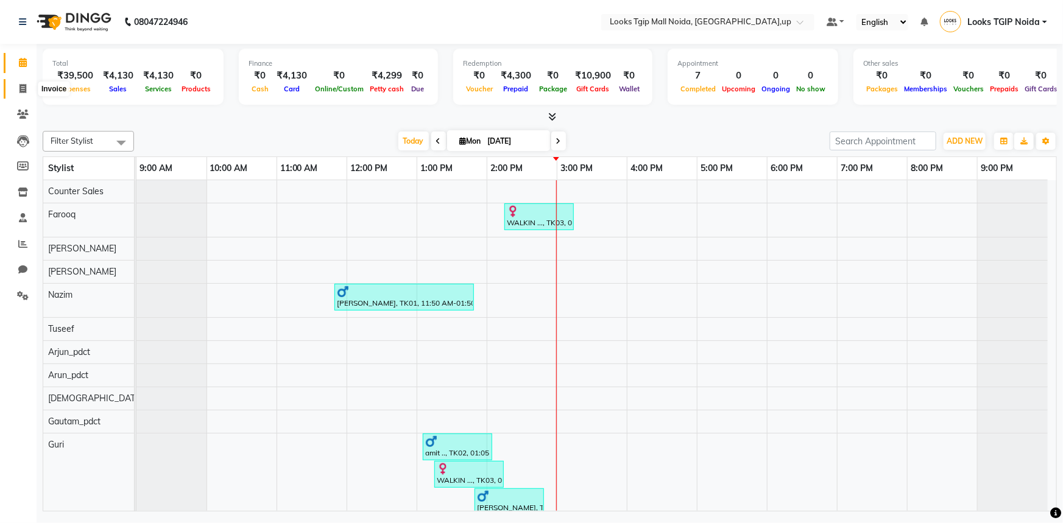
click at [28, 93] on span at bounding box center [22, 89] width 21 height 14
select select "4358"
select select "service"
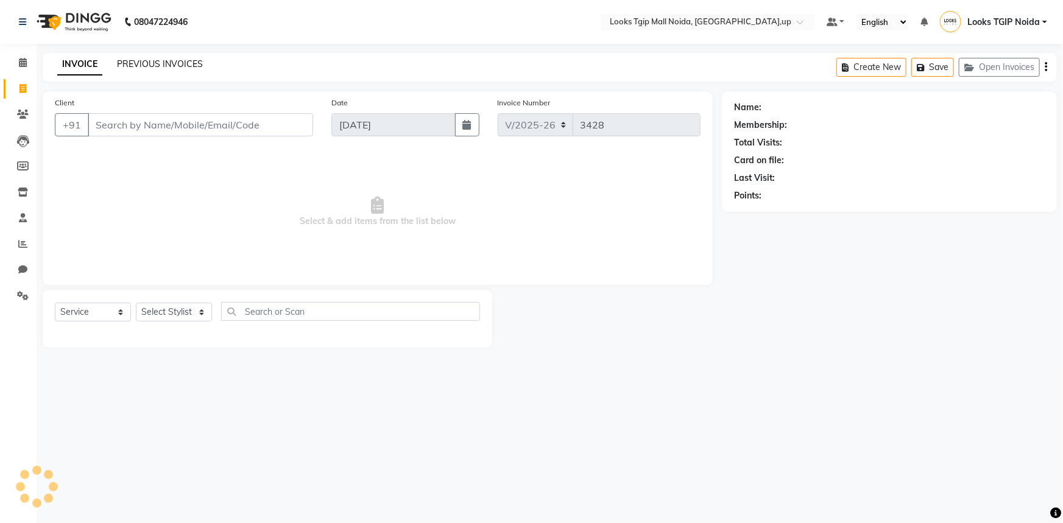
click at [171, 63] on link "PREVIOUS INVOICES" at bounding box center [160, 64] width 86 height 11
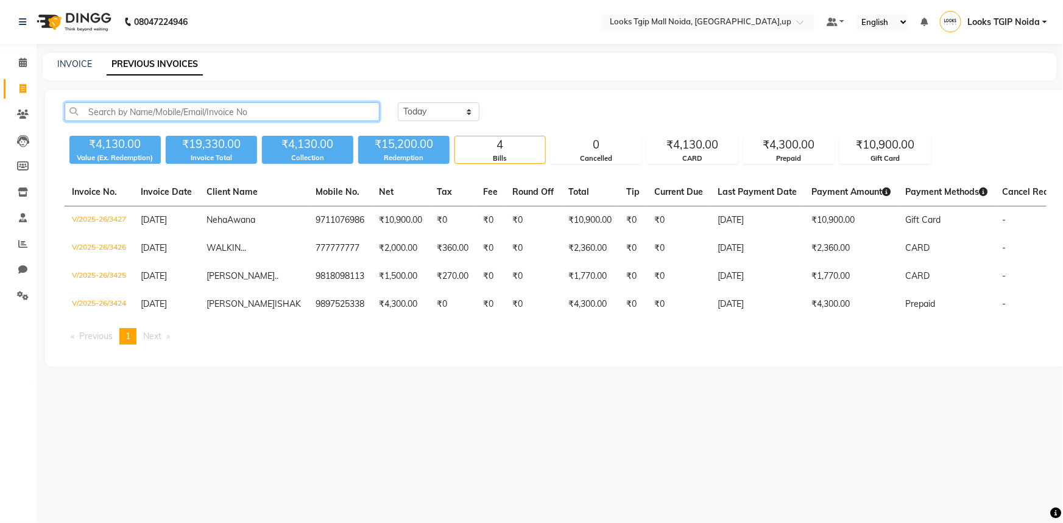
click at [198, 116] on input "text" at bounding box center [222, 111] width 315 height 19
click at [313, 113] on input "text" at bounding box center [222, 111] width 315 height 19
click at [314, 113] on input "text" at bounding box center [222, 111] width 315 height 19
drag, startPoint x: 314, startPoint y: 113, endPoint x: 168, endPoint y: 127, distance: 146.9
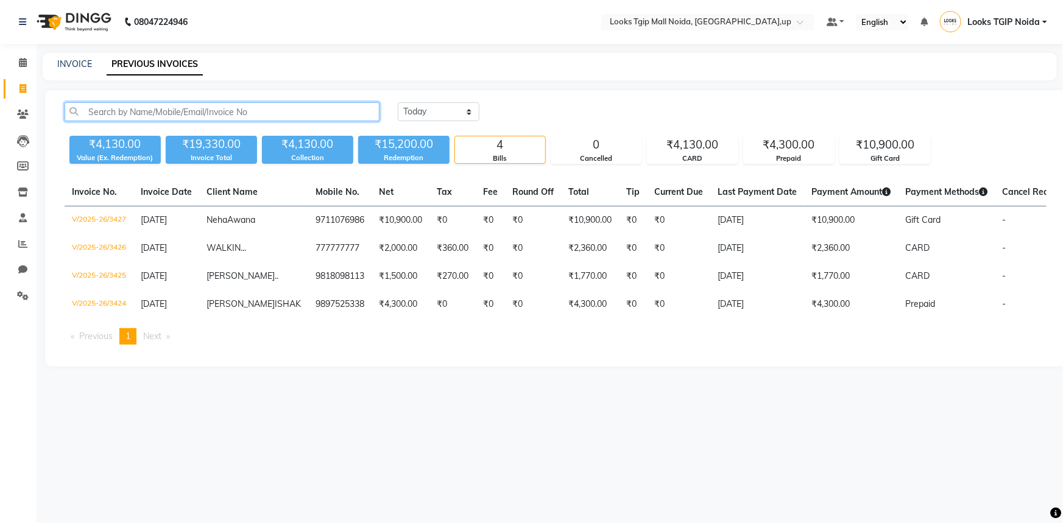
click at [168, 127] on div "Today Yesterday Custom Range" at bounding box center [555, 116] width 1001 height 29
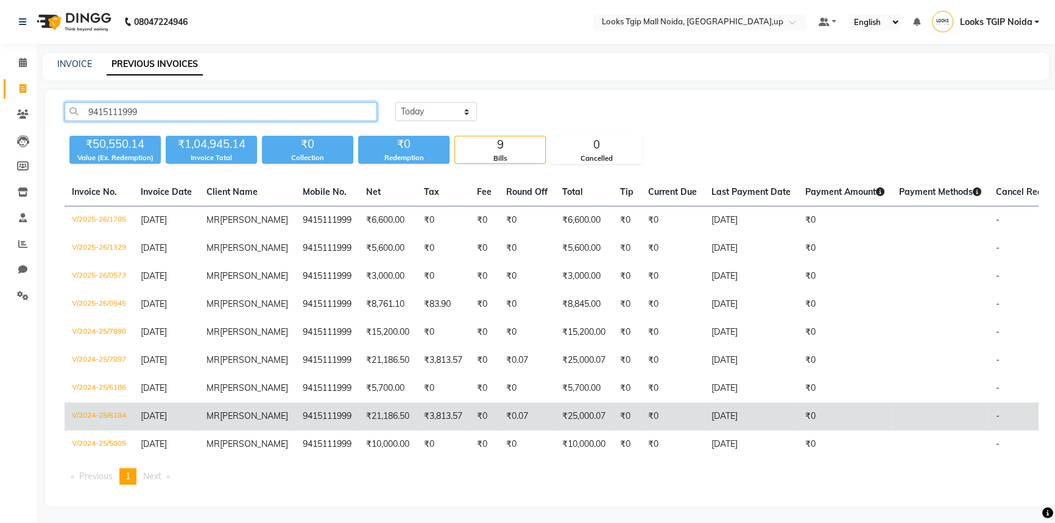
type input "9415111999"
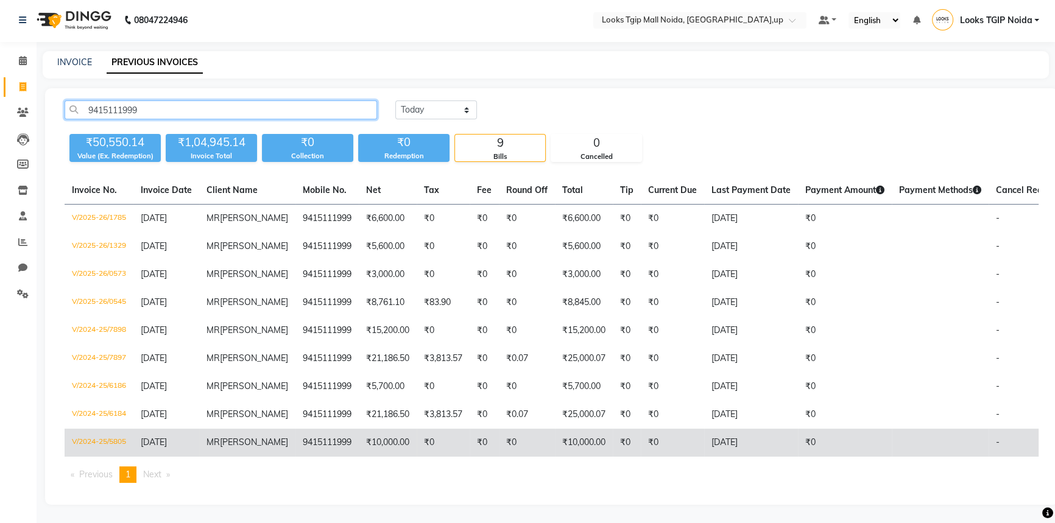
scroll to position [119, 0]
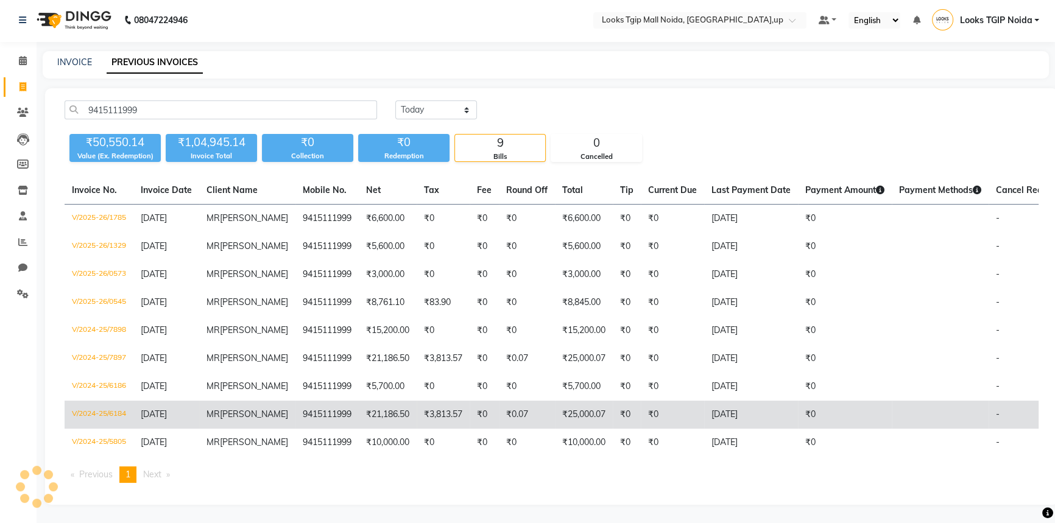
click at [664, 401] on td "₹0" at bounding box center [672, 415] width 63 height 28
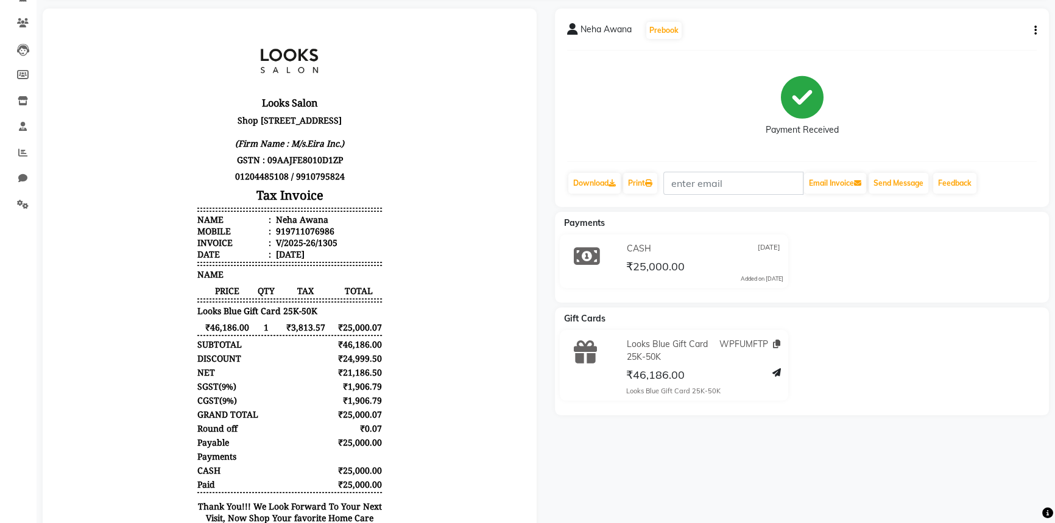
scroll to position [110, 0]
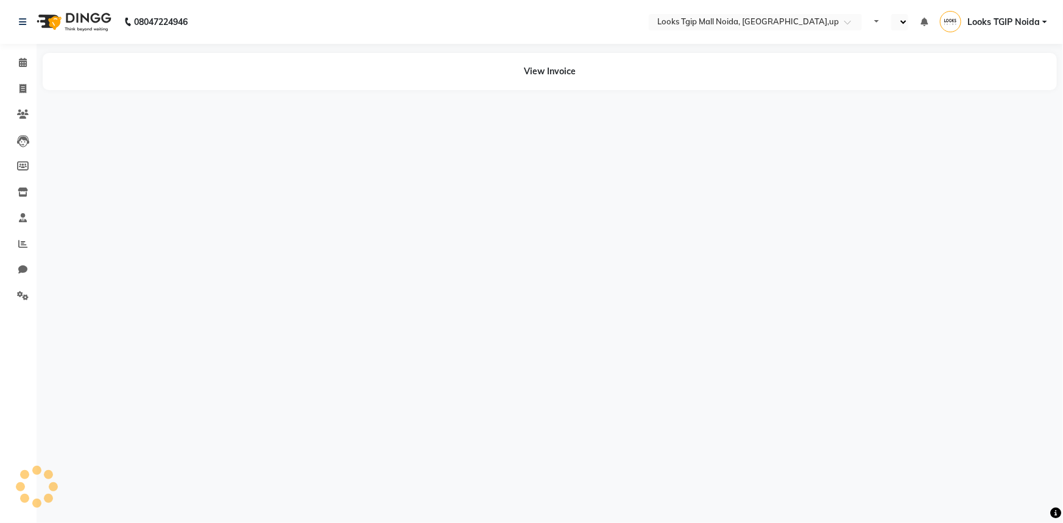
select select "en"
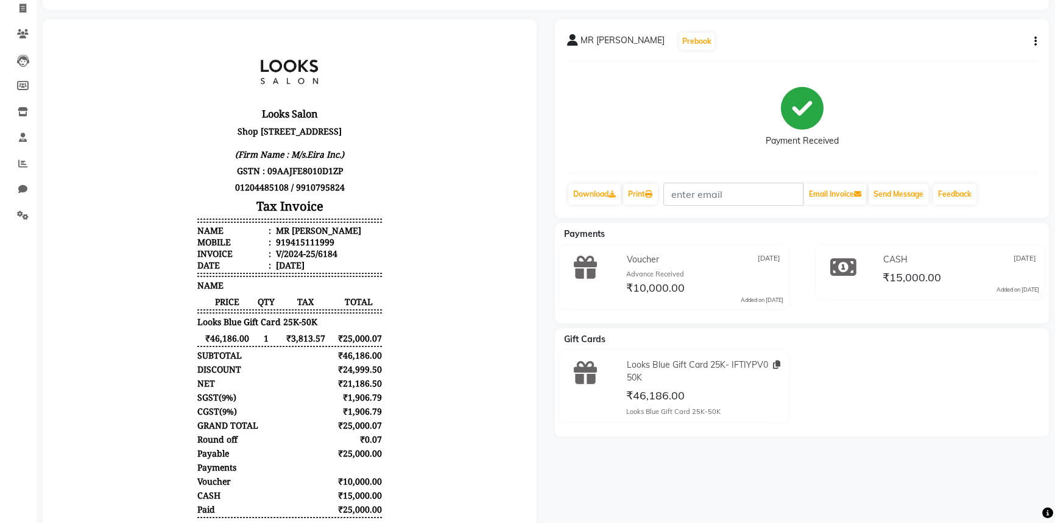
scroll to position [9, 0]
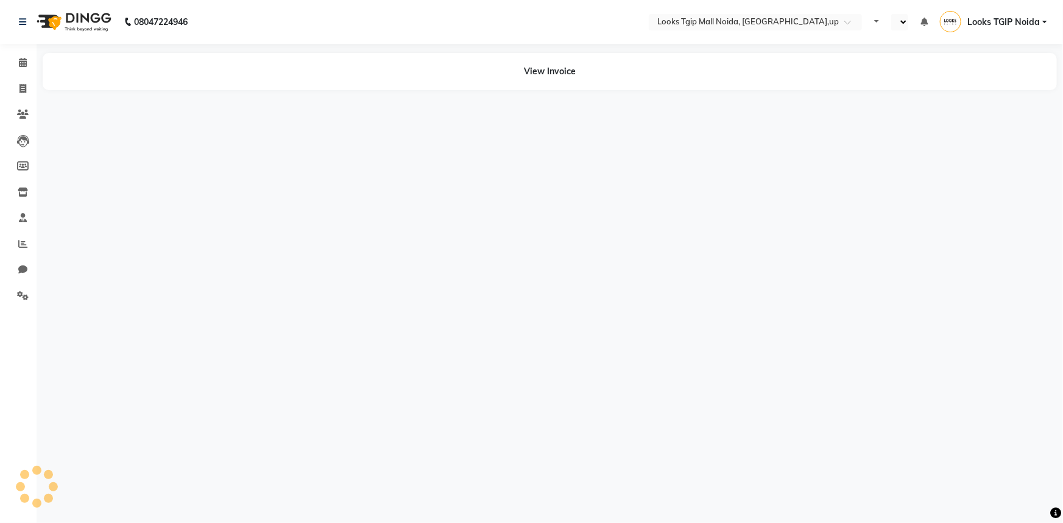
select select "en"
